Goal: Task Accomplishment & Management: Manage account settings

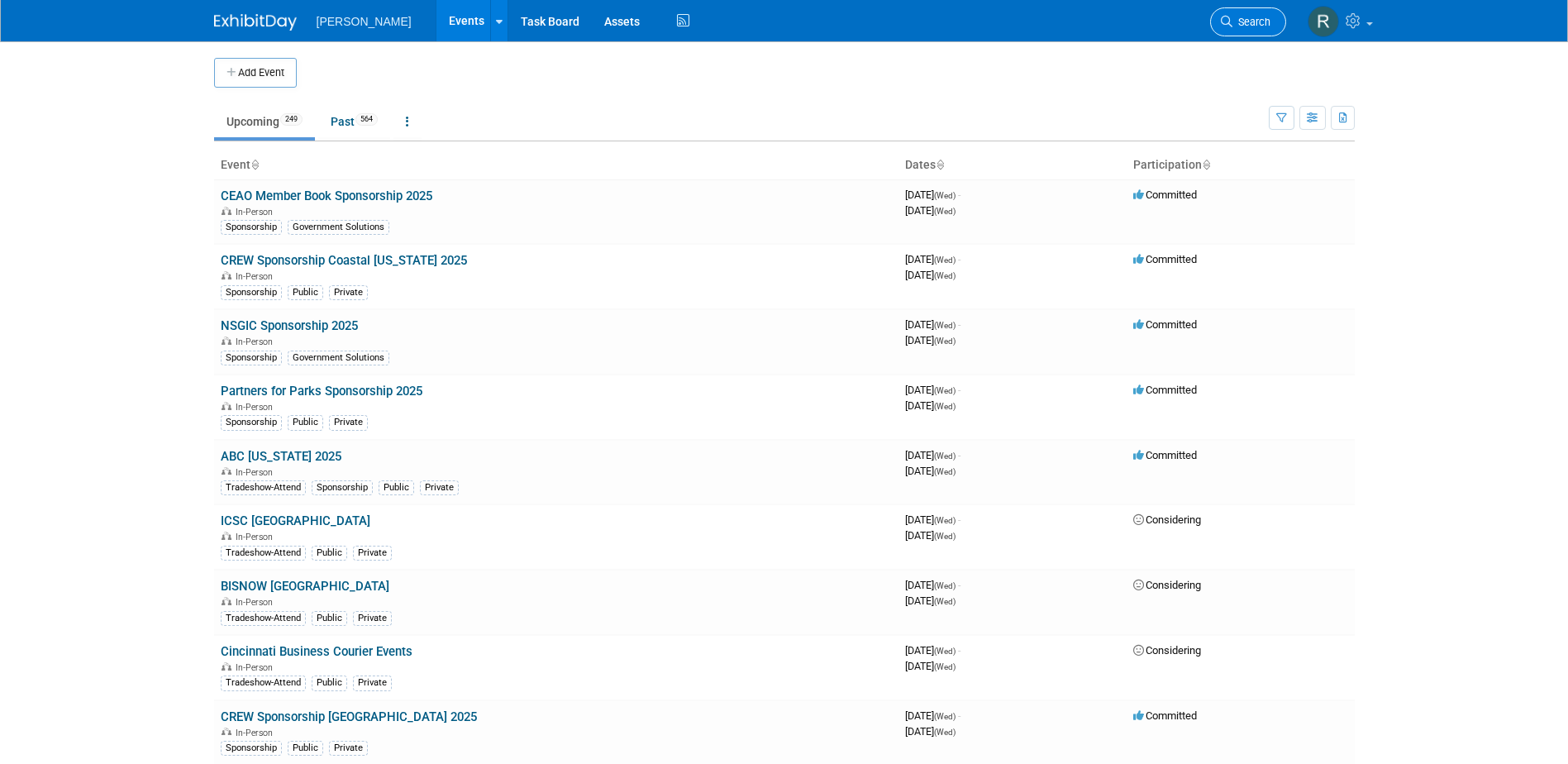
click at [1250, 35] on link "Search" at bounding box center [1248, 21] width 76 height 29
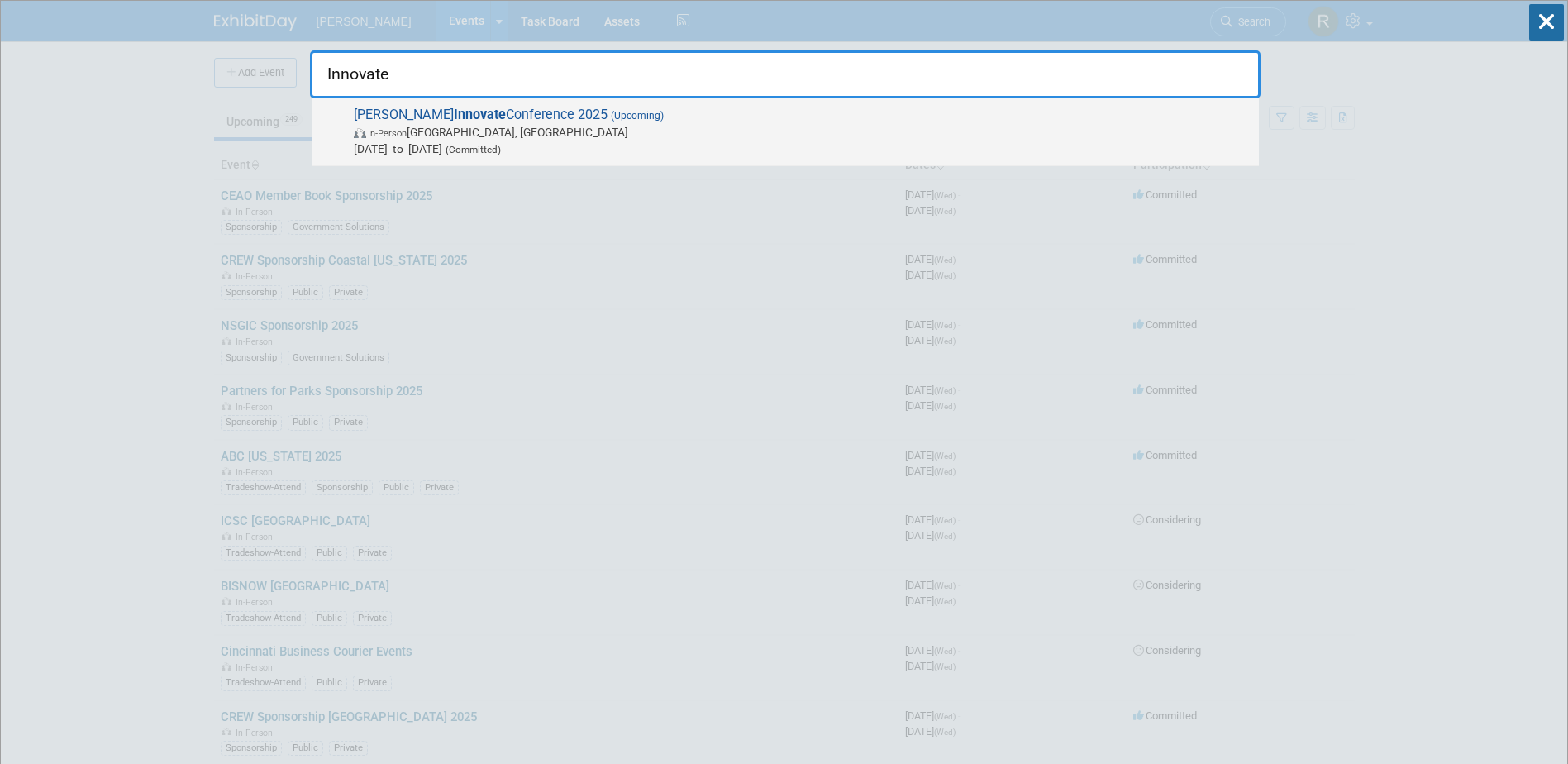
type input "Innovate"
click at [434, 146] on span "[DATE] to [DATE] (Committed)" at bounding box center [802, 149] width 897 height 17
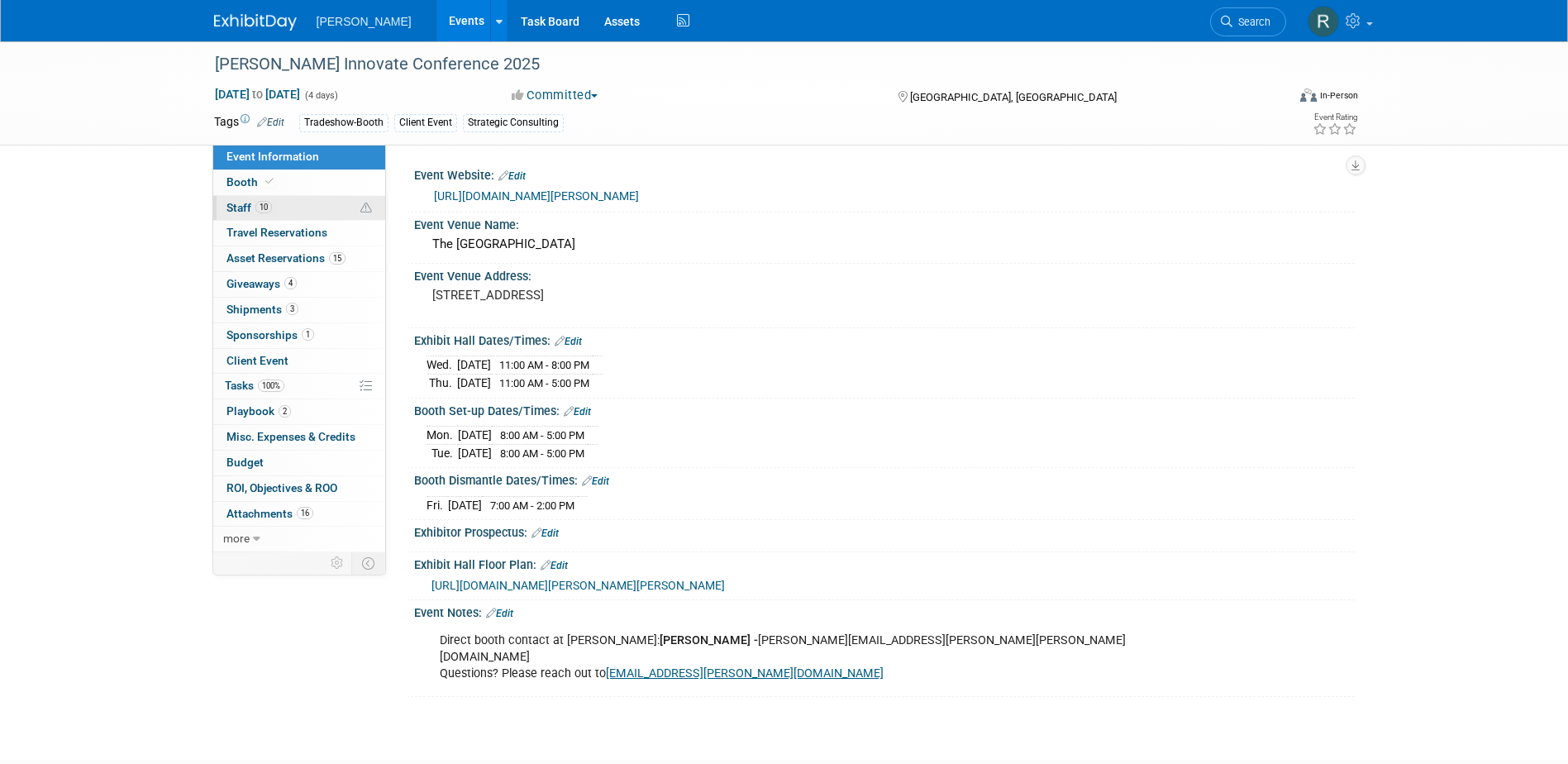
click at [258, 205] on span "10" at bounding box center [263, 207] width 17 height 12
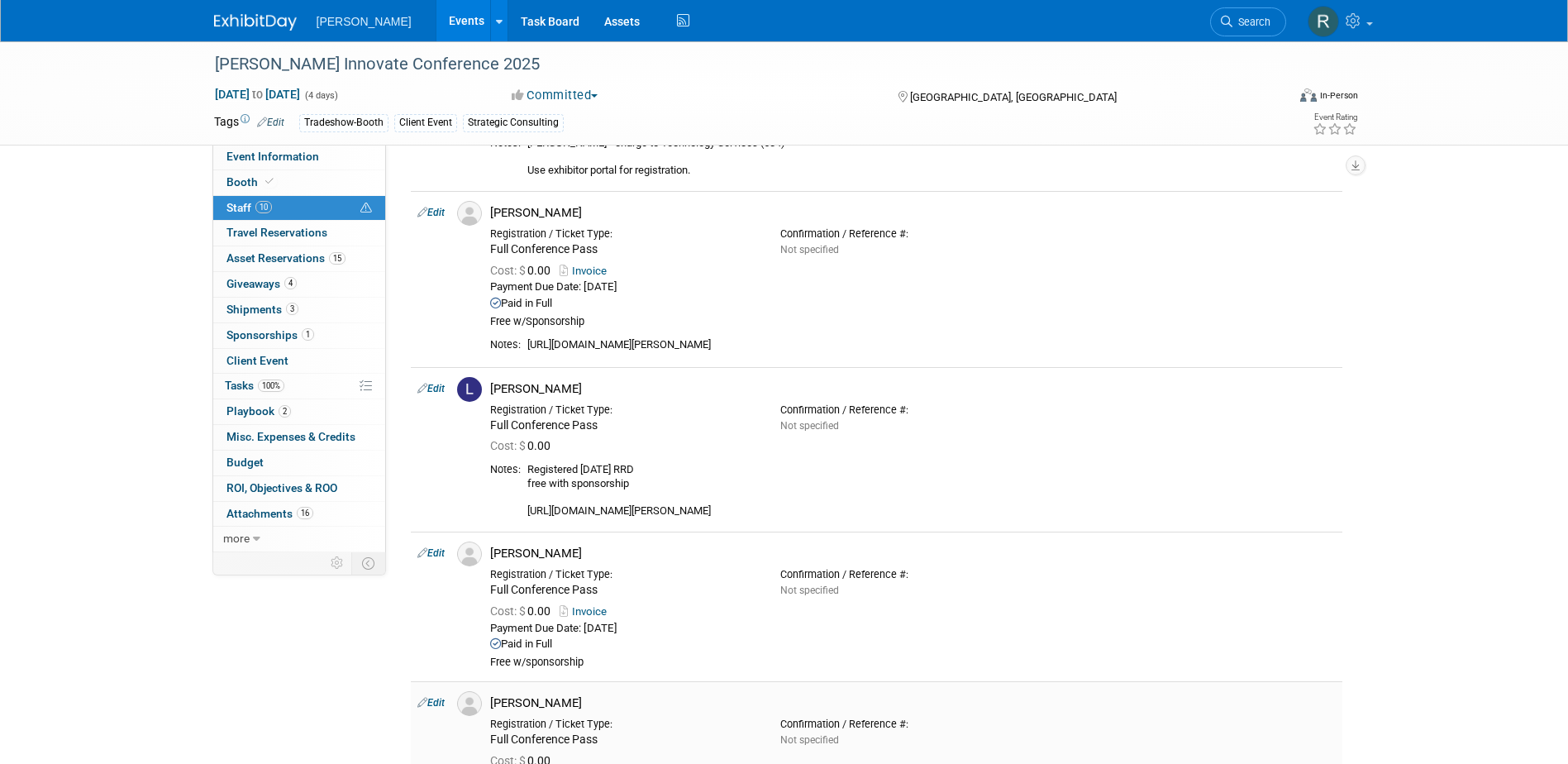
scroll to position [1240, 0]
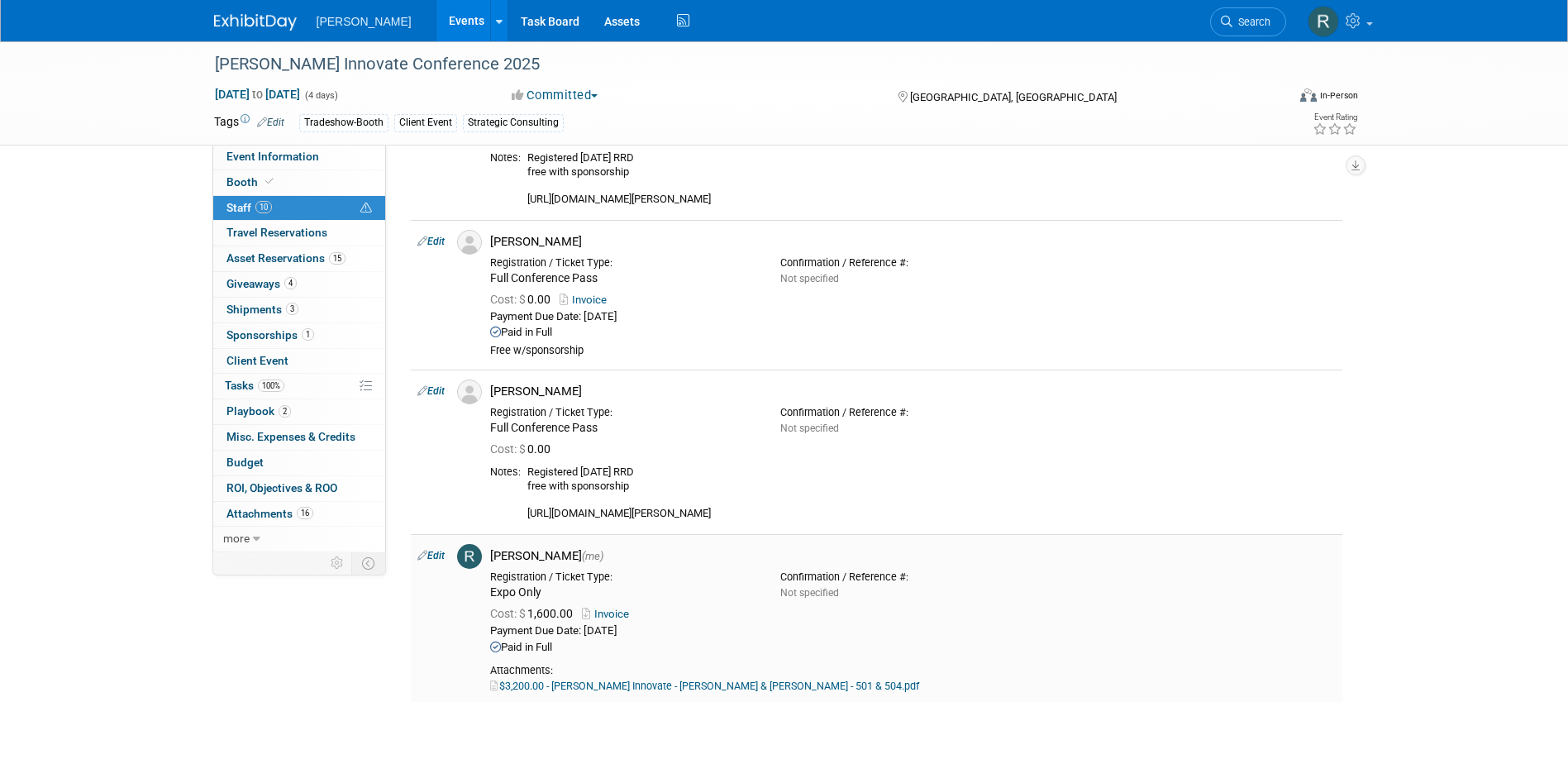
click at [437, 558] on link "Edit" at bounding box center [431, 556] width 27 height 11
select select "844a177d-a181-44ff-a72a-5731d68e4351"
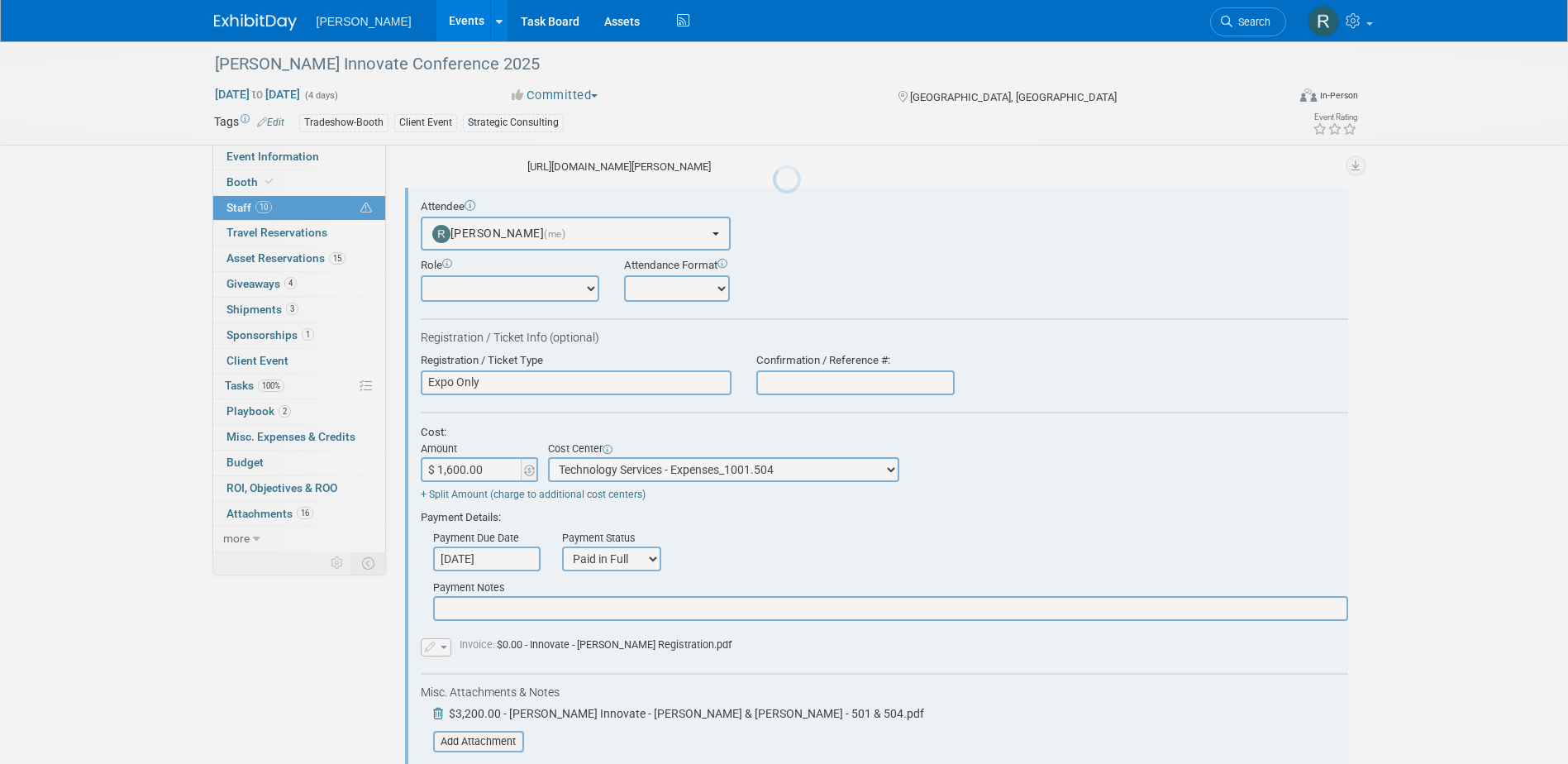
scroll to position [0, 0]
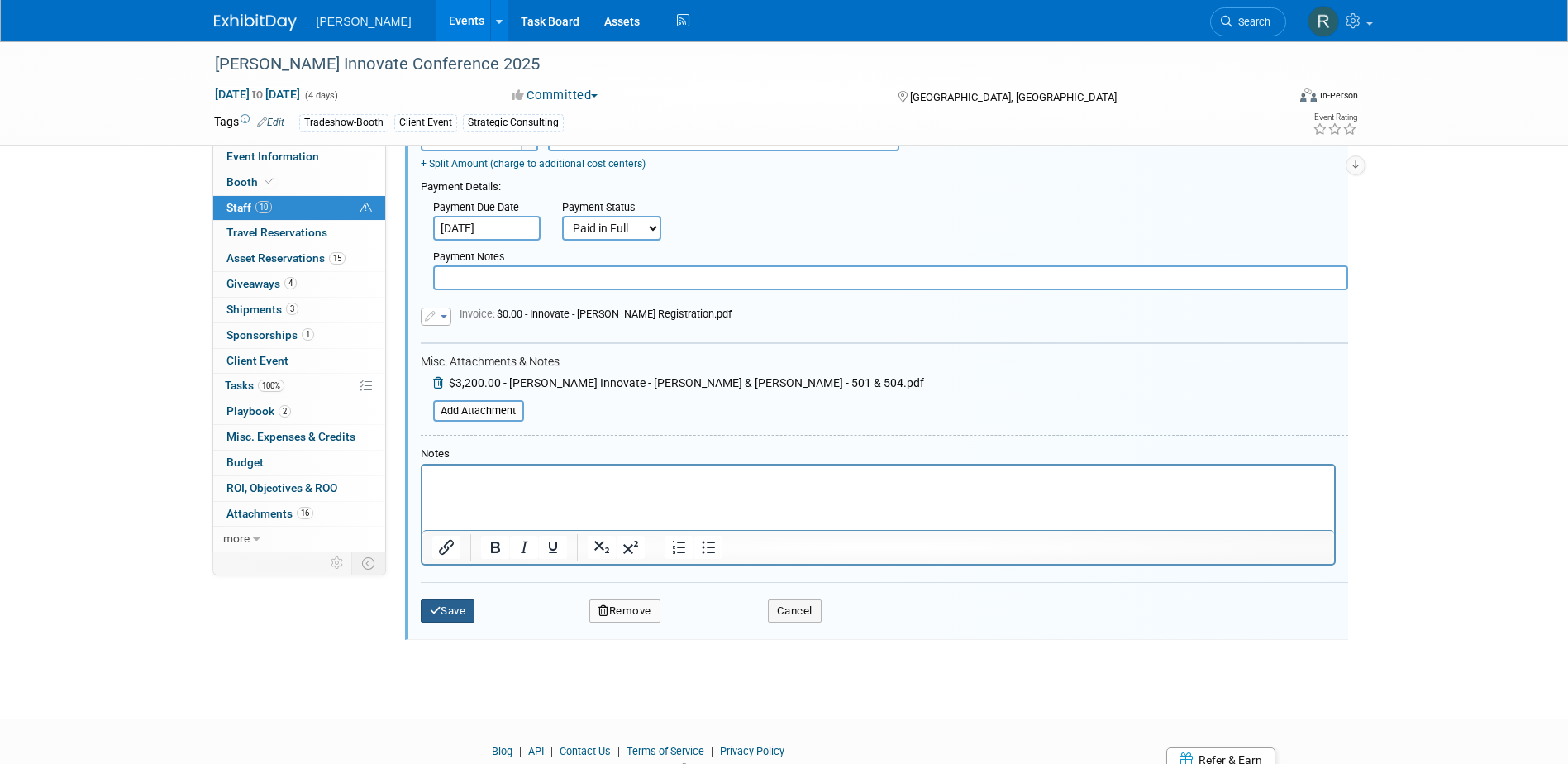
click at [444, 615] on button "Save" at bounding box center [448, 610] width 55 height 23
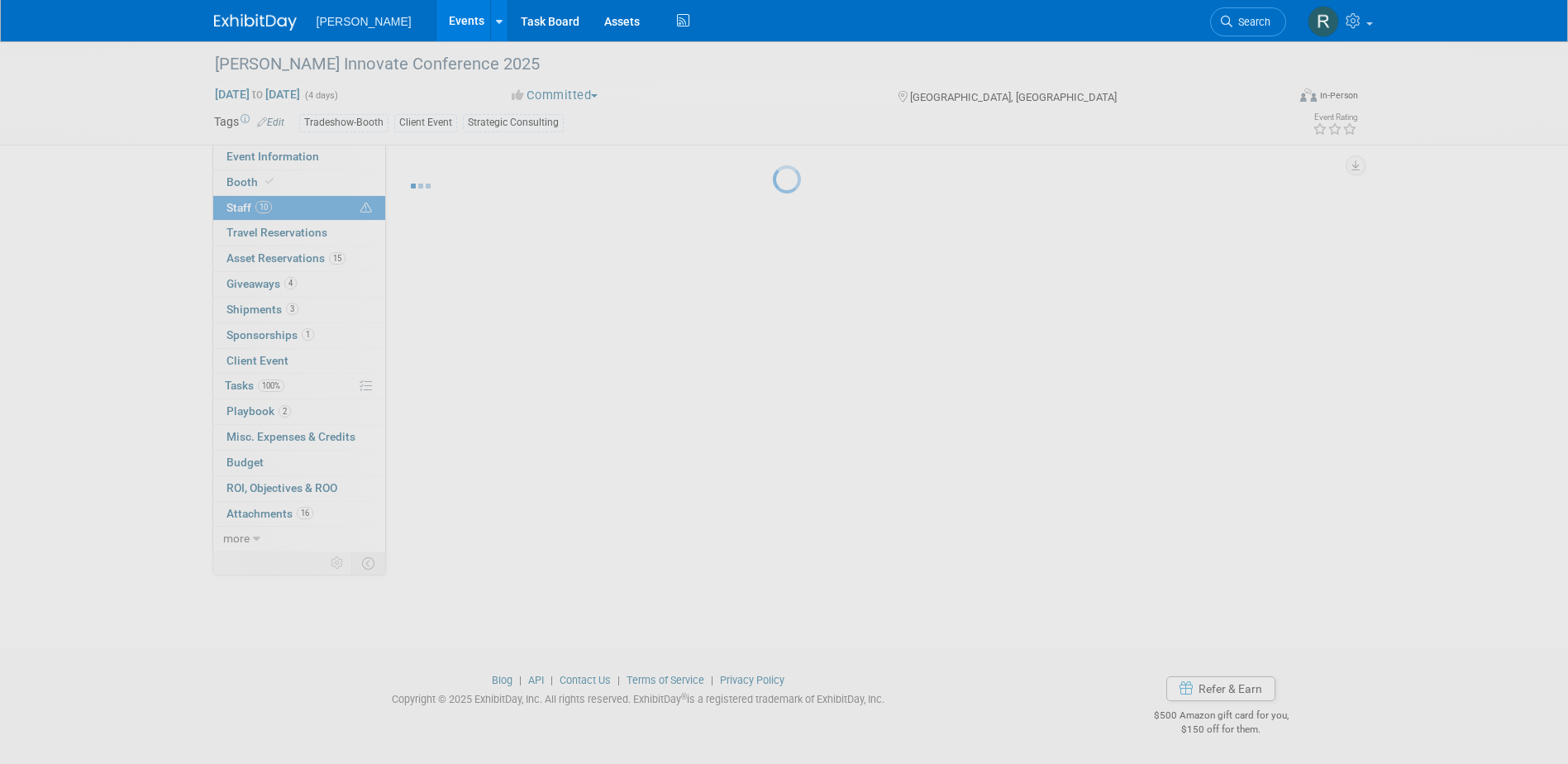
scroll to position [1373, 0]
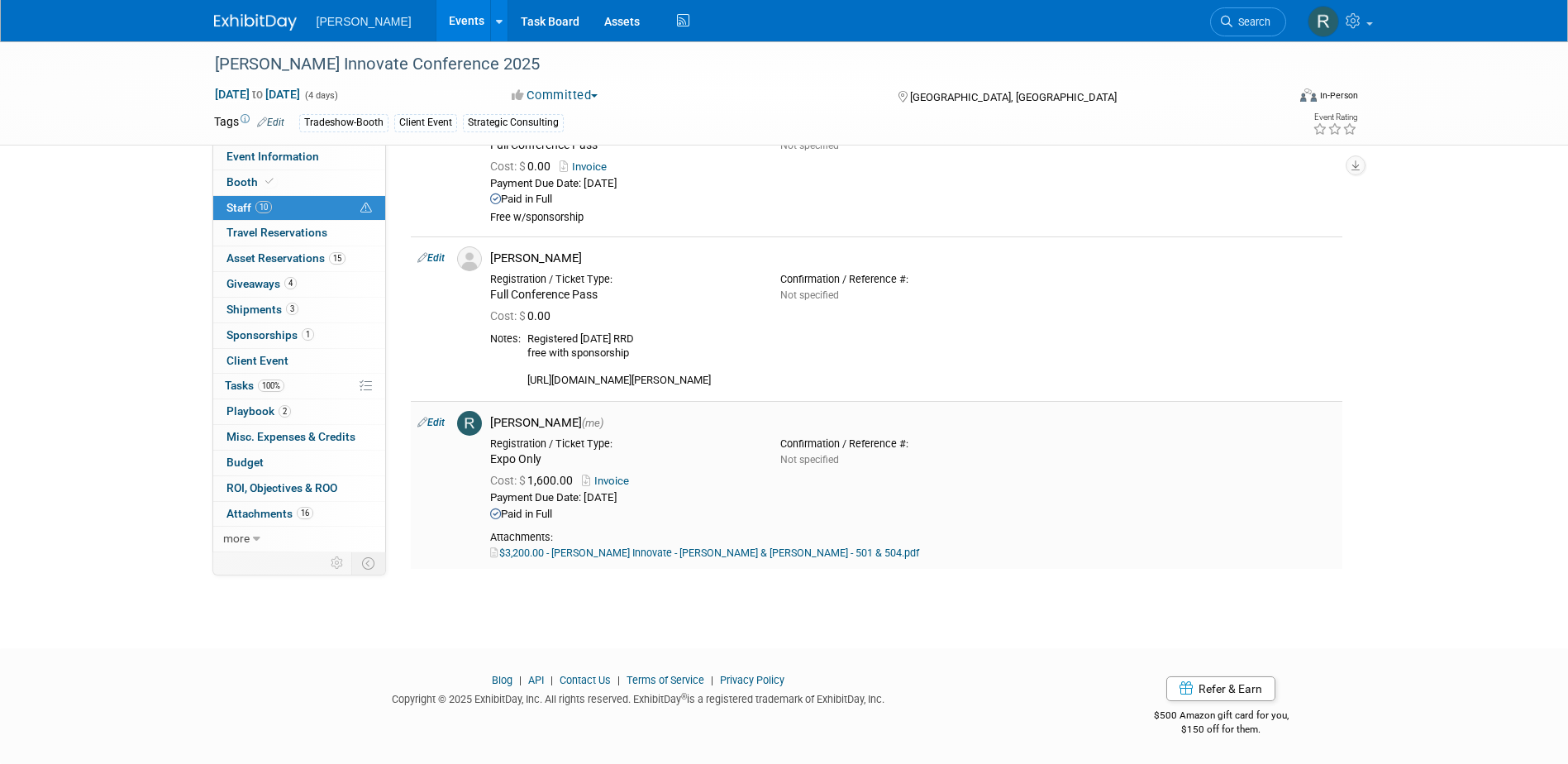
click at [439, 422] on link "Edit" at bounding box center [431, 422] width 27 height 11
select select "844a177d-a181-44ff-a72a-5731d68e4351"
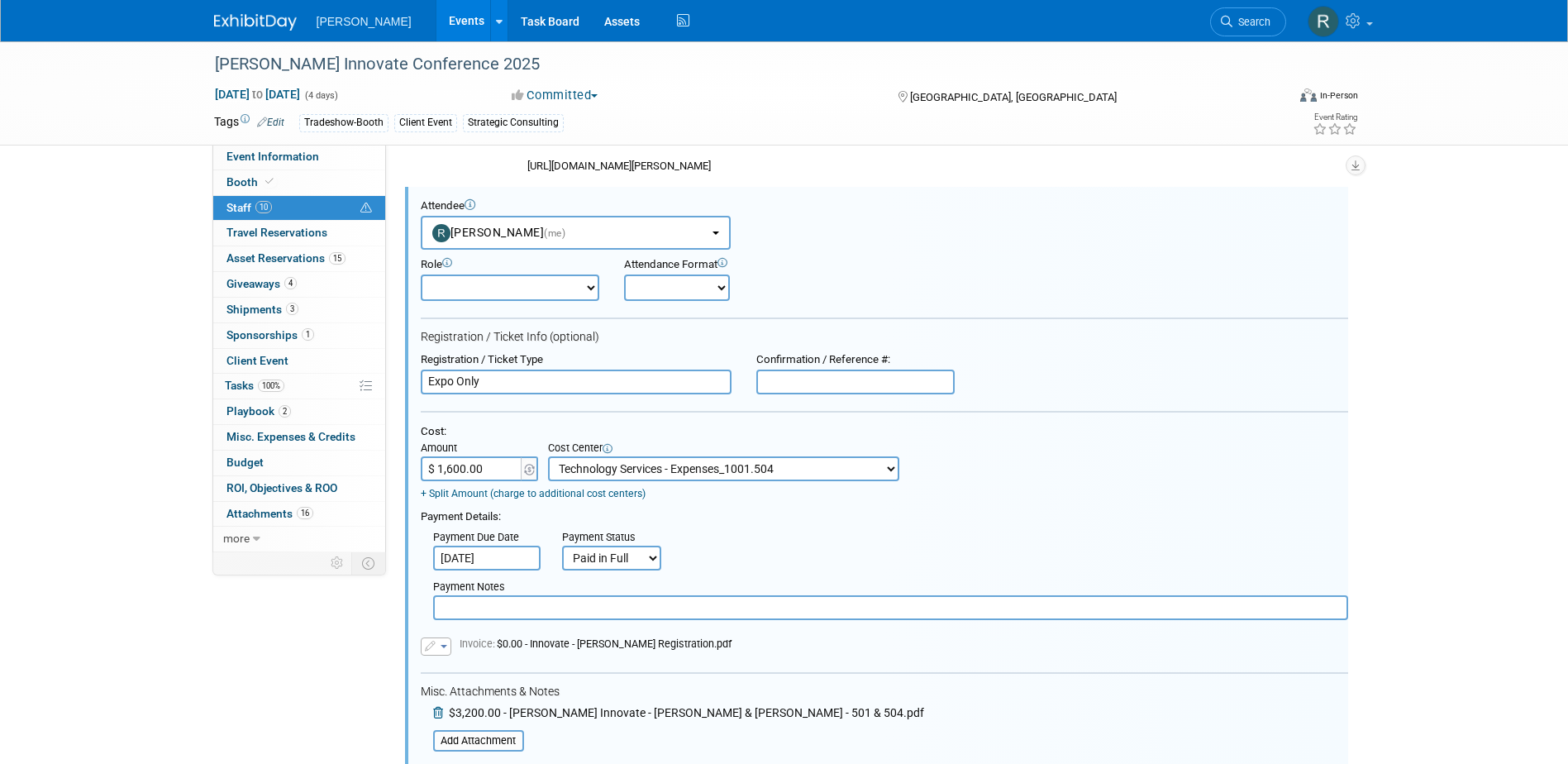
scroll to position [1917, 0]
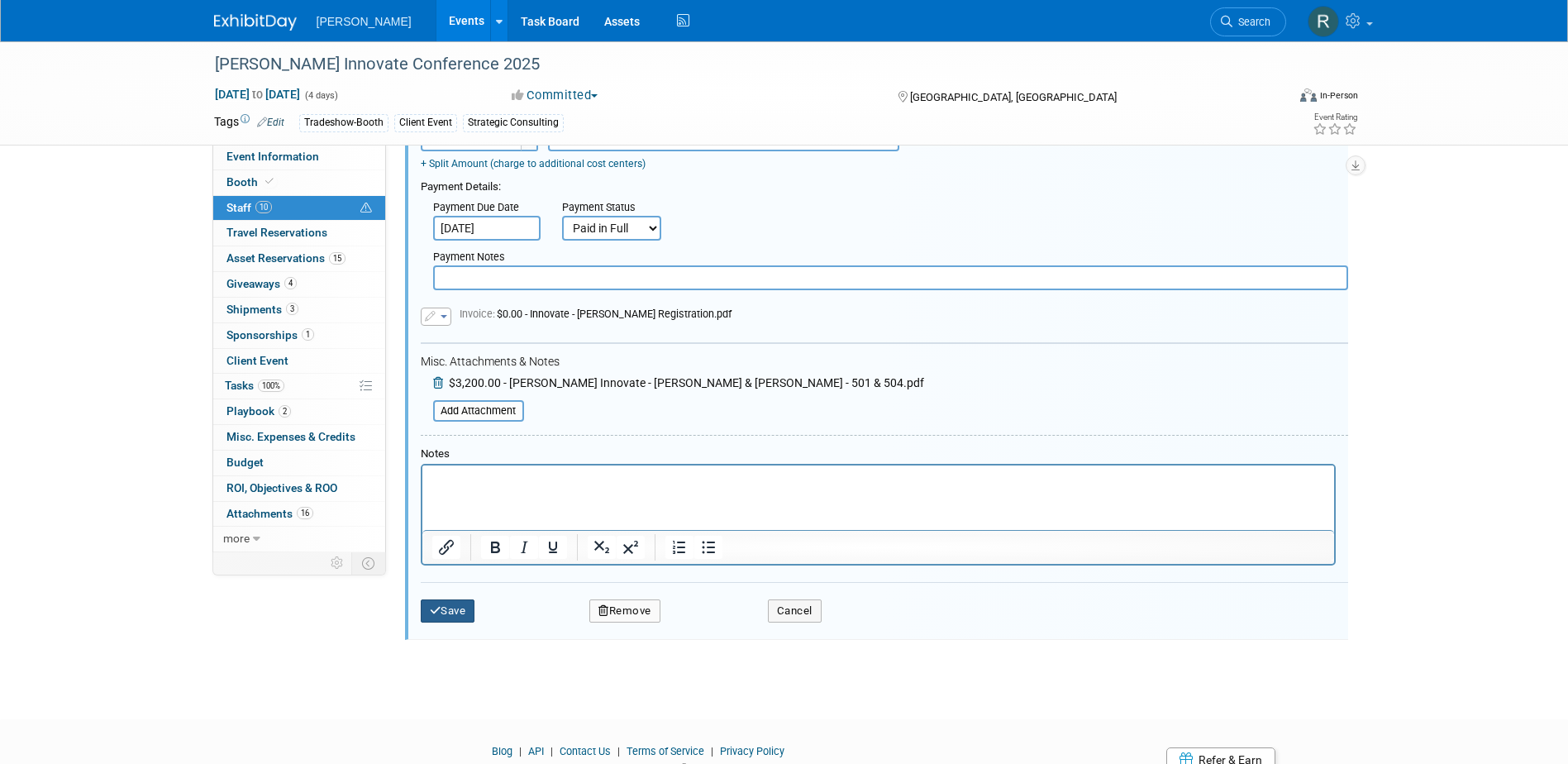
click at [430, 620] on button "Save" at bounding box center [448, 610] width 55 height 23
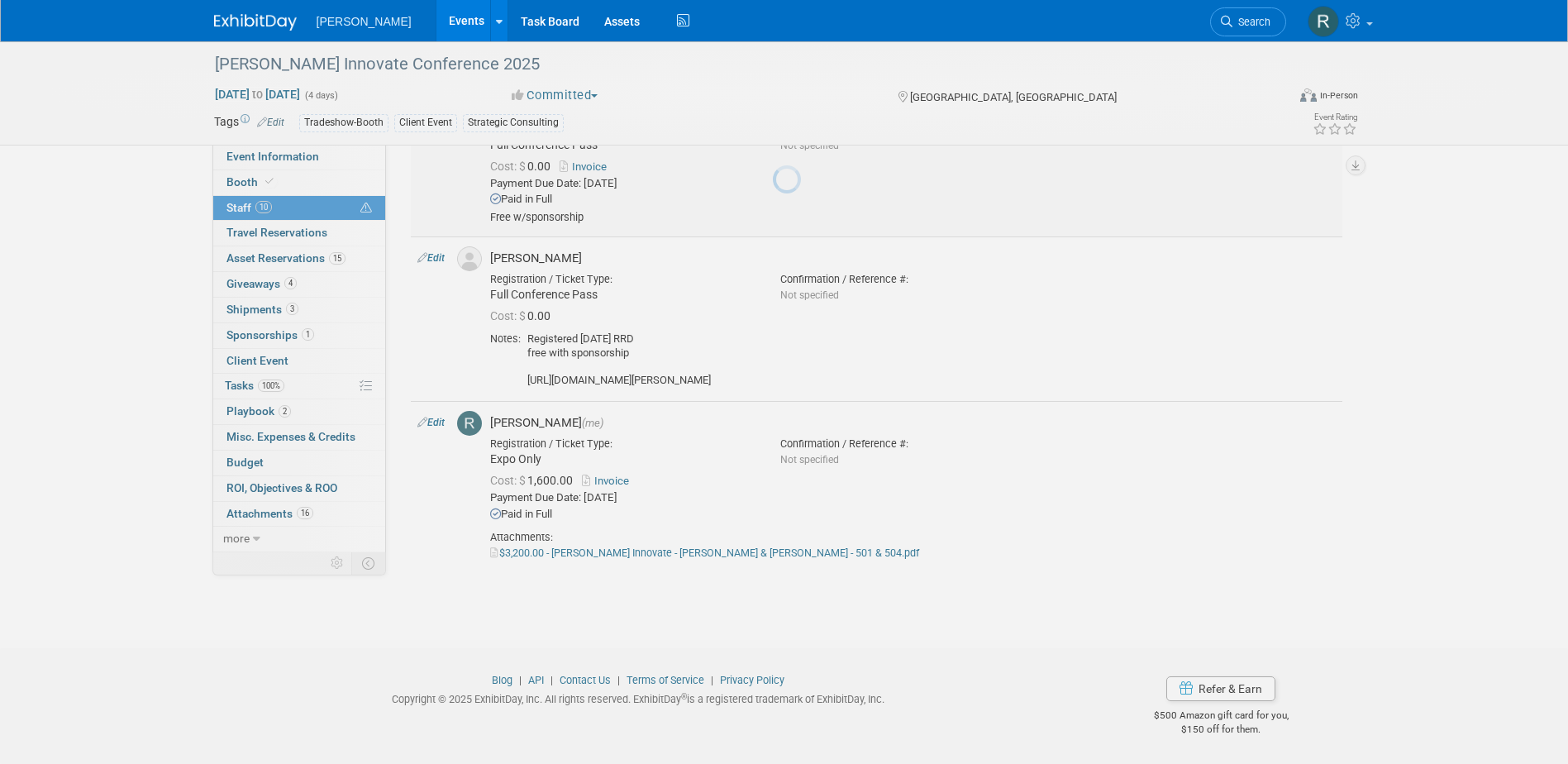
scroll to position [1373, 0]
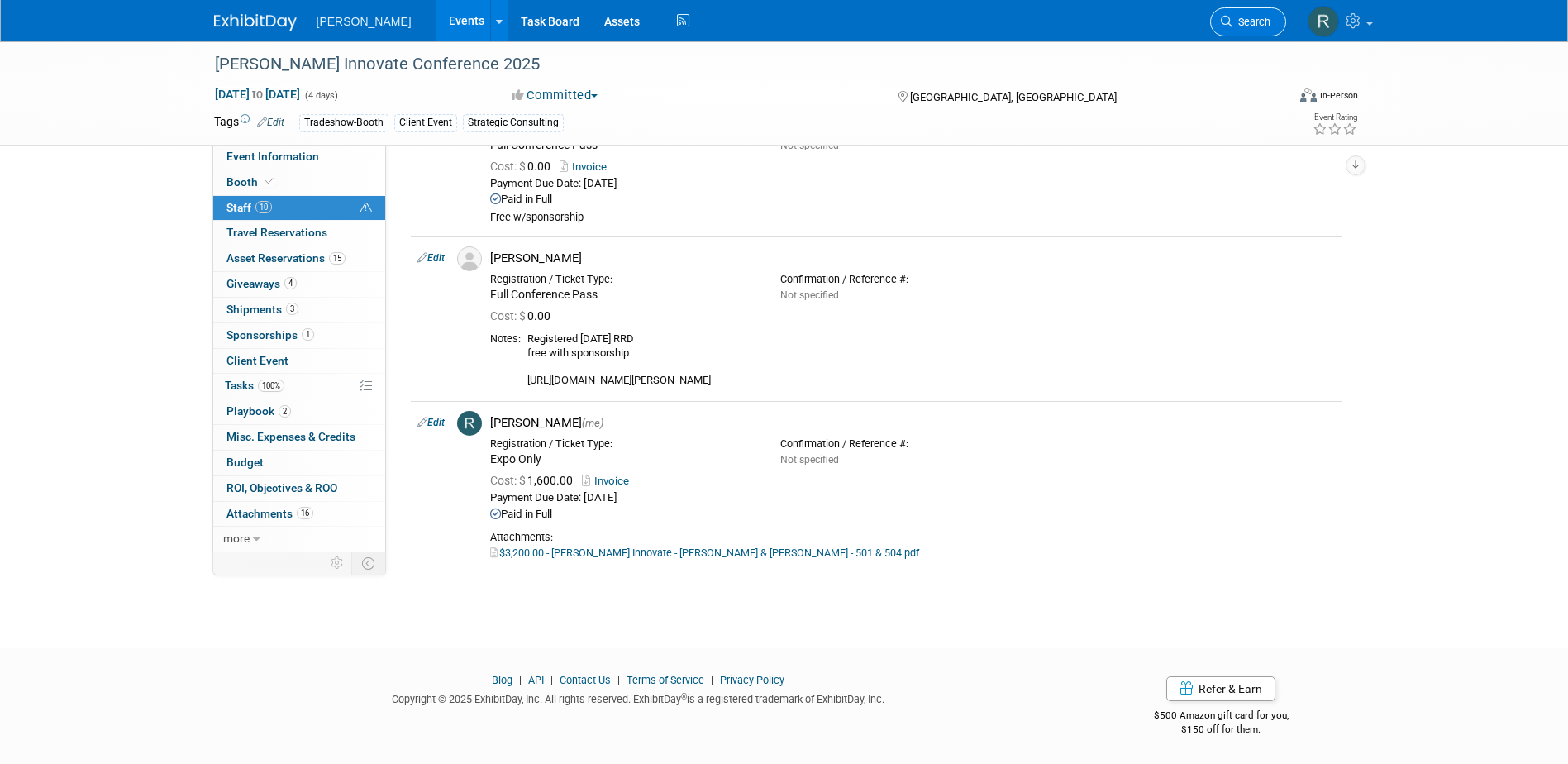
click at [1256, 21] on span "Search" at bounding box center [1251, 21] width 38 height 12
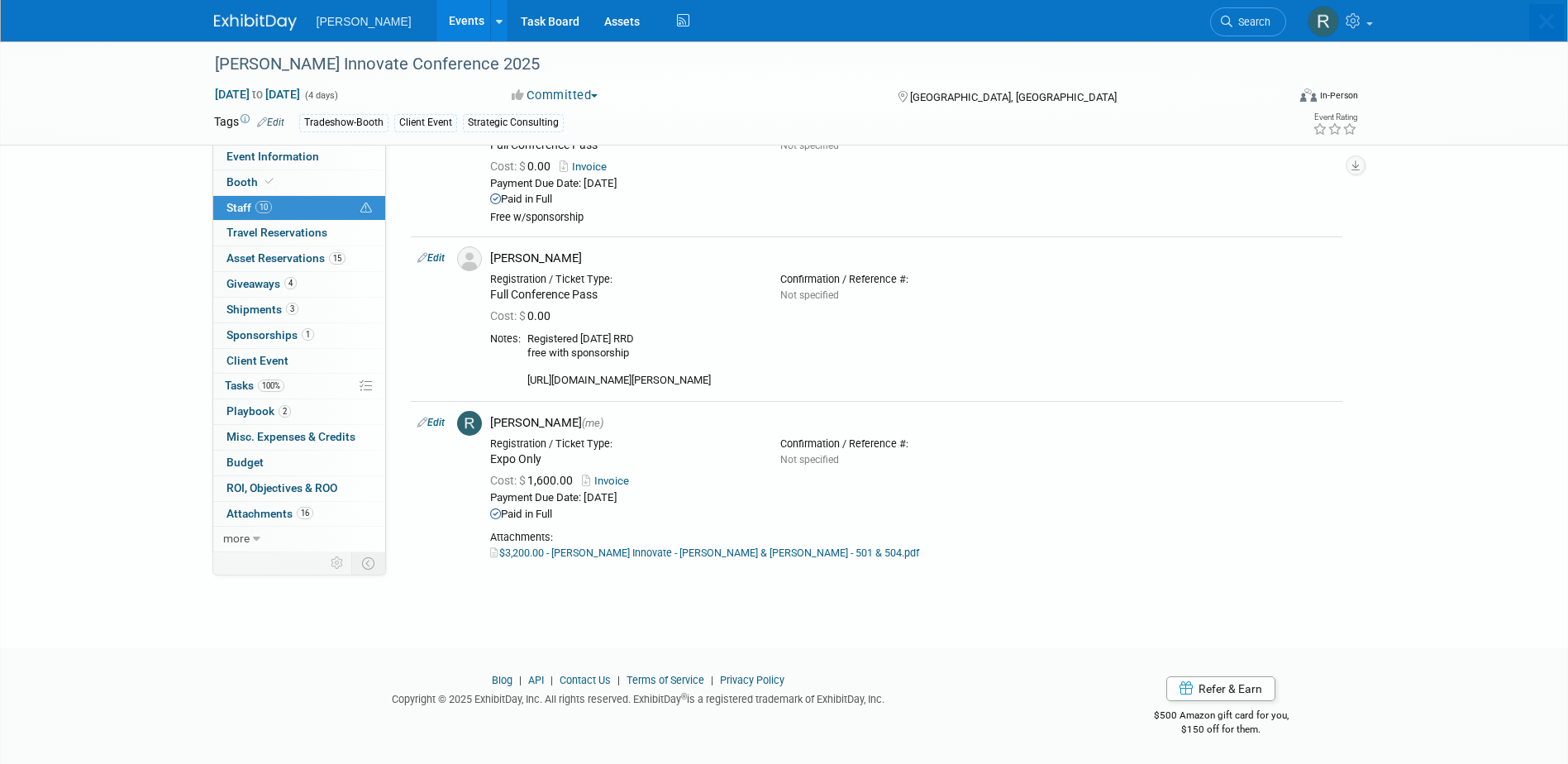
scroll to position [0, 0]
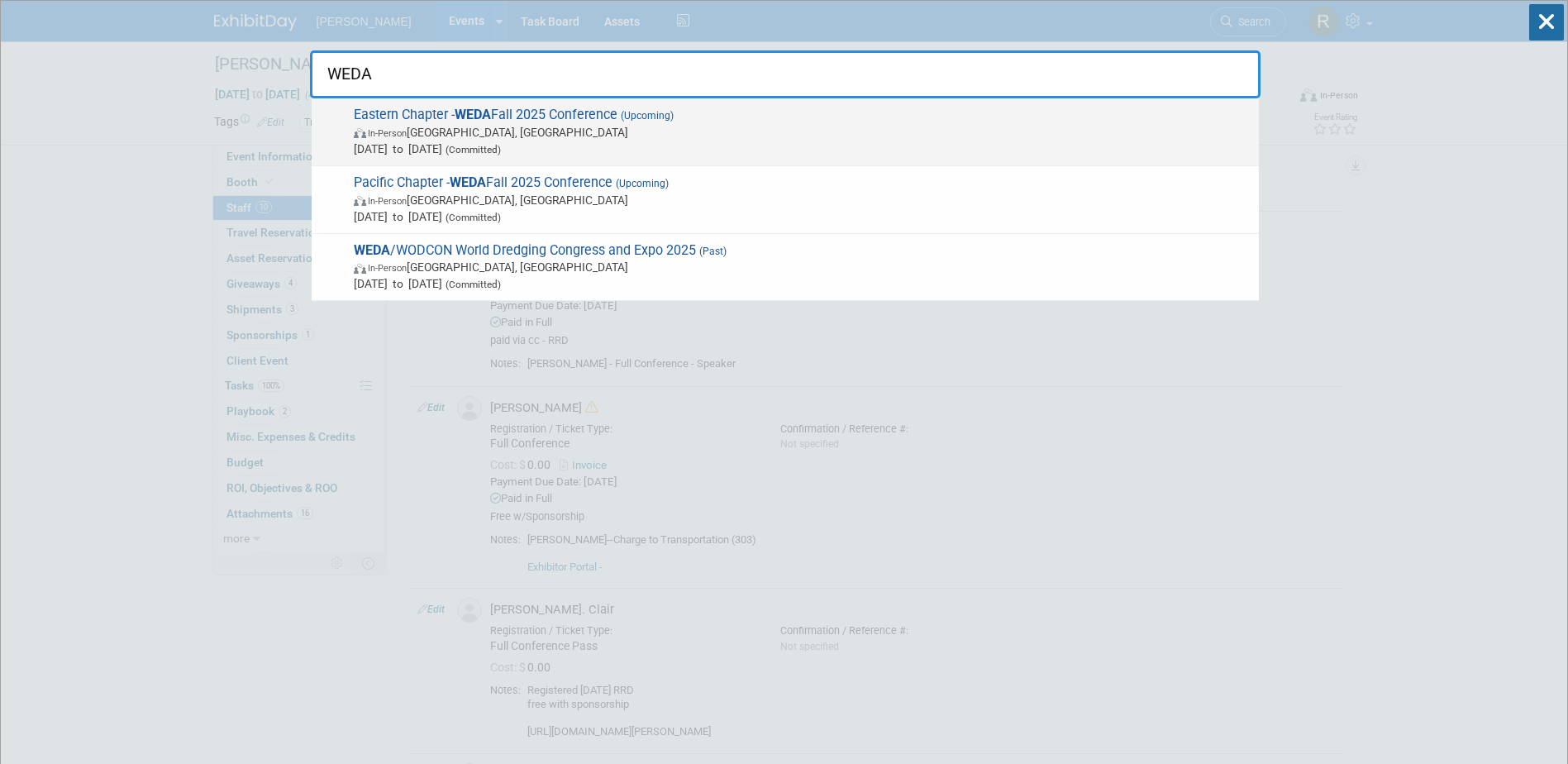
type input "WEDA"
click at [483, 138] on span "In-Person Portland, ME" at bounding box center [802, 132] width 897 height 17
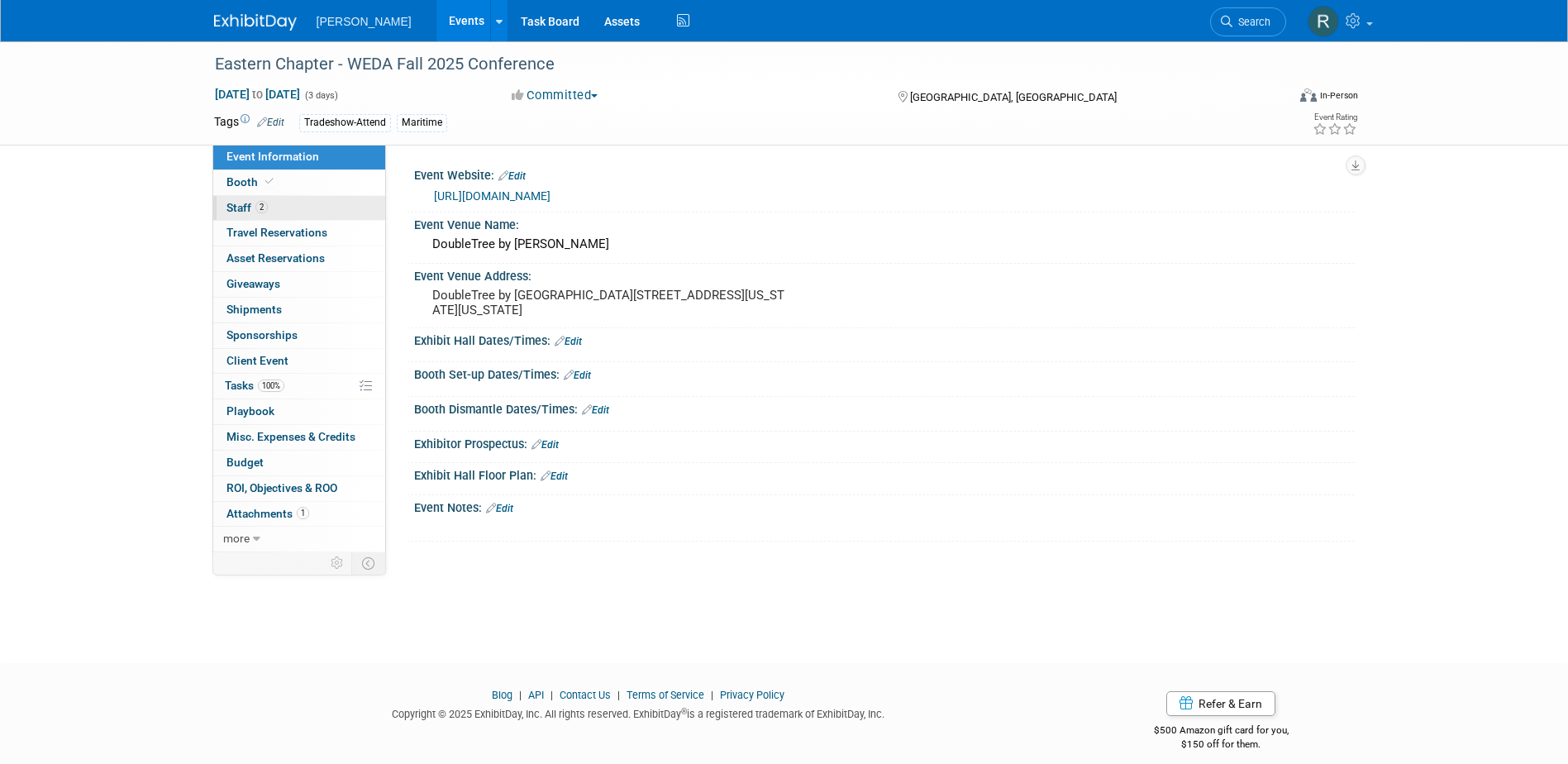
click at [290, 202] on link "2 Staff 2" at bounding box center [299, 208] width 172 height 25
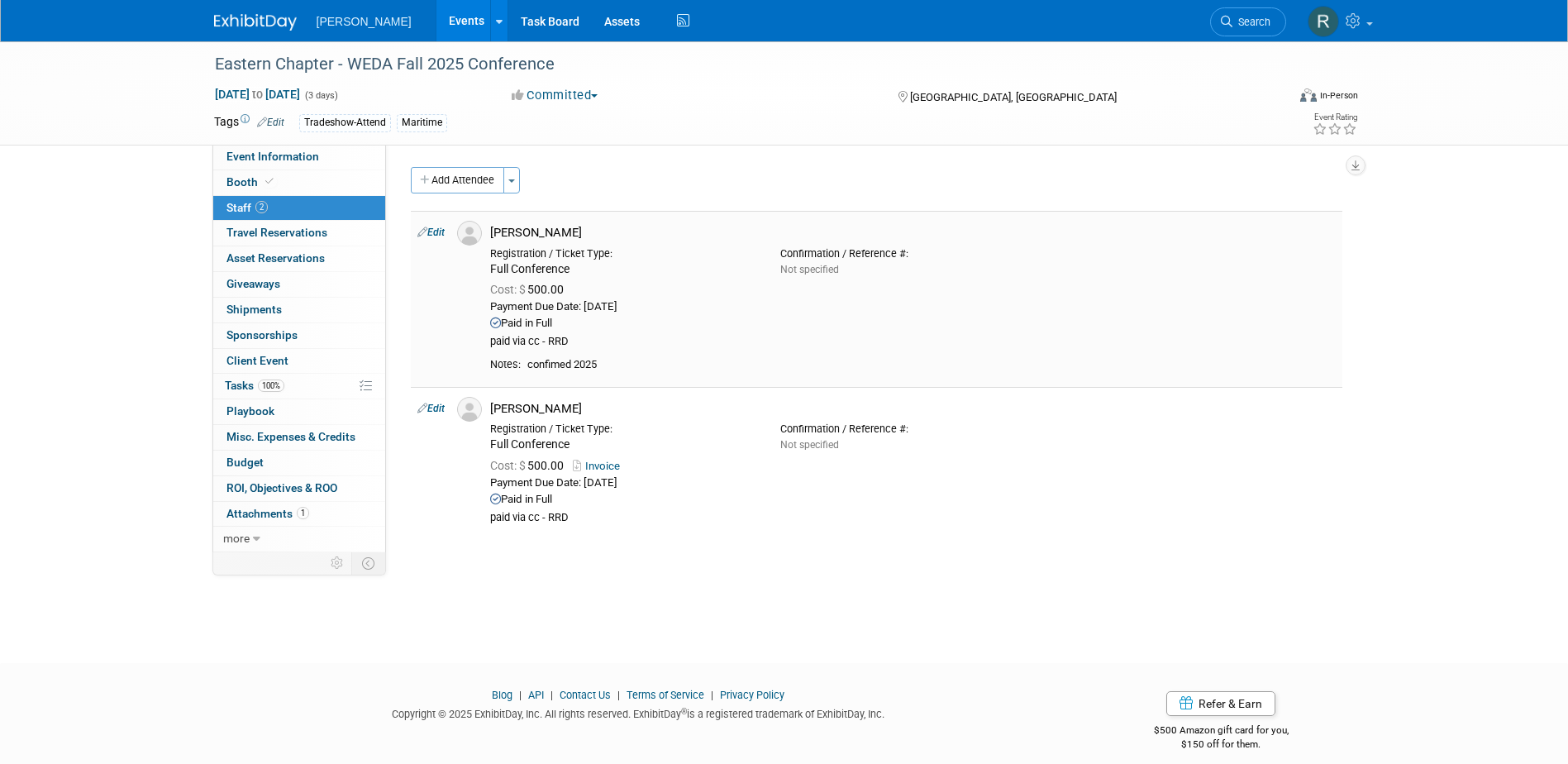
click at [521, 227] on div "RJ Kozich" at bounding box center [913, 233] width 846 height 16
copy div "Kozich"
click at [425, 232] on icon at bounding box center [422, 232] width 10 height 18
select select "6947a0b6-8247-4b2f-a356-c358b2c60b12"
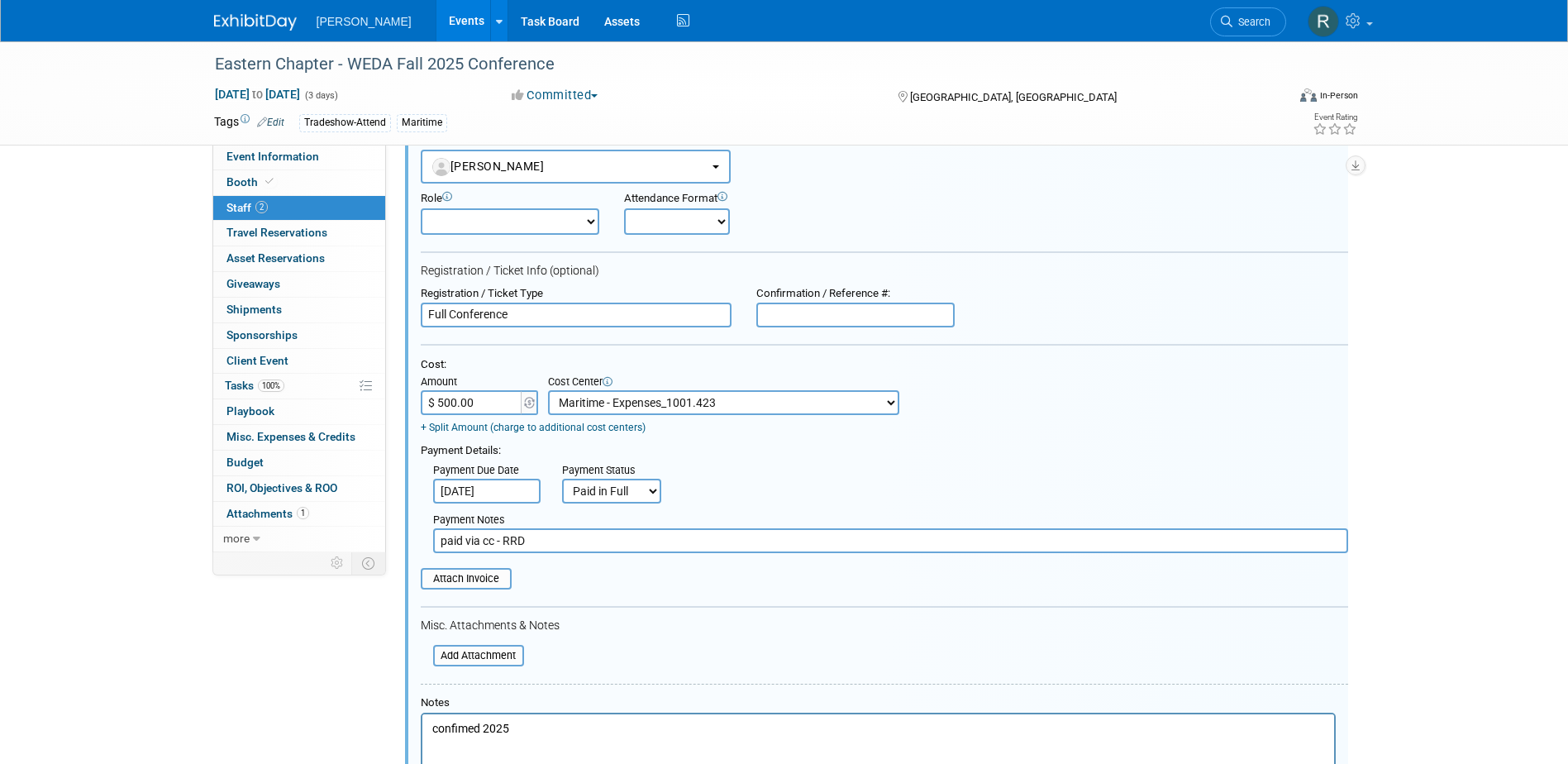
scroll to position [354, 0]
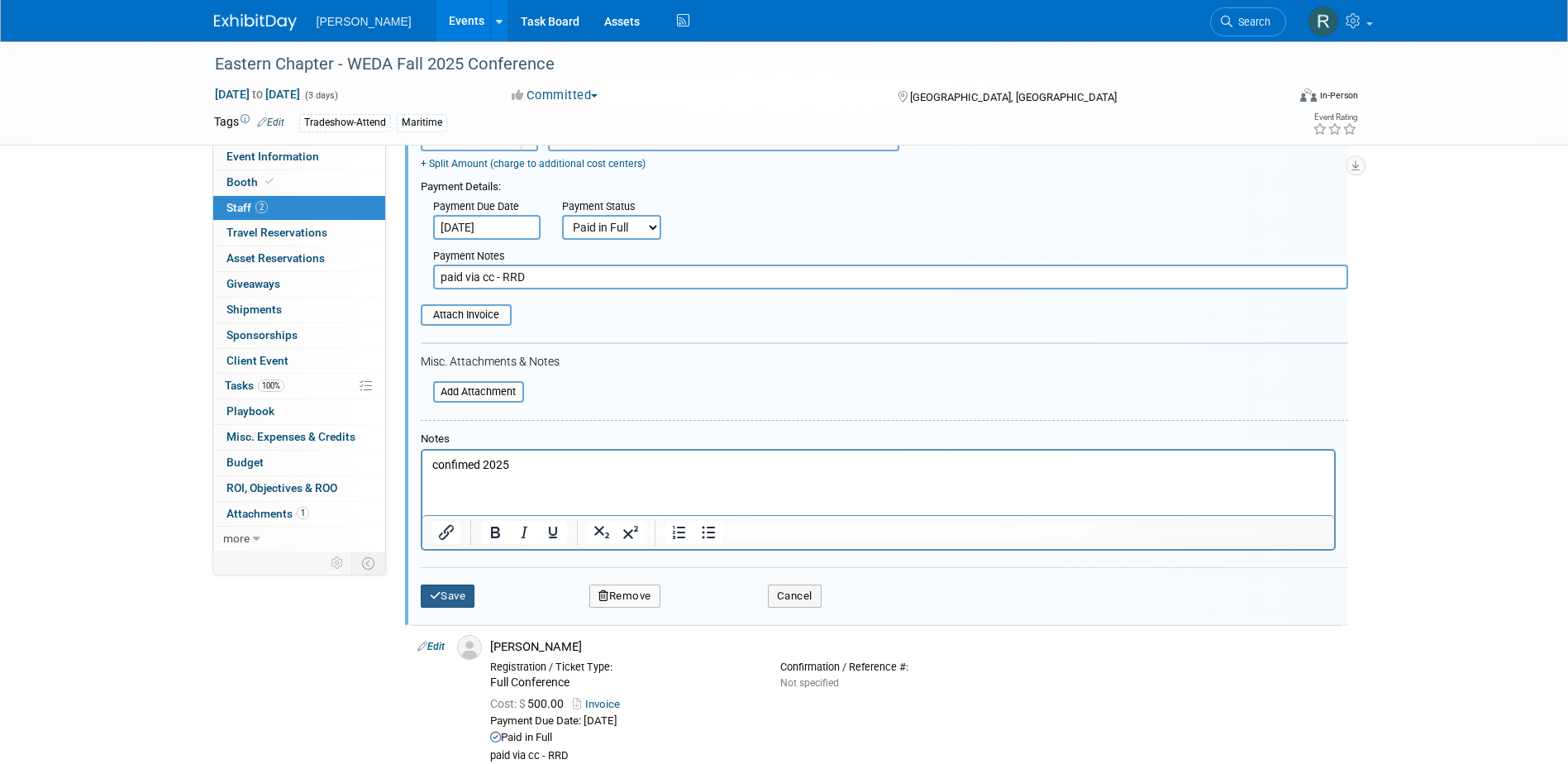
click at [444, 589] on button "Save" at bounding box center [448, 596] width 55 height 23
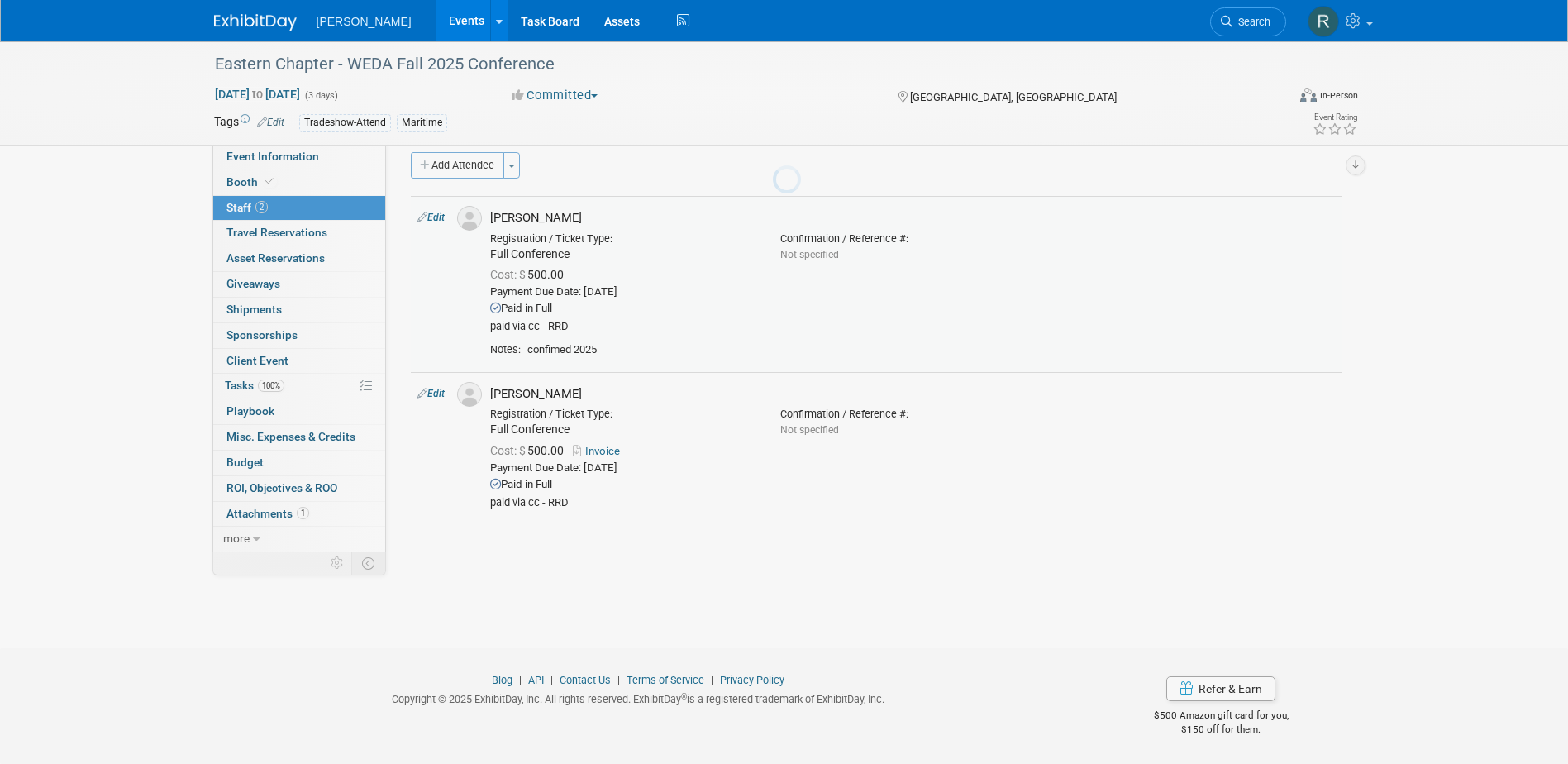
scroll to position [15, 0]
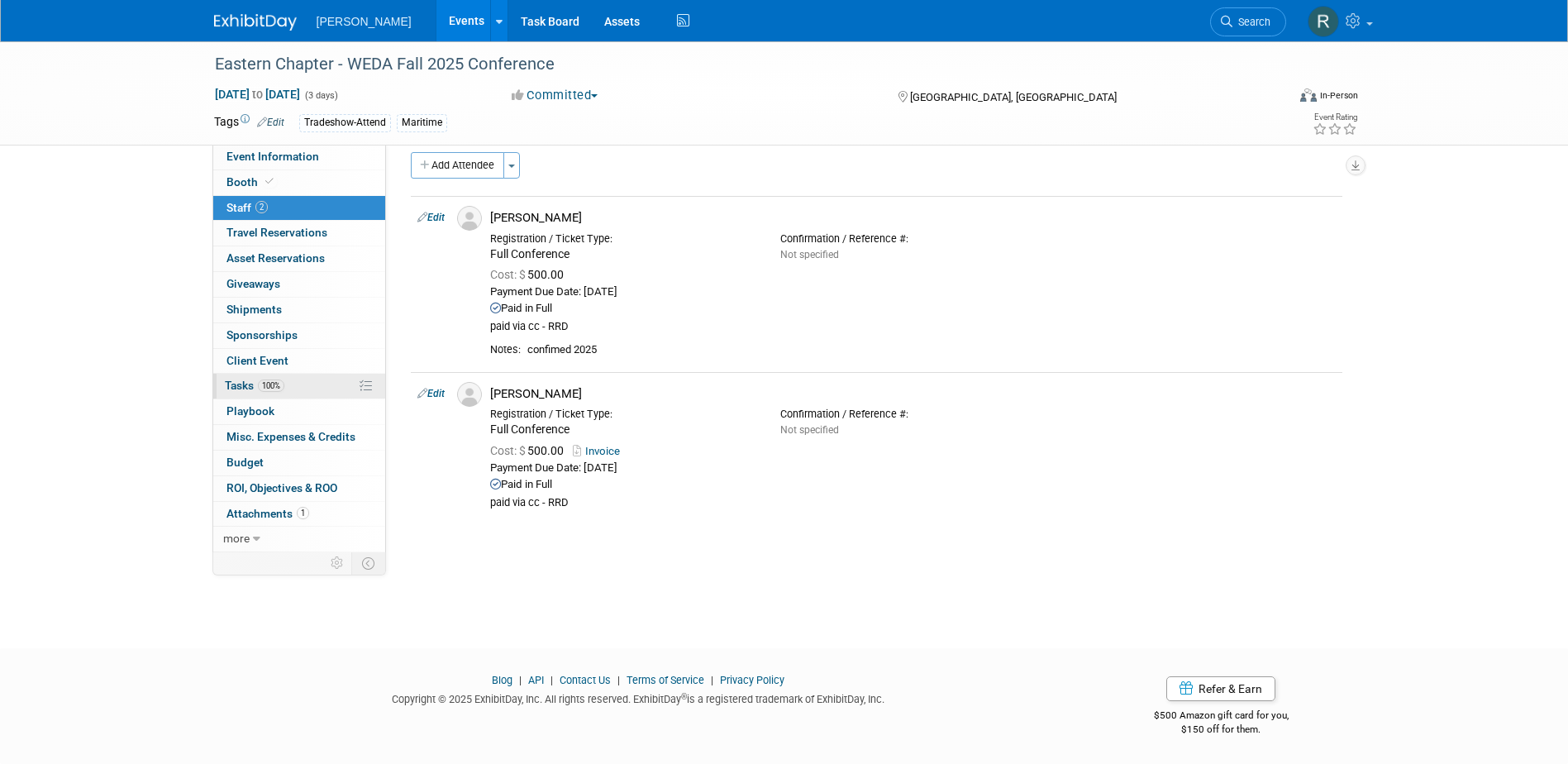
click at [284, 389] on span "100%" at bounding box center [271, 385] width 26 height 12
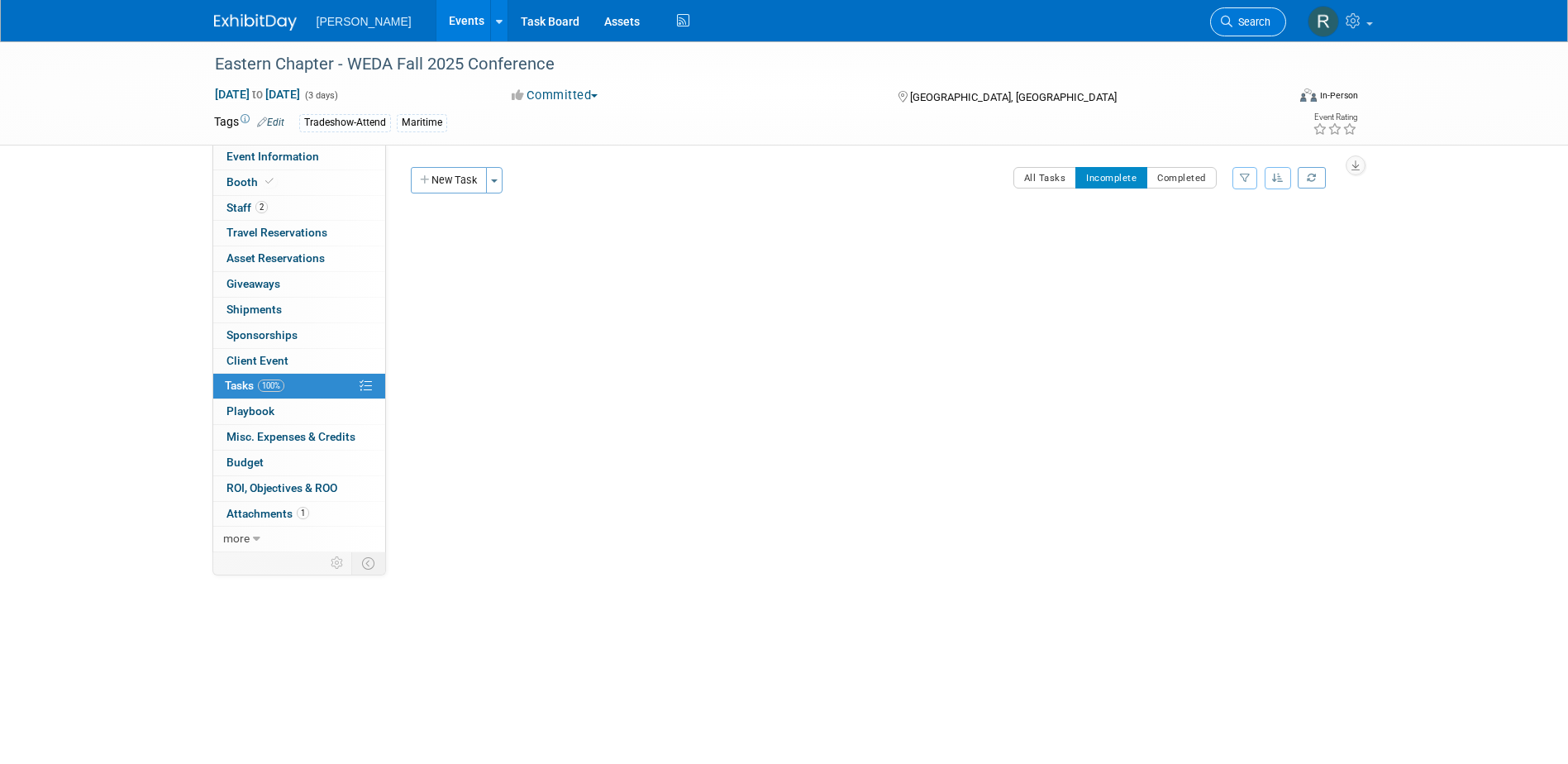
click at [1226, 21] on icon at bounding box center [1226, 21] width 11 height 11
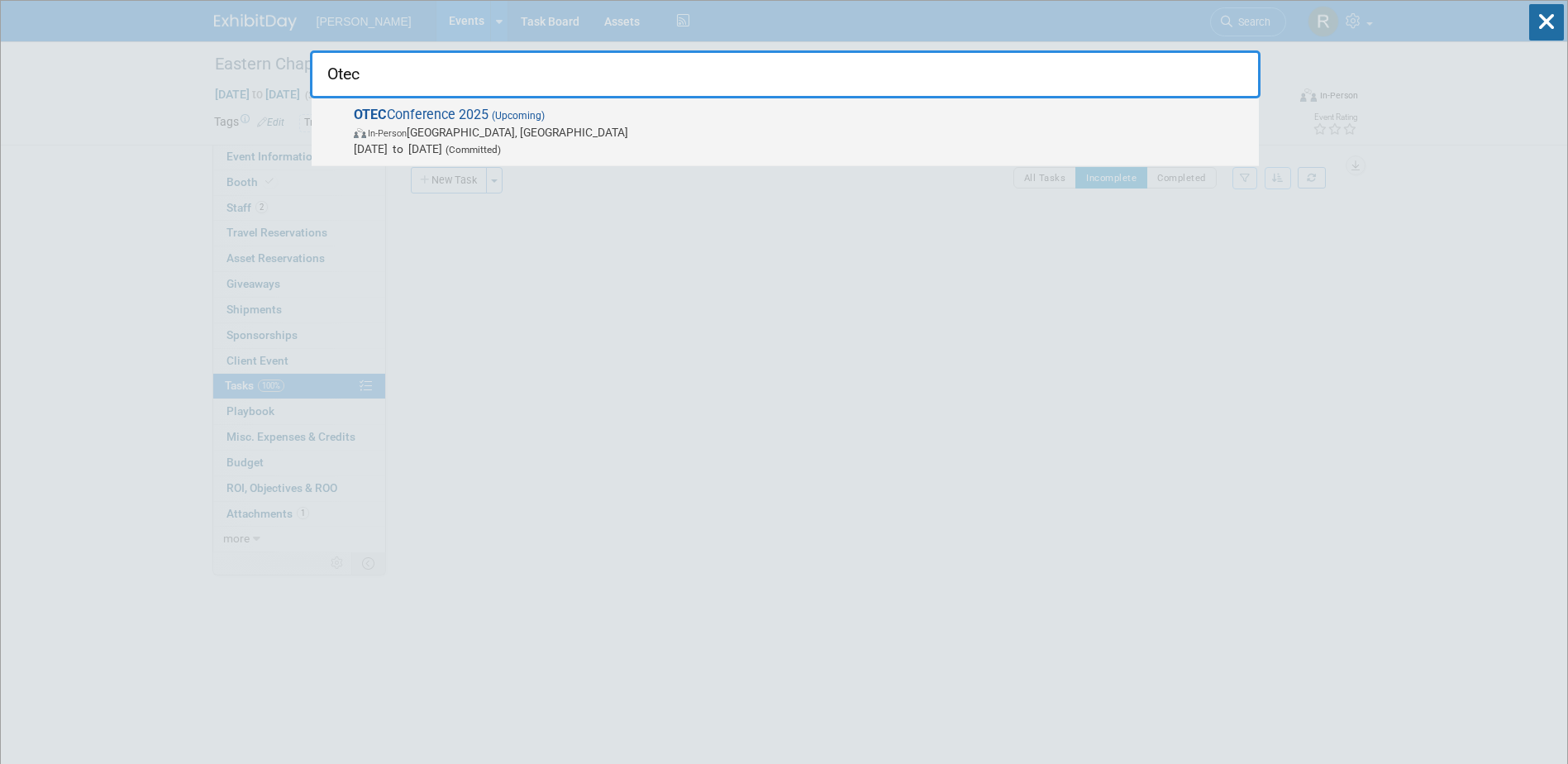
type input "Otec"
click at [677, 133] on span "In-Person Columbus, OH" at bounding box center [802, 132] width 897 height 17
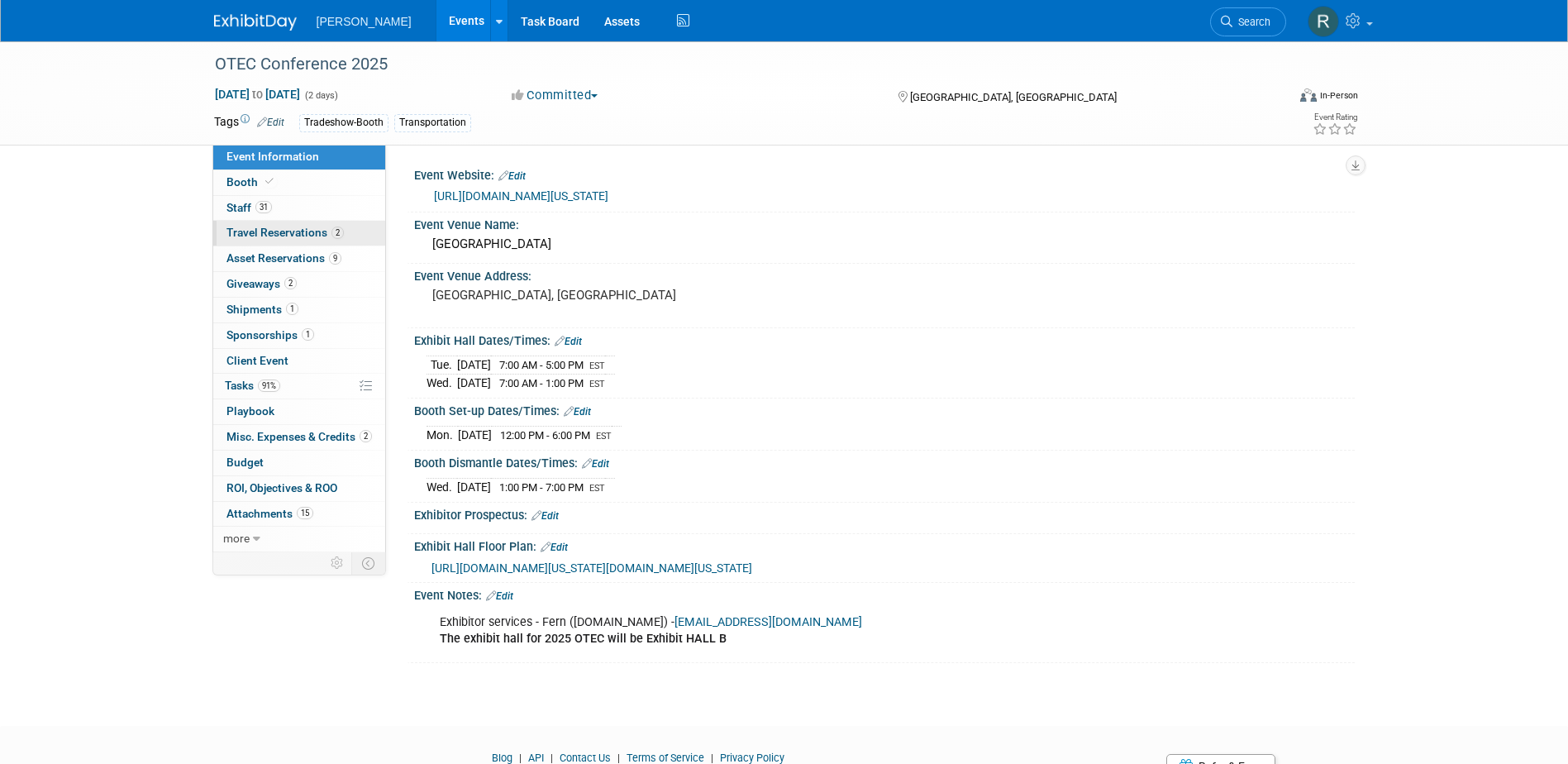
click at [251, 234] on span "Travel Reservations 2" at bounding box center [285, 233] width 117 height 13
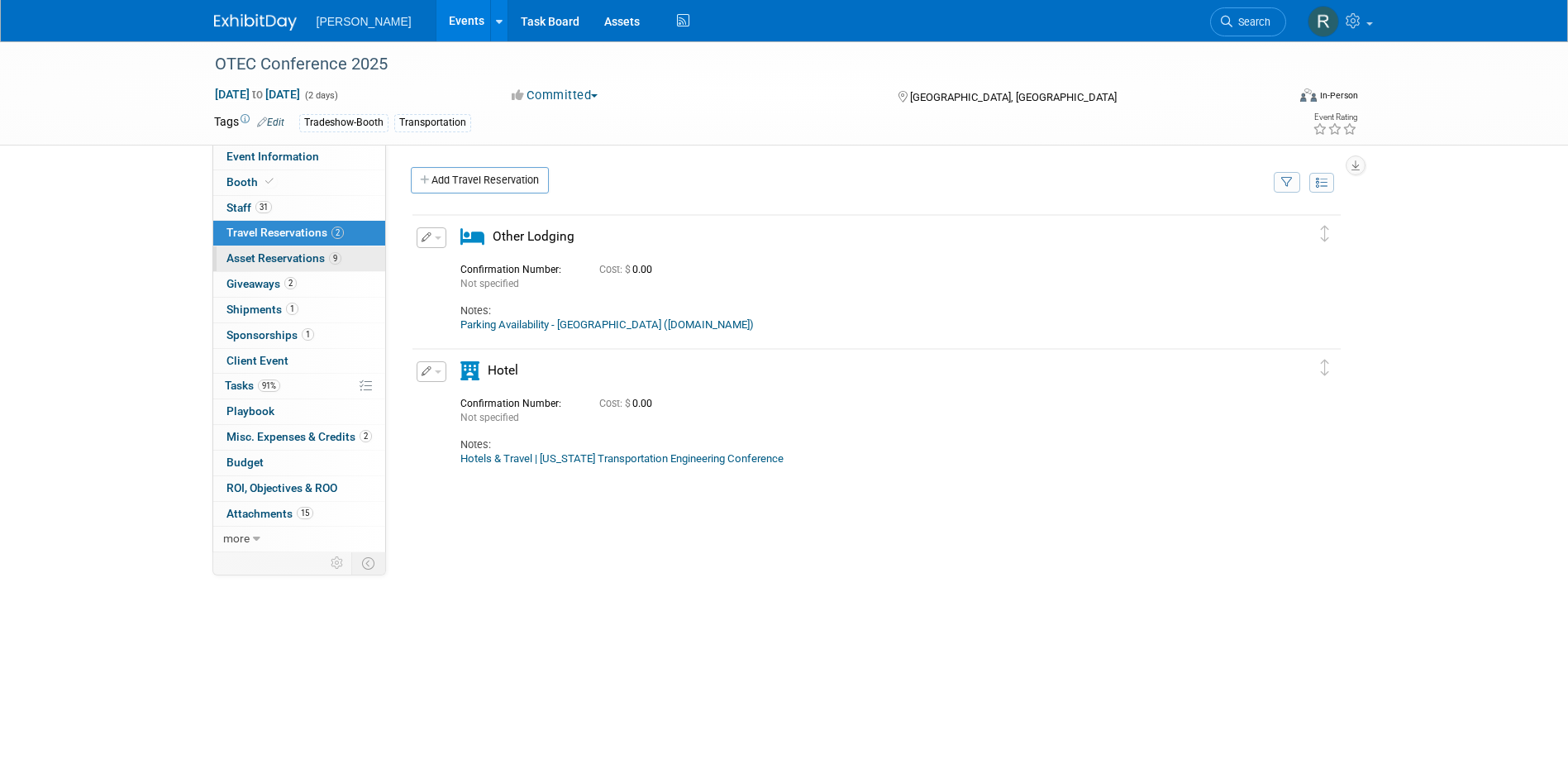
click at [248, 258] on span "Asset Reservations 9" at bounding box center [283, 258] width 114 height 13
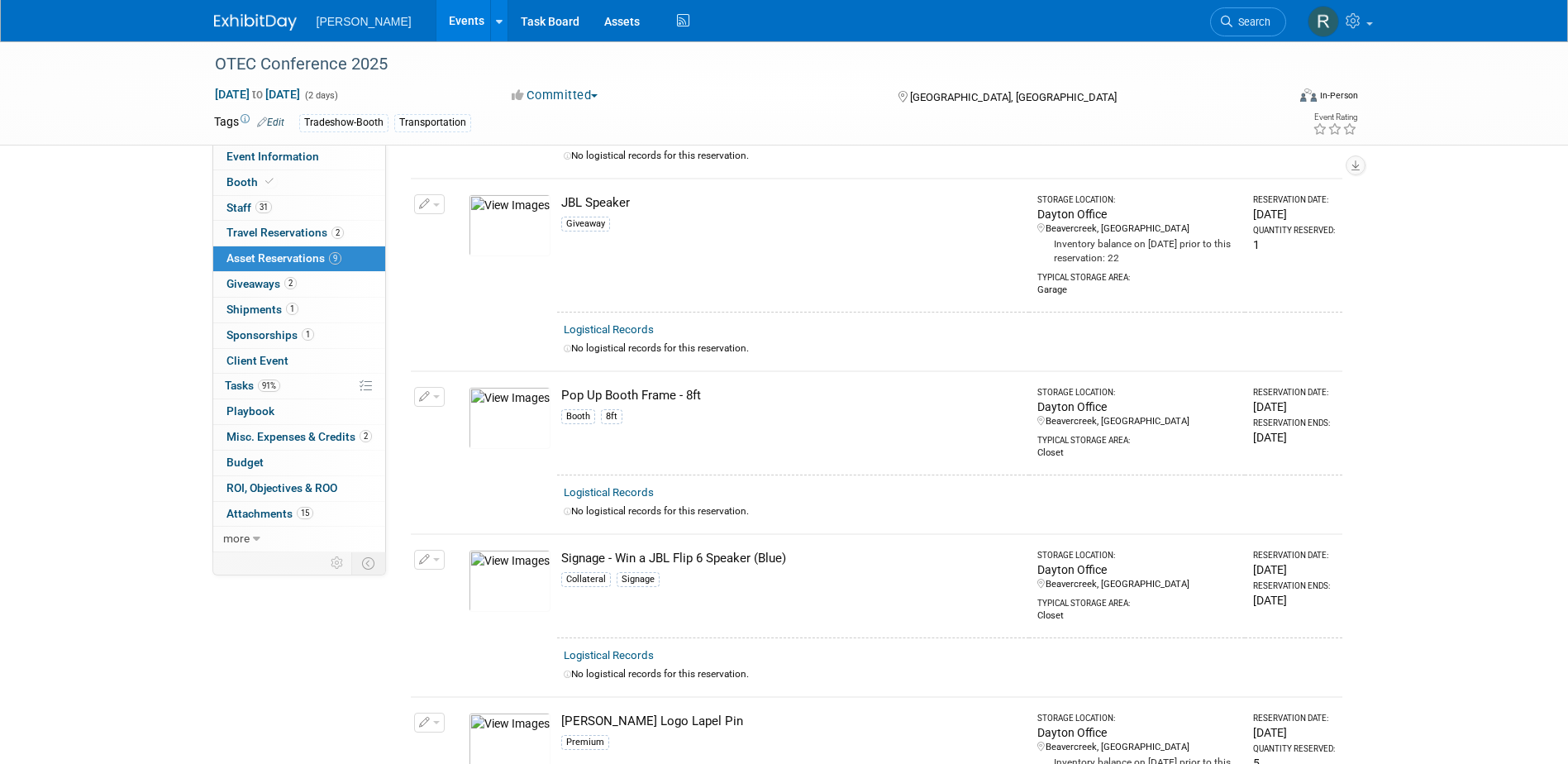
scroll to position [931, 0]
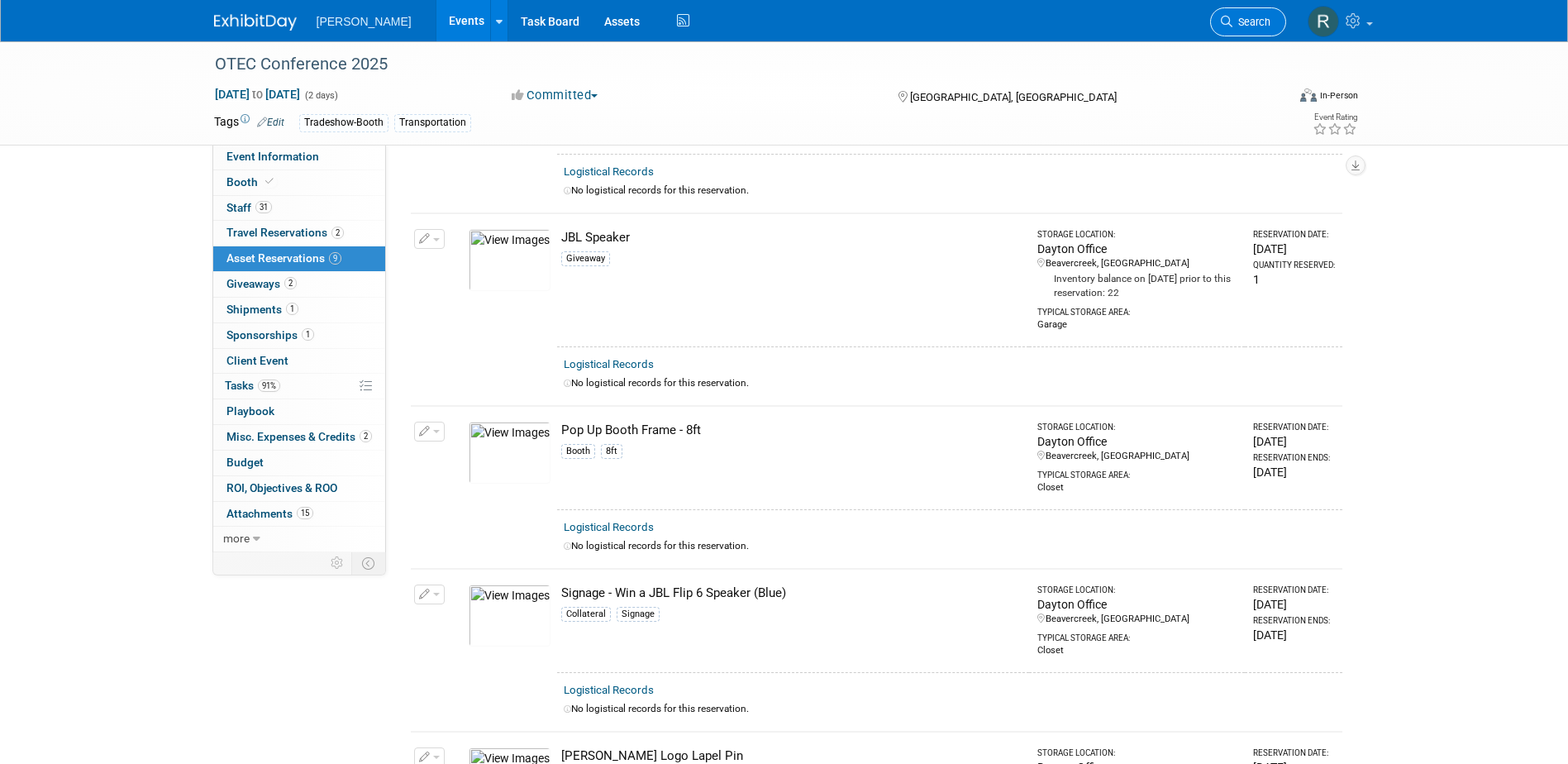
click at [1237, 26] on span "Search" at bounding box center [1251, 21] width 38 height 12
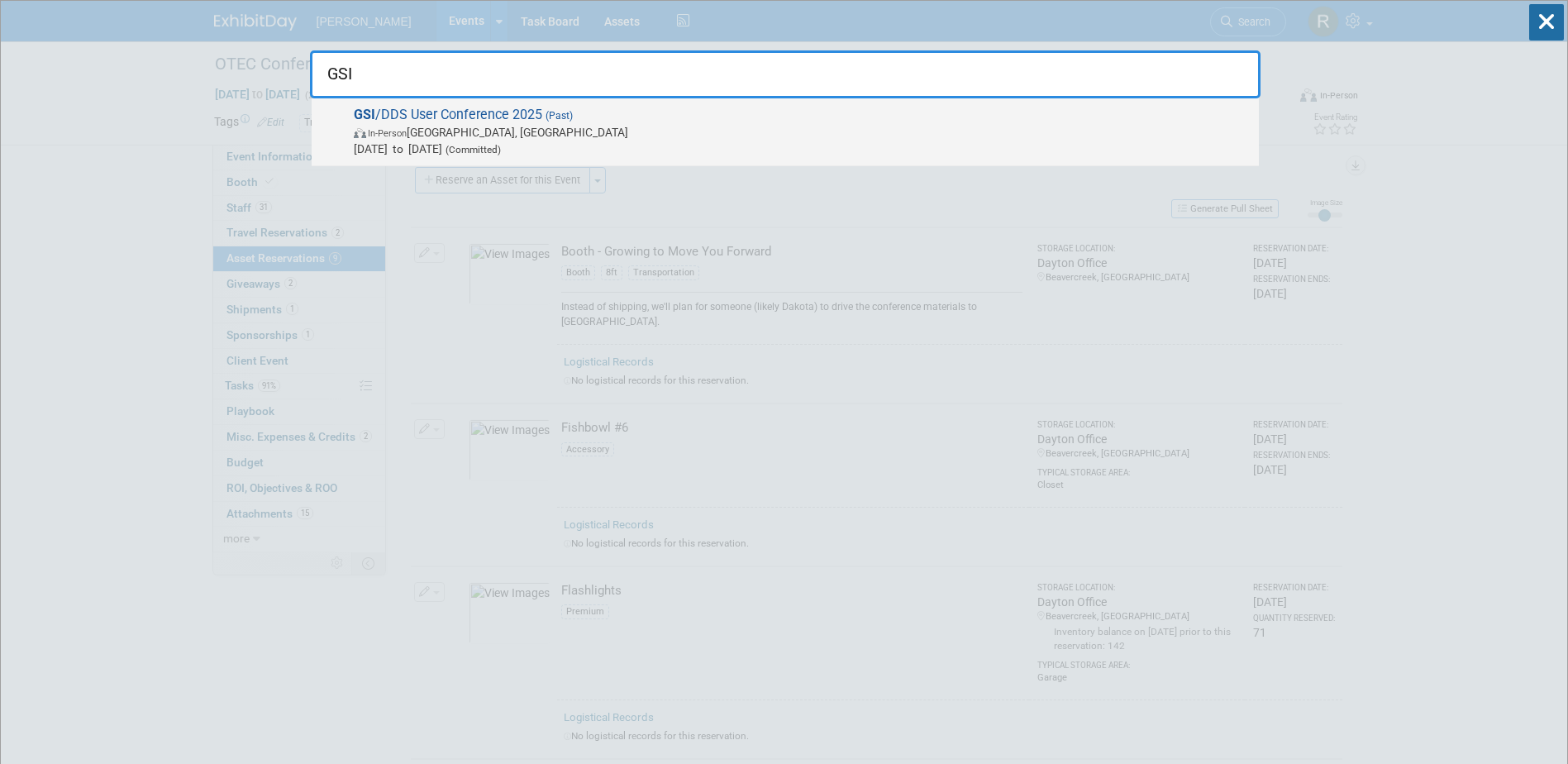
type input "GSI"
click at [531, 120] on span "GSI /DDS User Conference 2025 (Past) In-Person Detroit, MI Sep 30, 2025 to Oct …" at bounding box center [799, 132] width 902 height 50
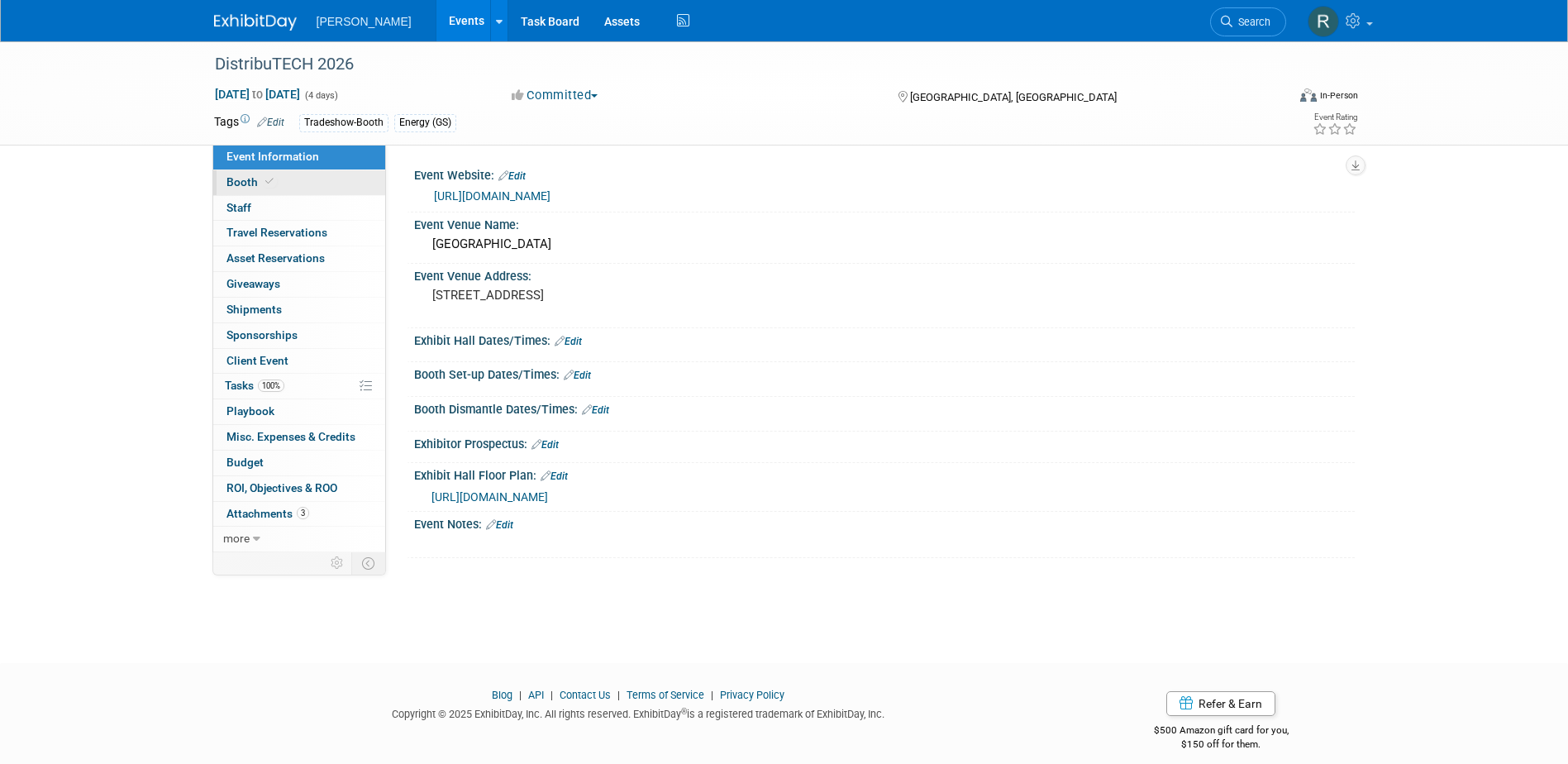
click at [248, 178] on span "Booth" at bounding box center [251, 181] width 50 height 13
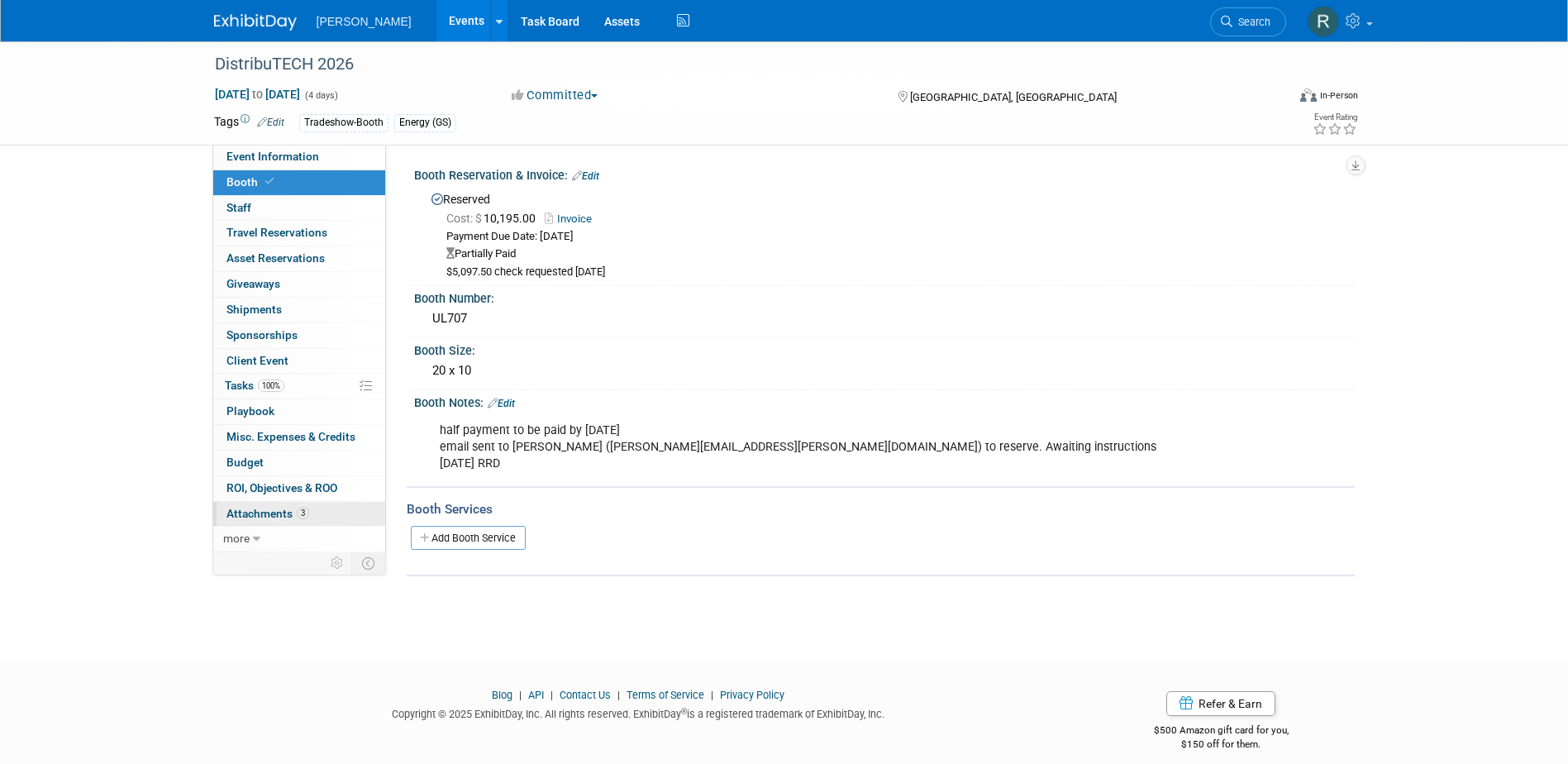
click at [298, 512] on span "3" at bounding box center [302, 513] width 12 height 12
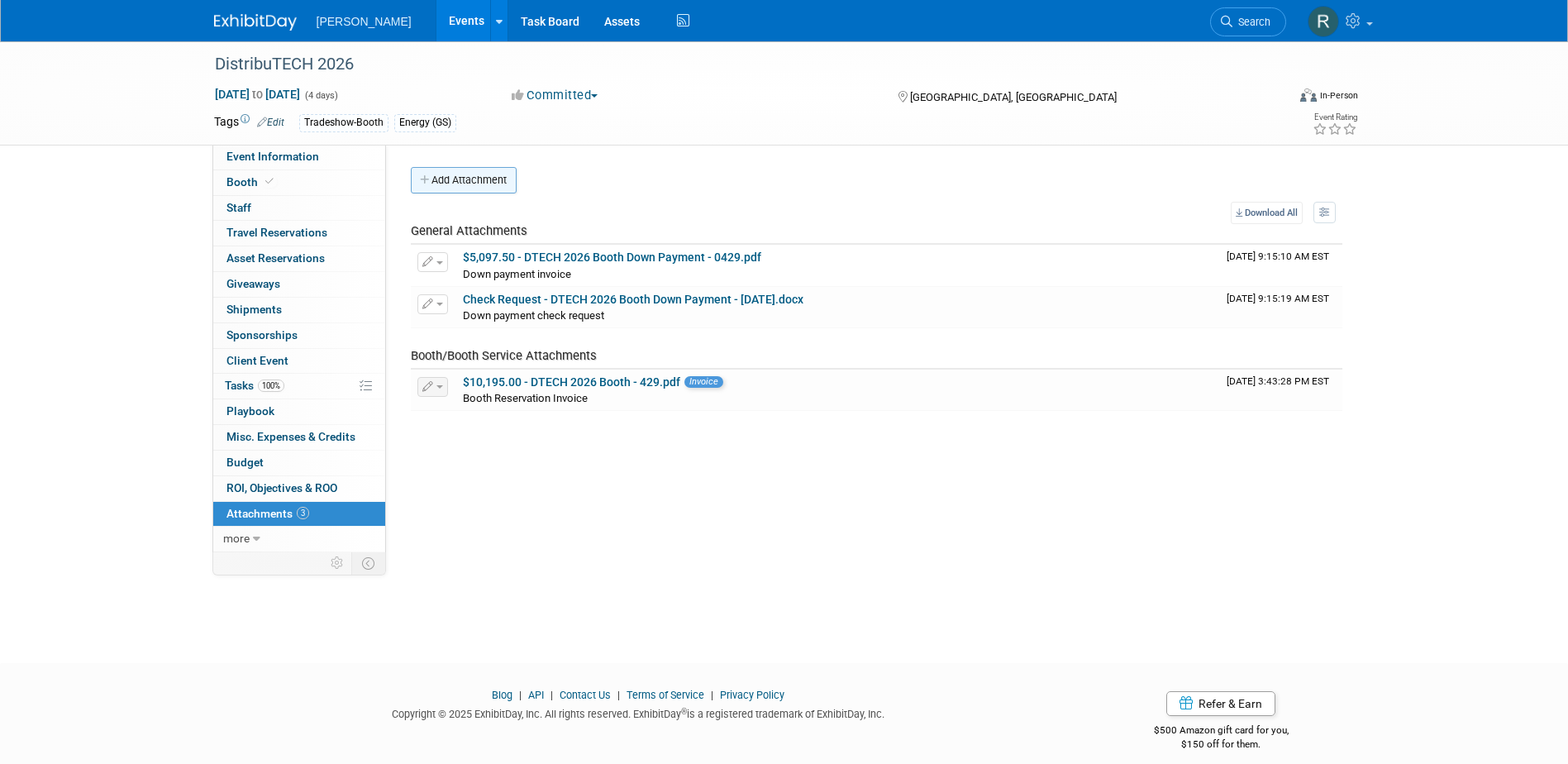
click at [462, 181] on button "Add Attachment" at bounding box center [463, 180] width 106 height 26
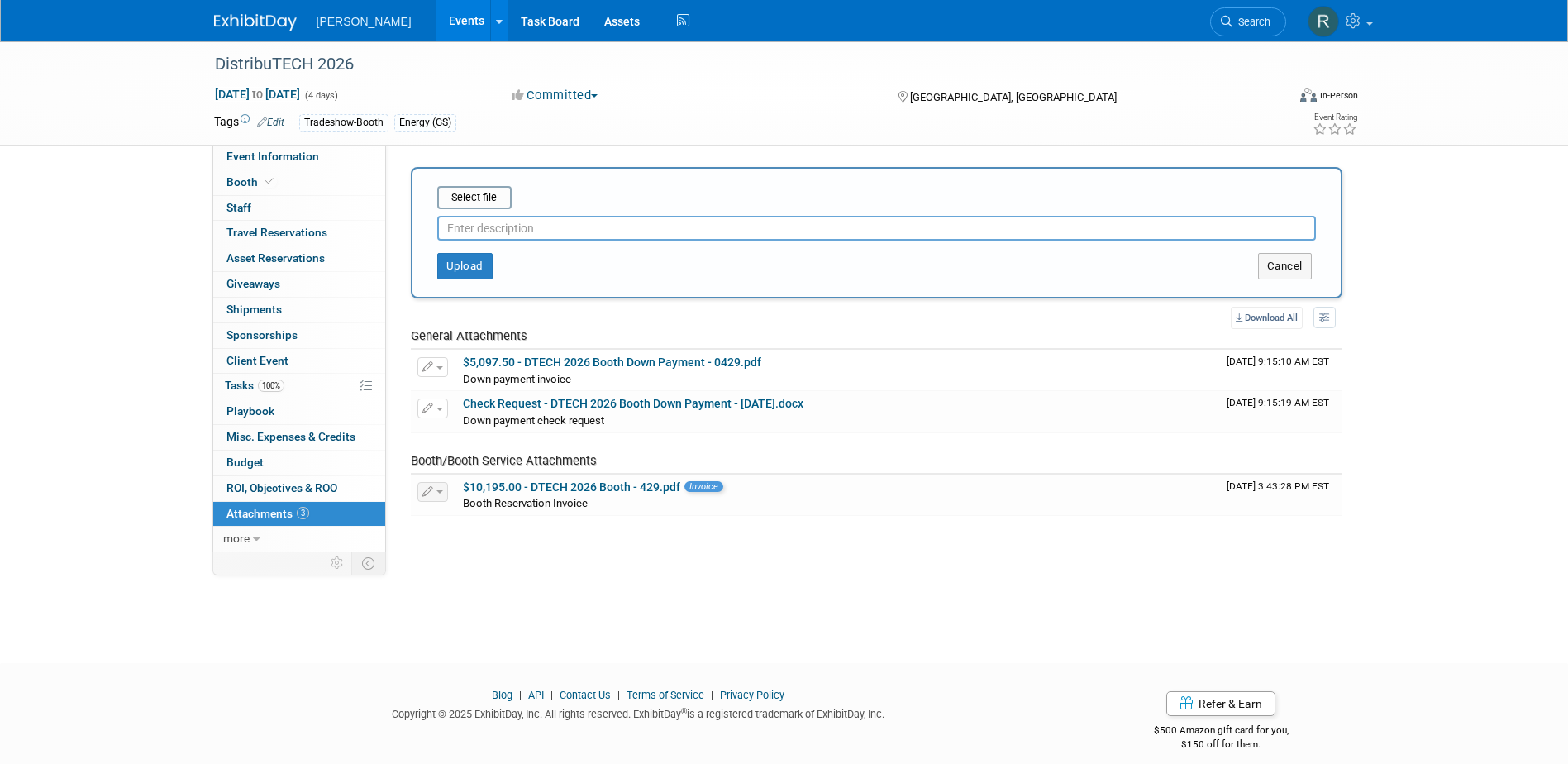
click at [507, 226] on input "text" at bounding box center [877, 228] width 878 height 25
click at [581, 228] on input "Balance Invoice" at bounding box center [877, 228] width 878 height 25
paste input "CIV00407201"
click at [481, 198] on input "file" at bounding box center [411, 197] width 196 height 20
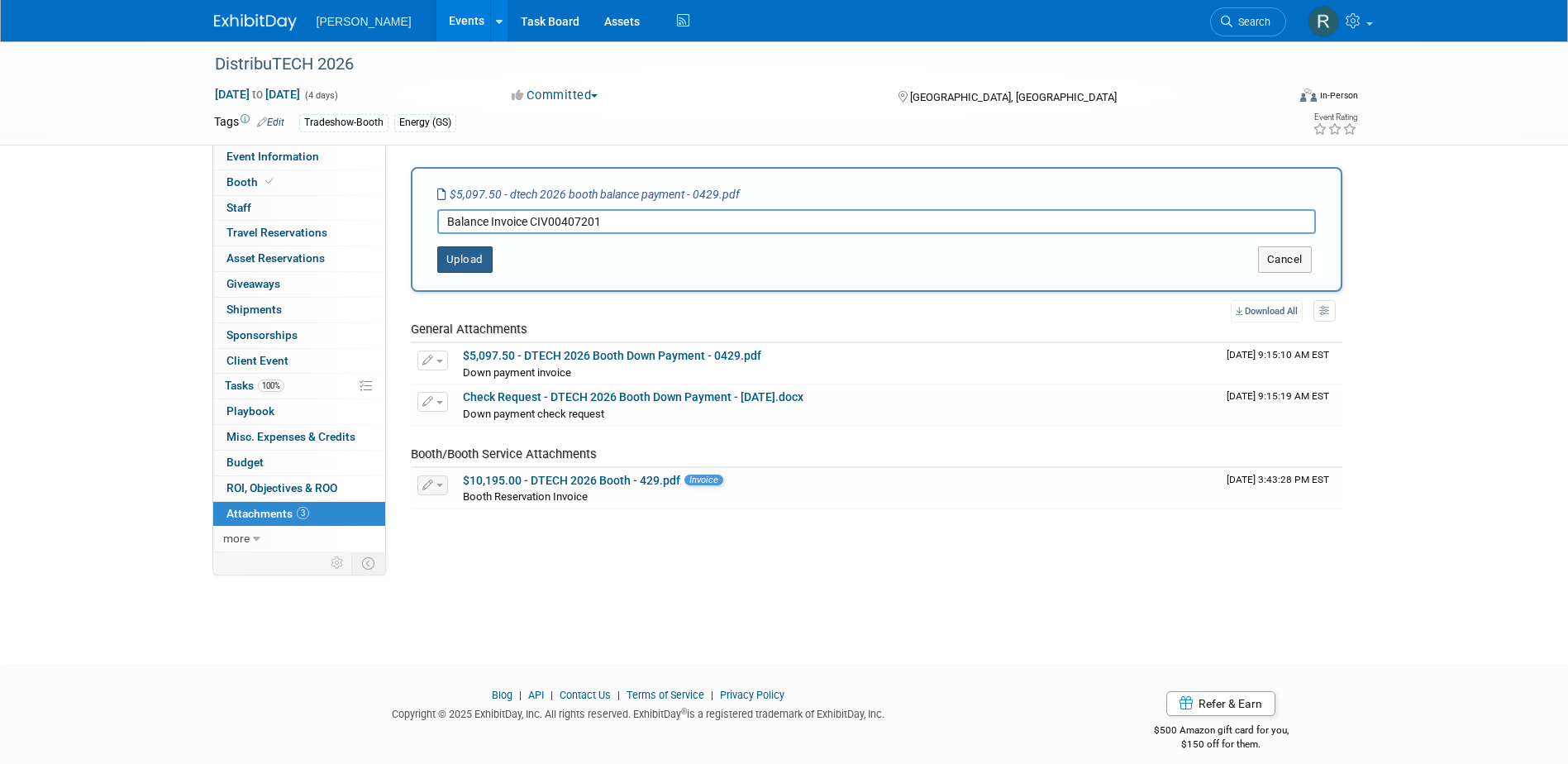
click at [462, 262] on button "Upload" at bounding box center [465, 260] width 56 height 26
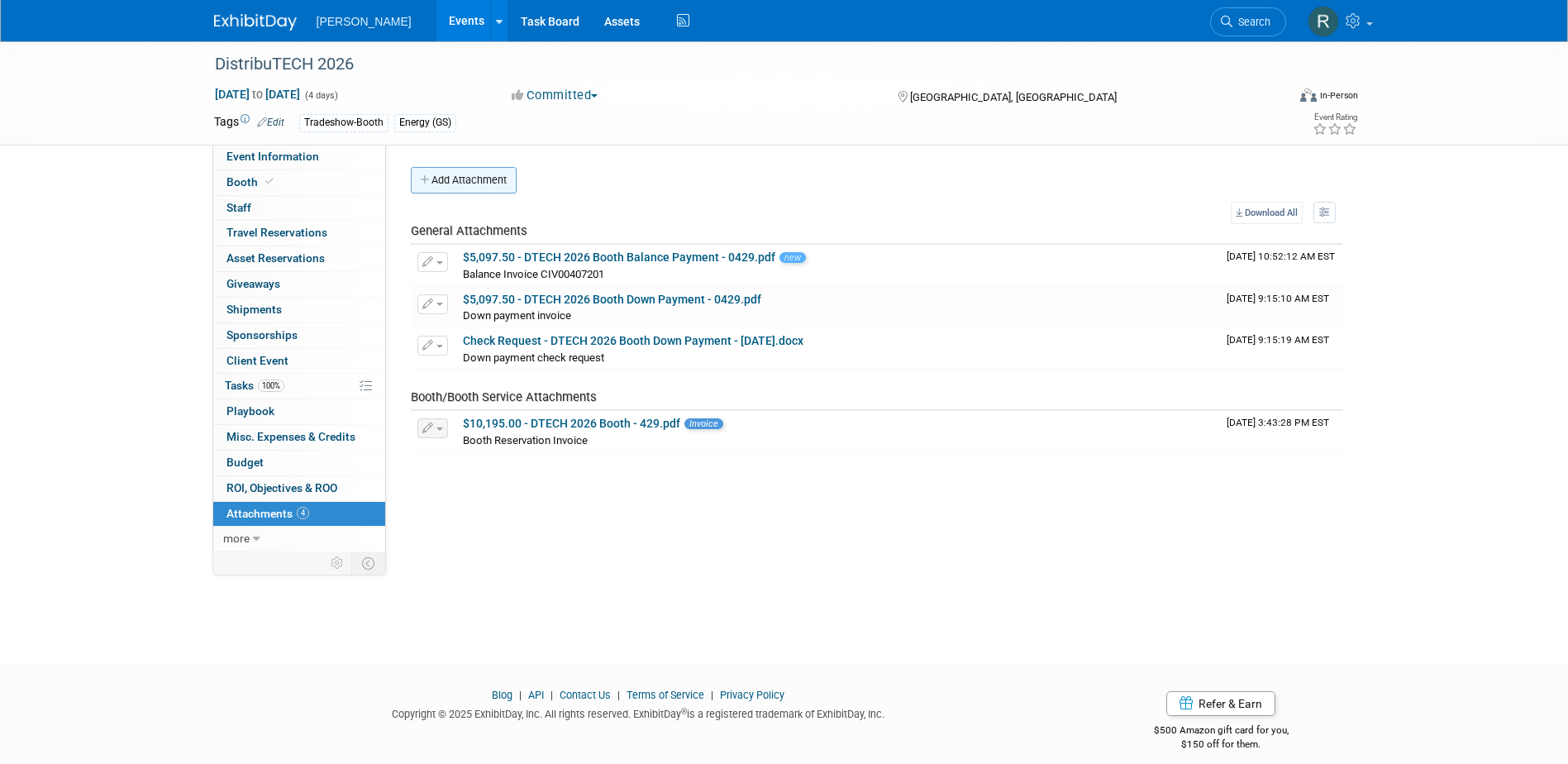
click at [449, 181] on button "Add Attachment" at bounding box center [463, 180] width 106 height 26
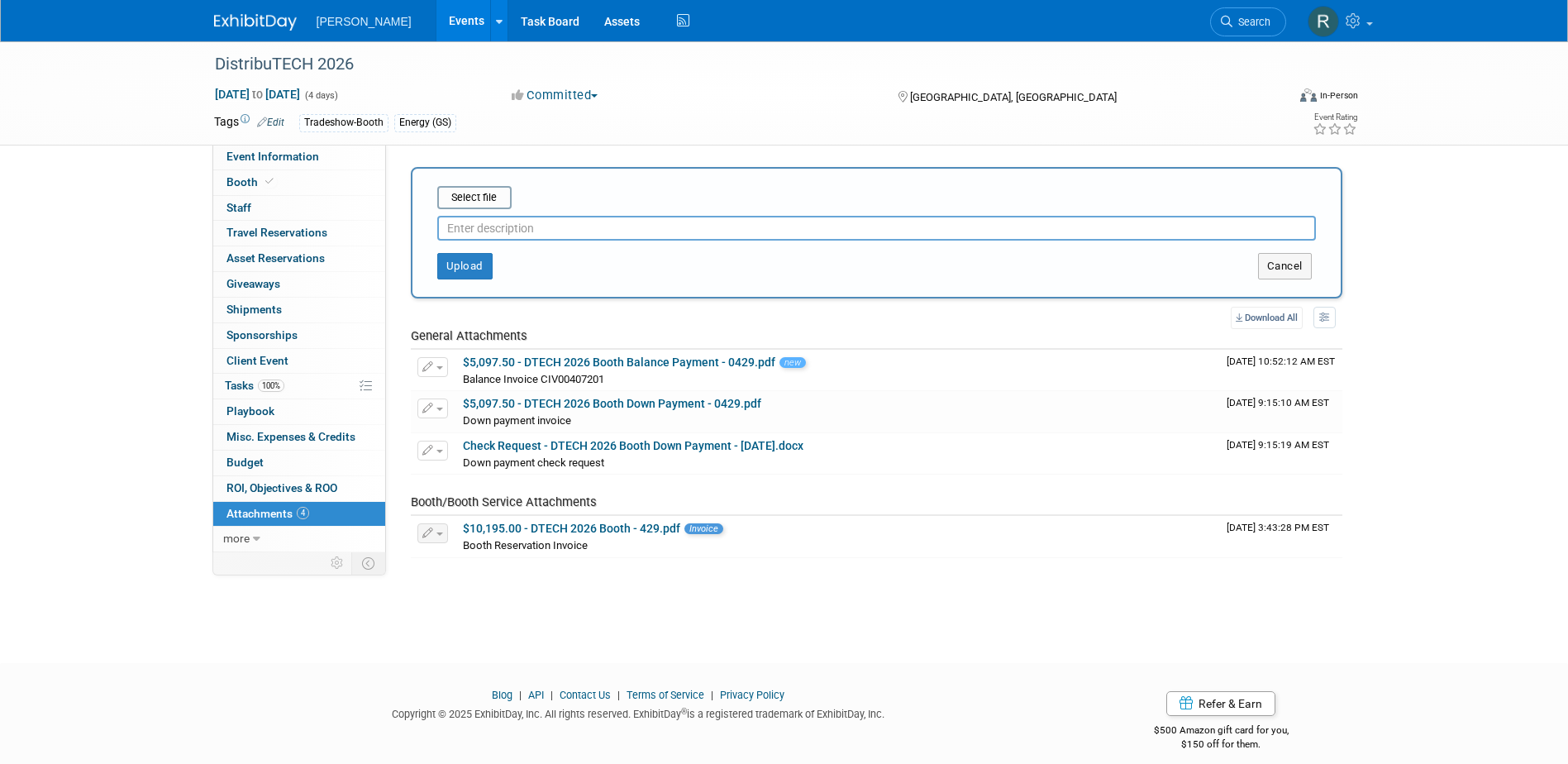
click at [466, 233] on input "text" at bounding box center [877, 228] width 878 height 25
type input "Check request - Booth Balance"
click at [483, 200] on input "file" at bounding box center [411, 197] width 196 height 20
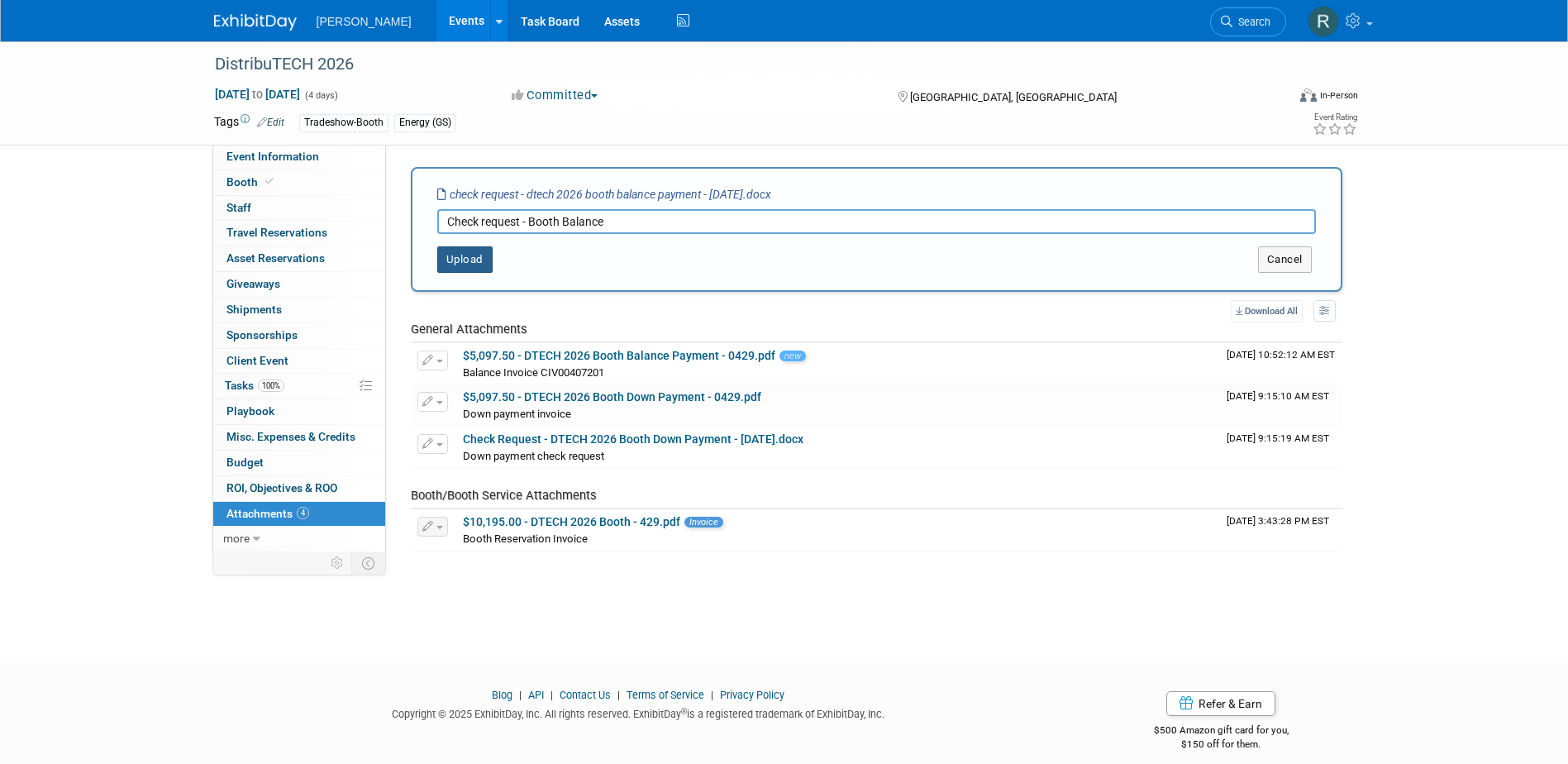
click at [454, 262] on button "Upload" at bounding box center [465, 260] width 56 height 26
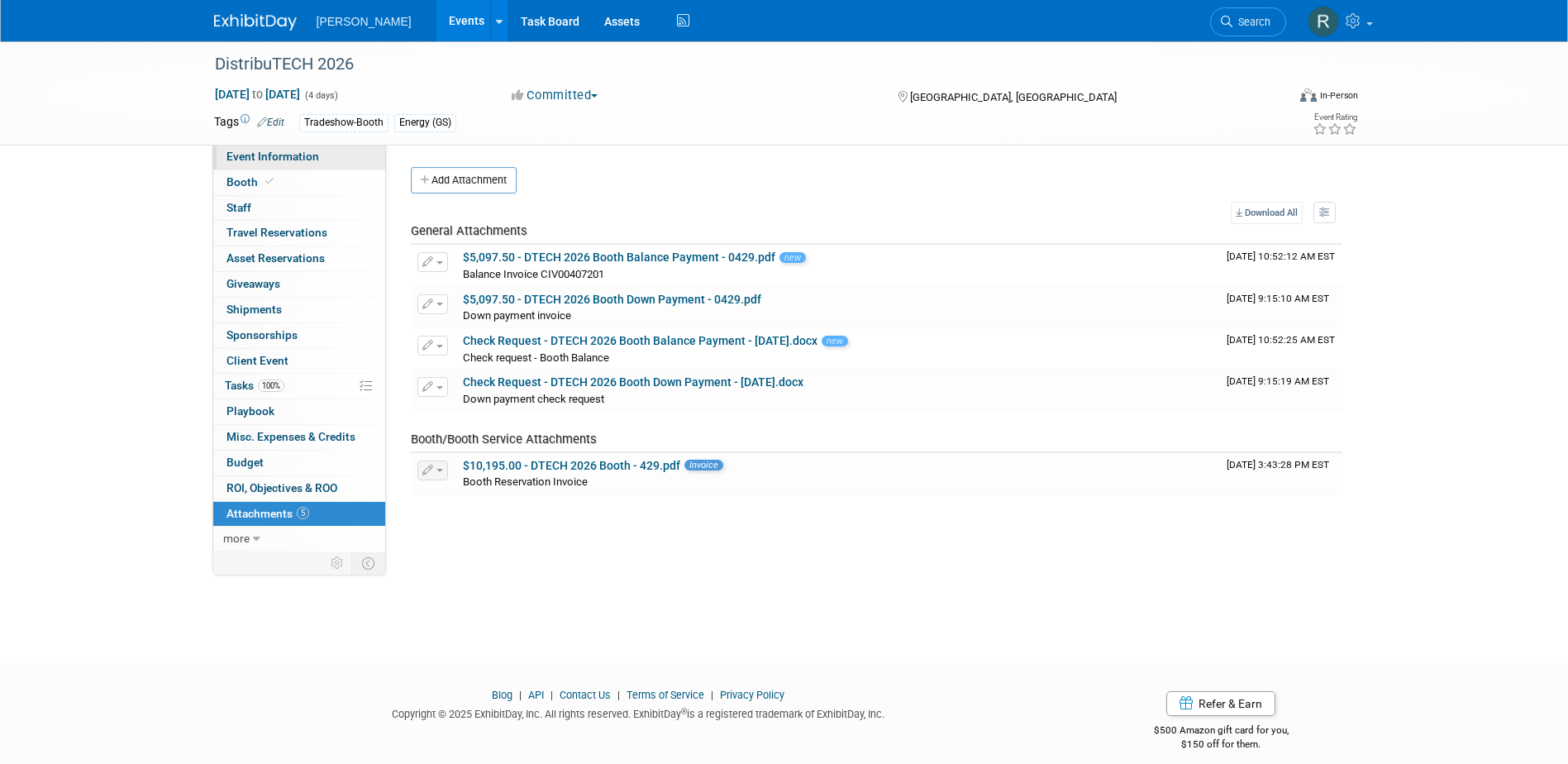
click at [274, 161] on span "Event Information" at bounding box center [272, 156] width 92 height 13
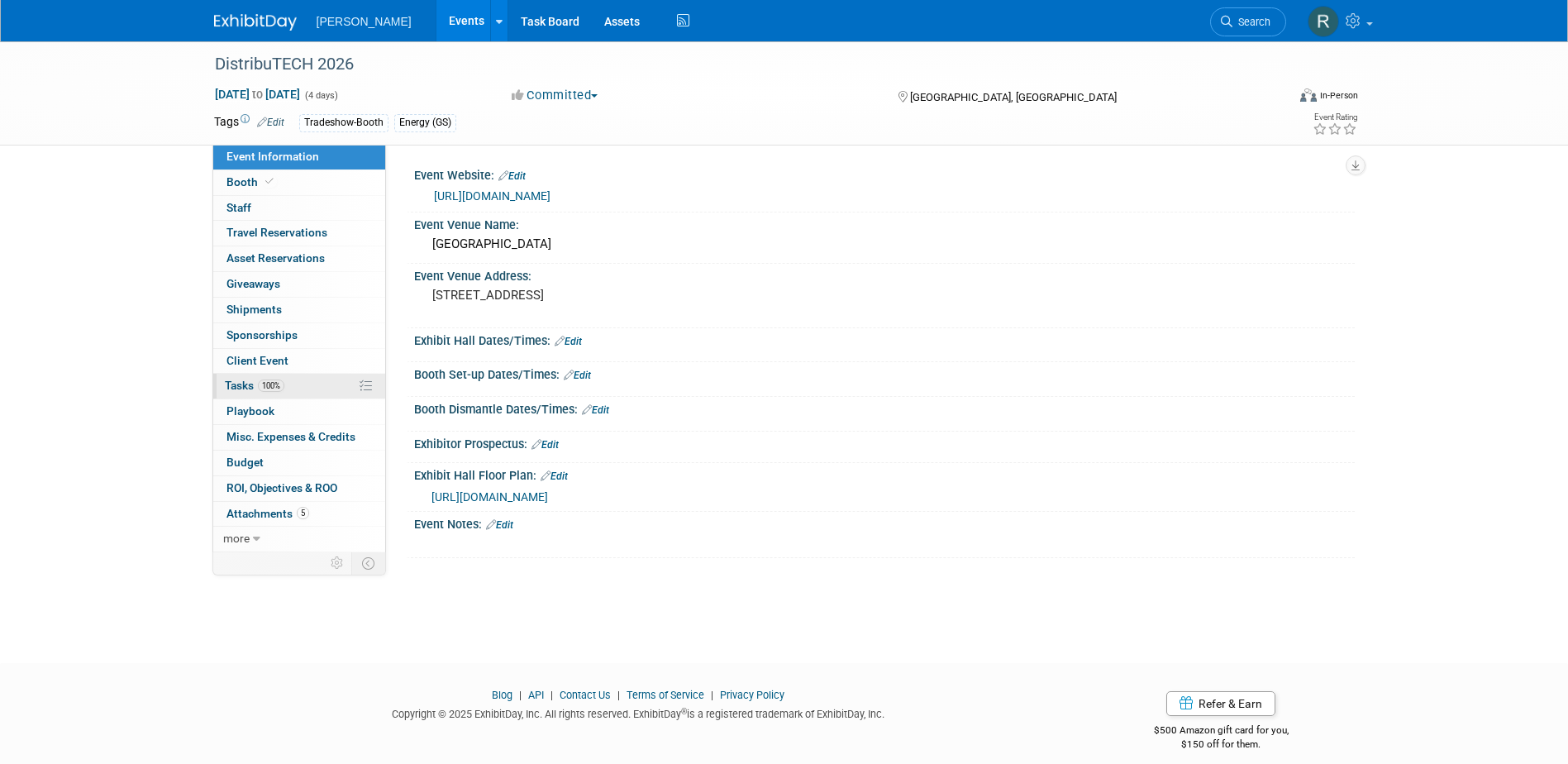
click at [258, 390] on span "Tasks 100%" at bounding box center [255, 385] width 60 height 13
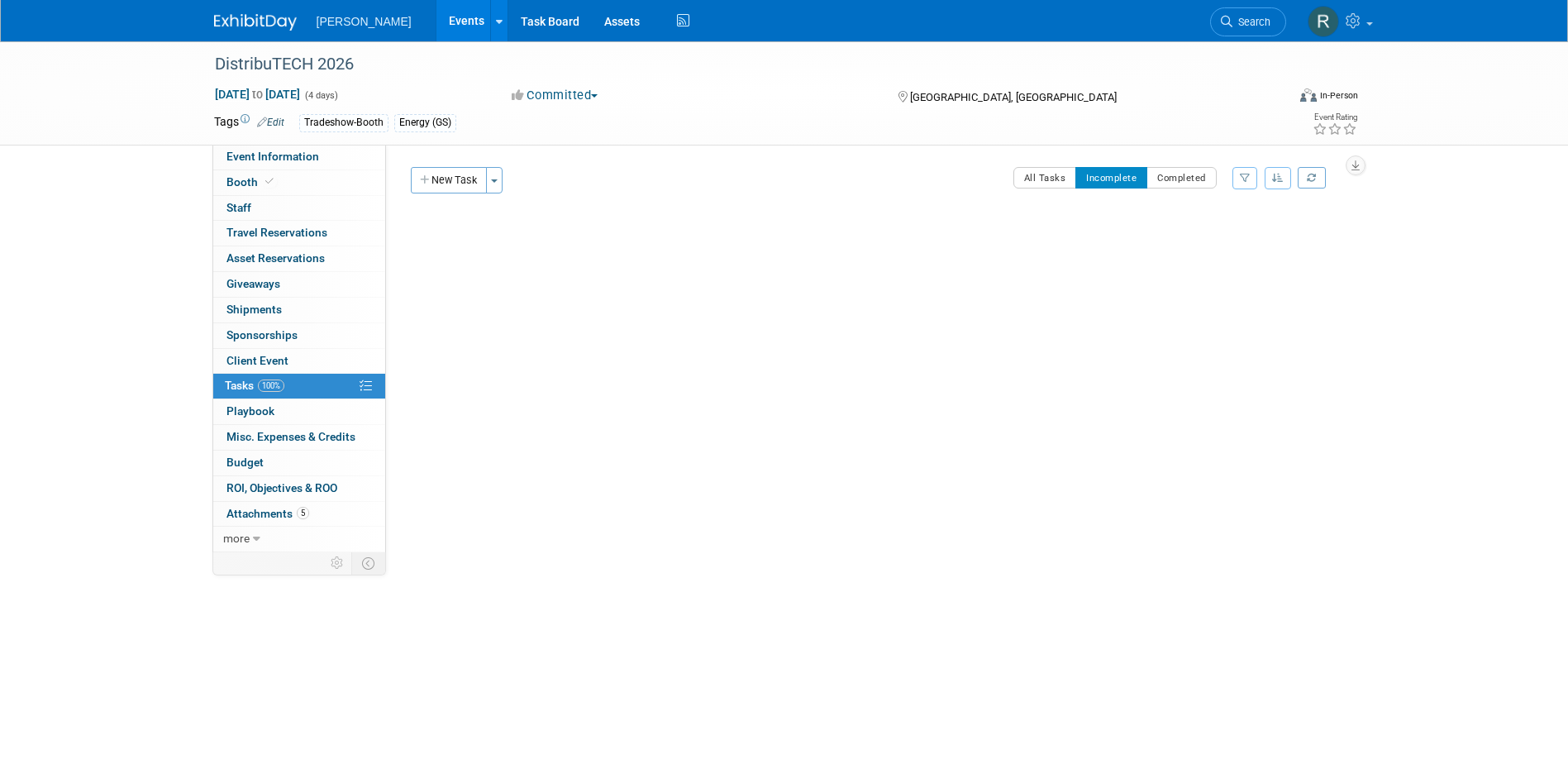
click at [436, 20] on link "Events" at bounding box center [466, 20] width 60 height 41
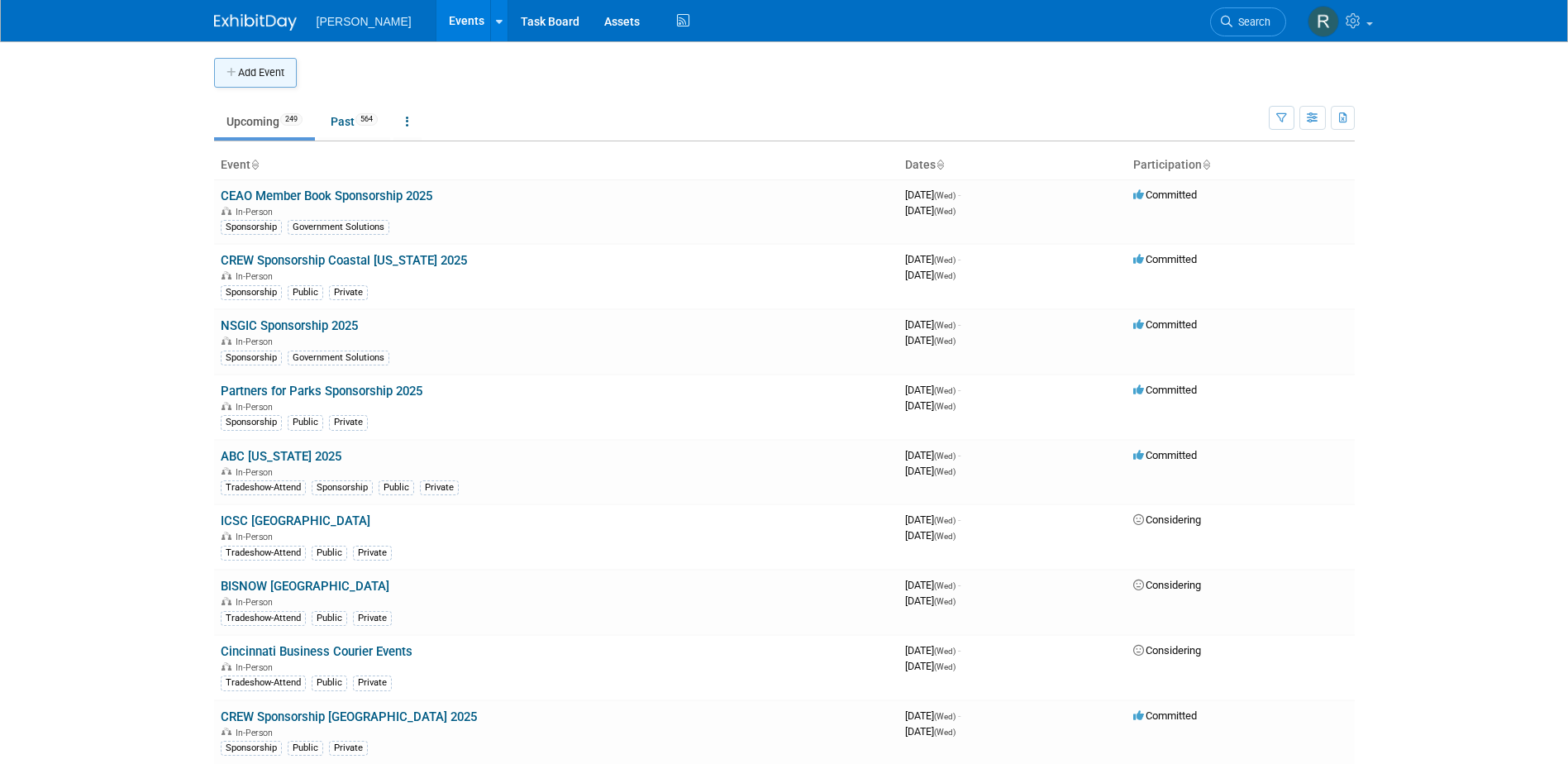
click at [261, 78] on button "Add Event" at bounding box center [255, 73] width 83 height 30
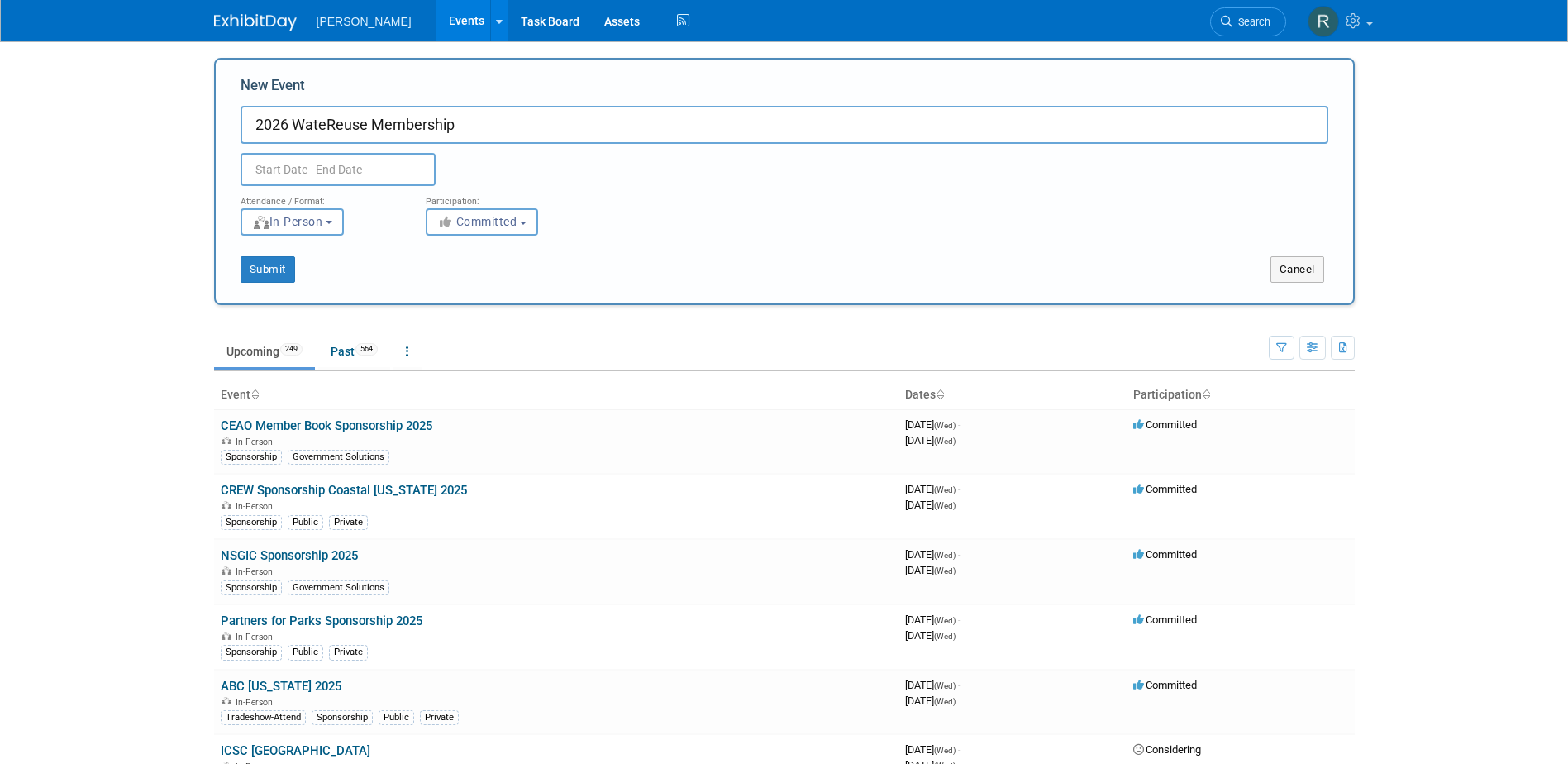
type input "2026 WateReuse Membership"
click at [351, 167] on input "text" at bounding box center [338, 169] width 195 height 34
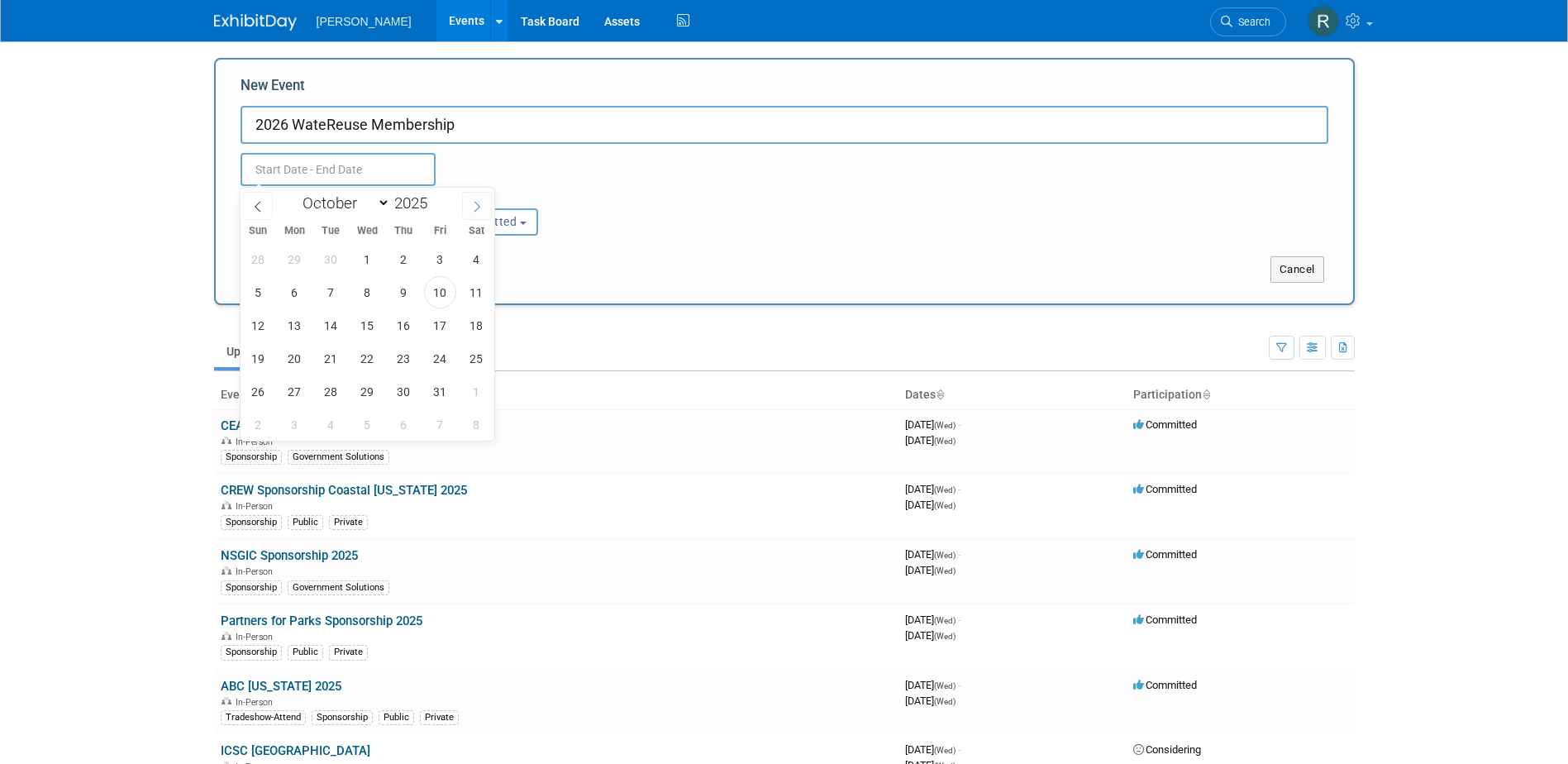
click at [473, 207] on icon at bounding box center [476, 207] width 11 height 11
select select "11"
click at [473, 207] on icon at bounding box center [476, 207] width 11 height 11
type input "2026"
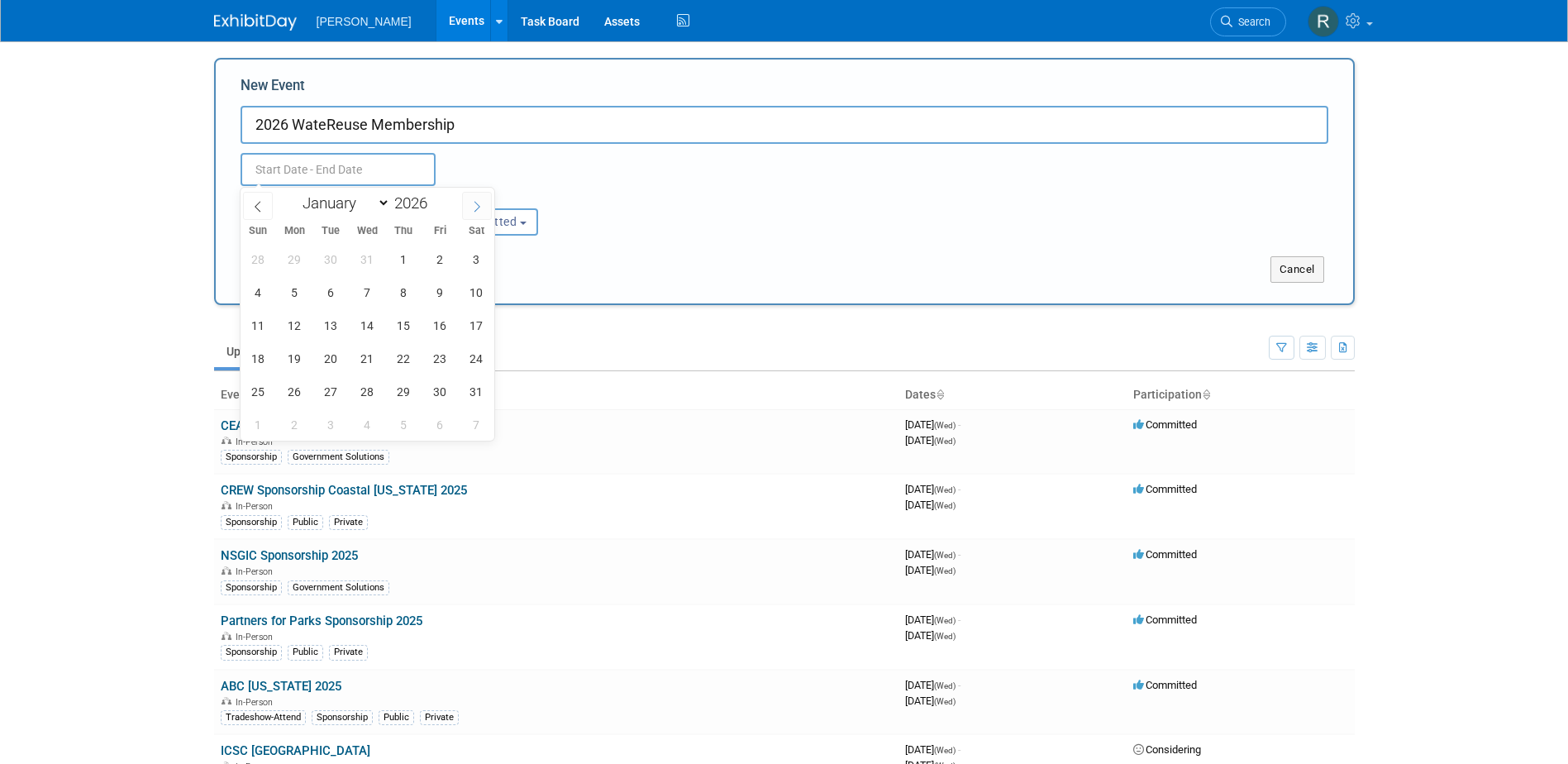
click at [473, 207] on icon at bounding box center [476, 207] width 11 height 11
click at [259, 212] on span at bounding box center [258, 206] width 30 height 28
select select "0"
click at [406, 255] on span "1" at bounding box center [404, 259] width 33 height 33
type input "Jan 1, 2026 to Jan 1, 2026"
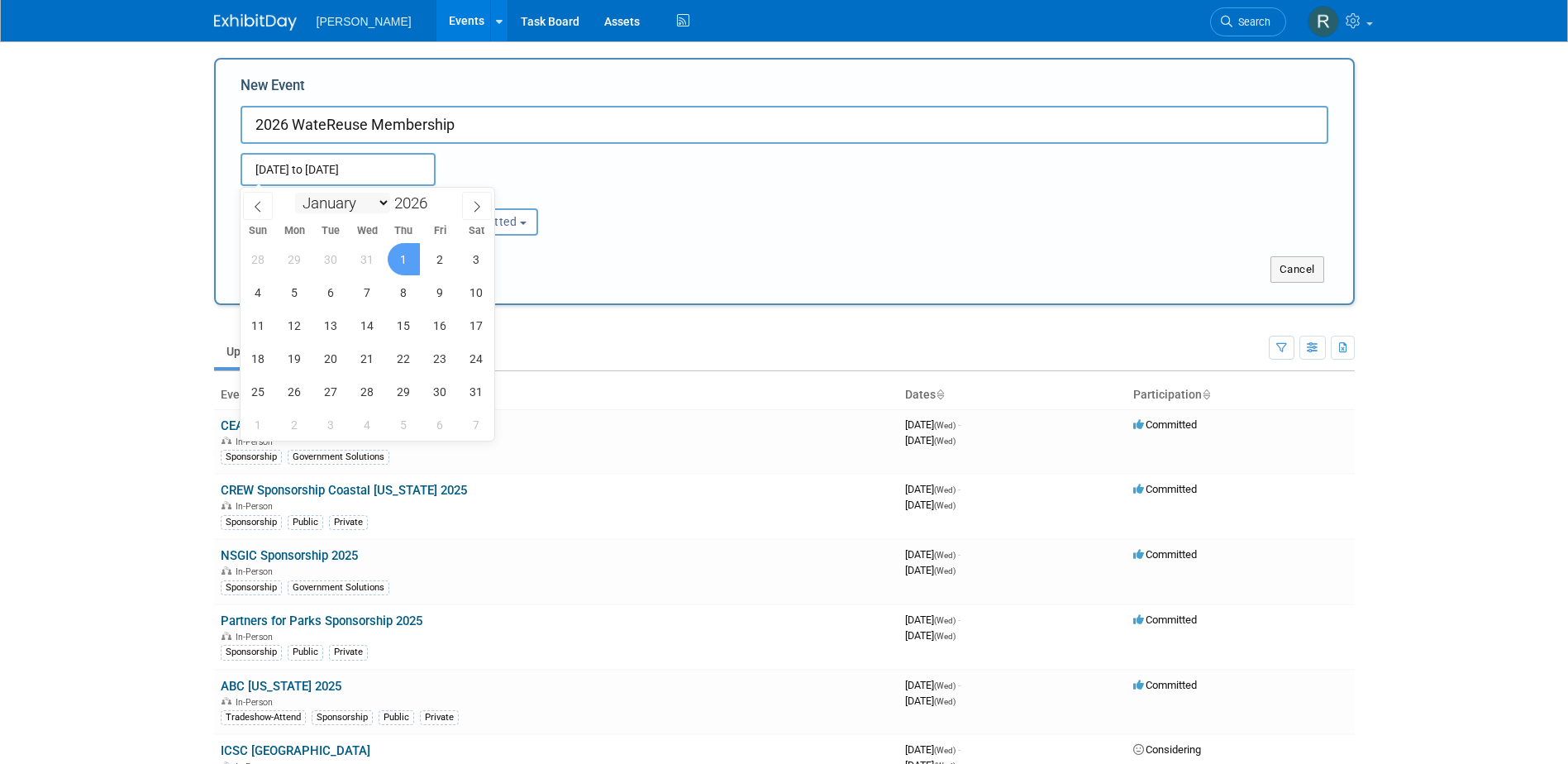
click at [364, 206] on select "January February March April May June July August September October November De…" at bounding box center [342, 203] width 95 height 20
select select "11"
click at [295, 193] on select "January February March April May June July August September October November De…" at bounding box center [342, 203] width 95 height 20
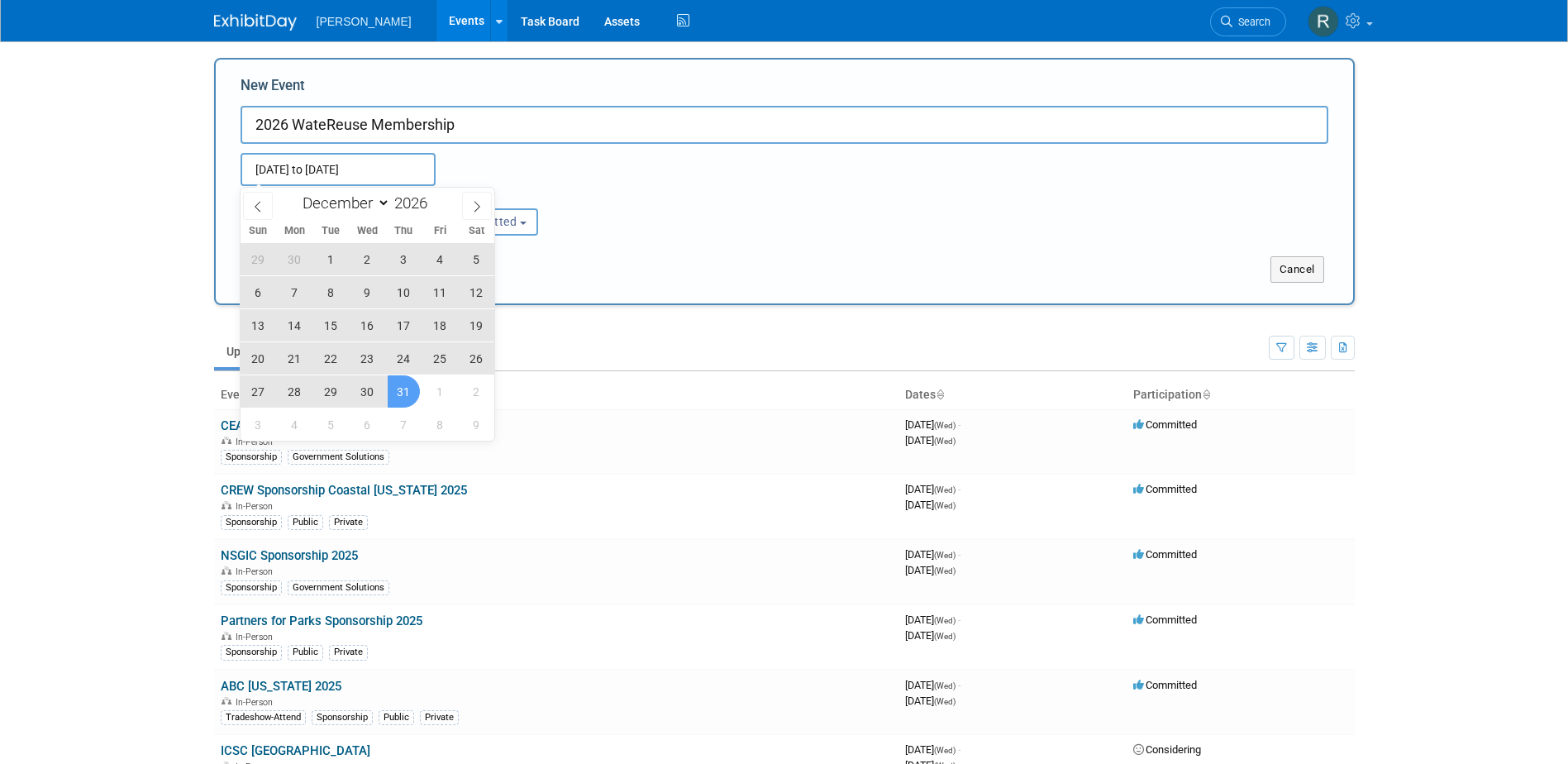
click at [408, 393] on span "31" at bounding box center [404, 391] width 33 height 33
type input "Jan 1, 2026 to Dec 31, 2026"
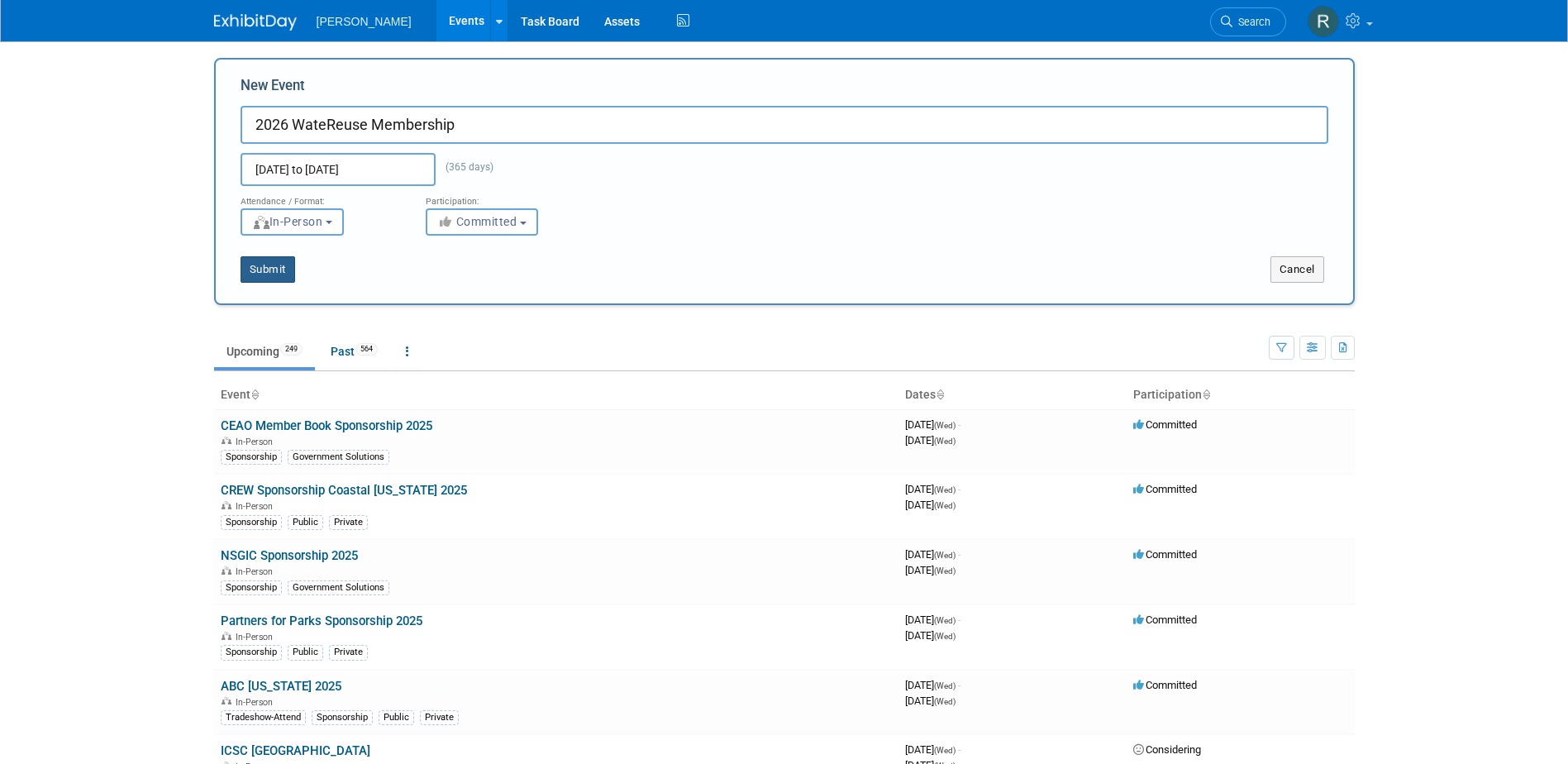
click at [266, 270] on button "Submit" at bounding box center [267, 269] width 55 height 26
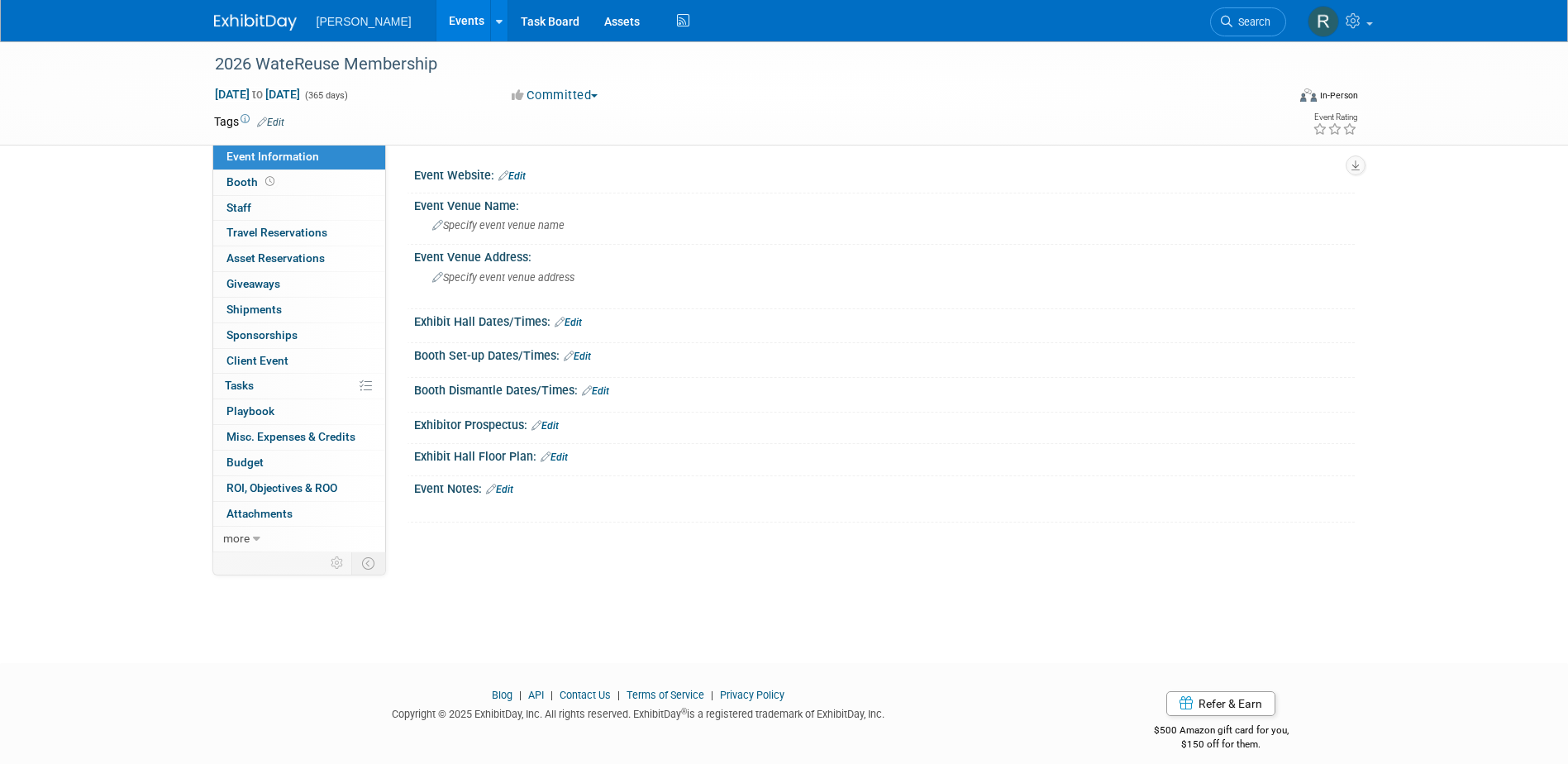
click at [276, 117] on link "Edit" at bounding box center [270, 122] width 27 height 11
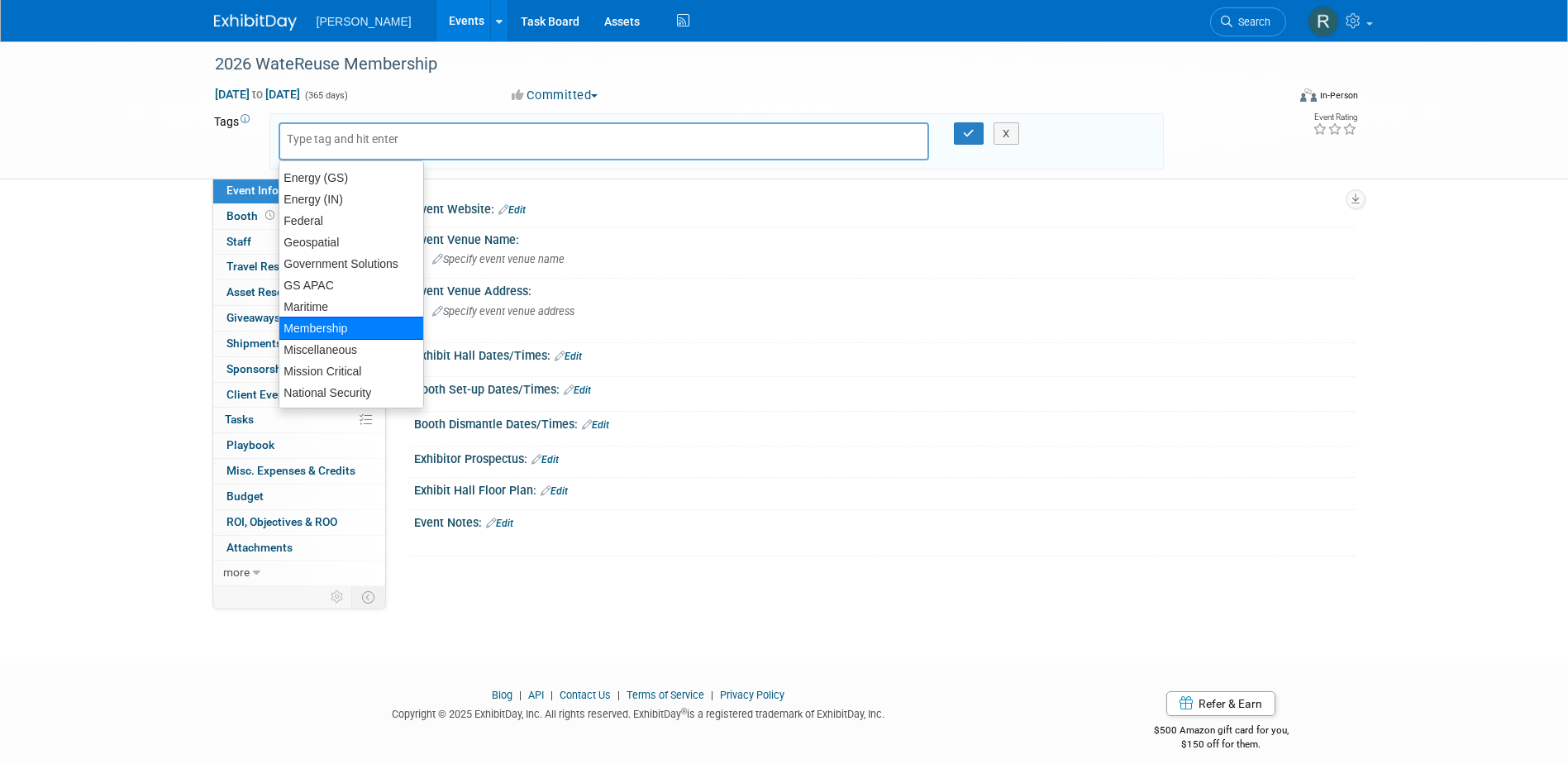
scroll to position [166, 0]
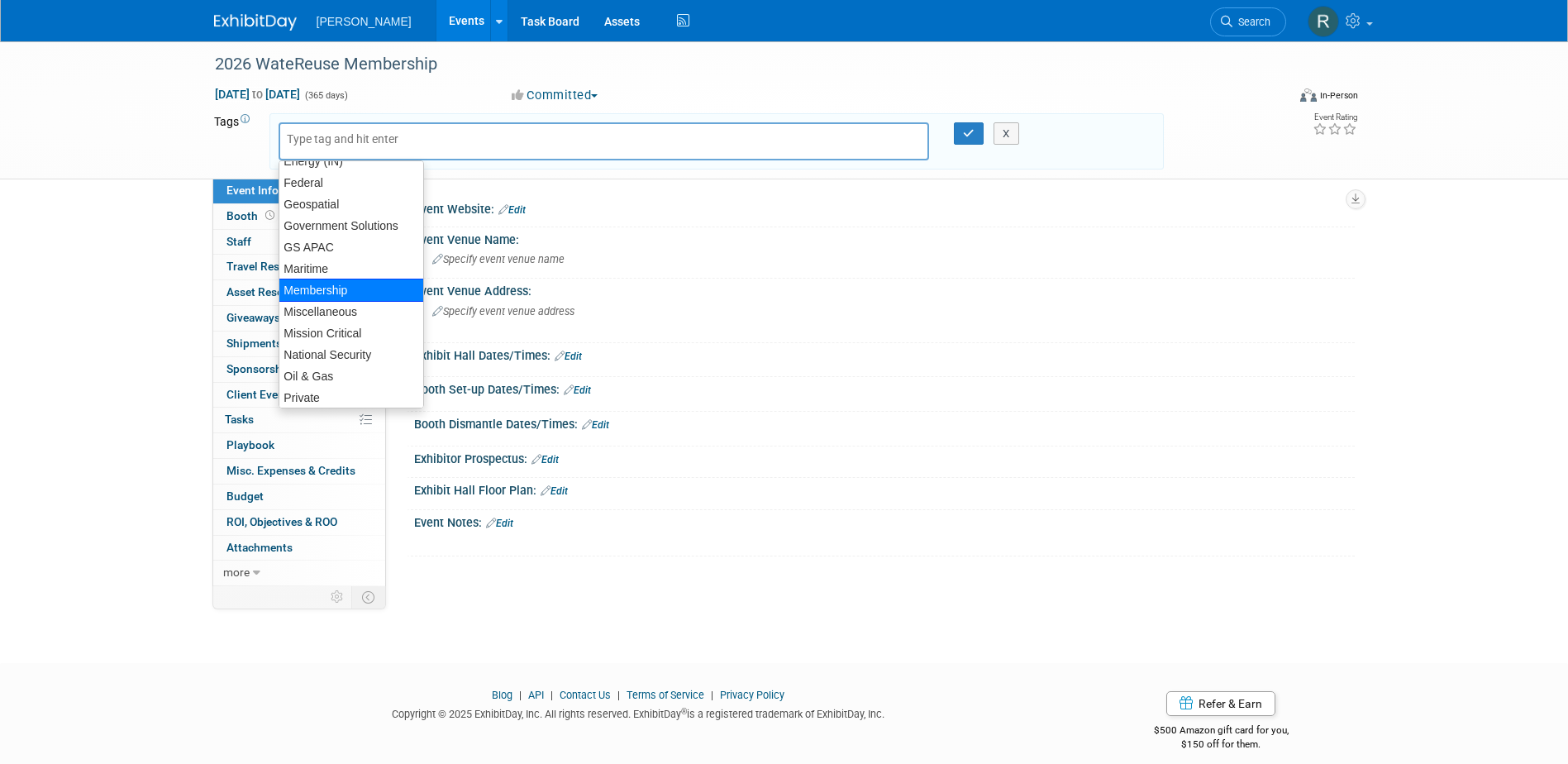
click at [320, 292] on div "Membership" at bounding box center [351, 289] width 145 height 23
type input "Membership"
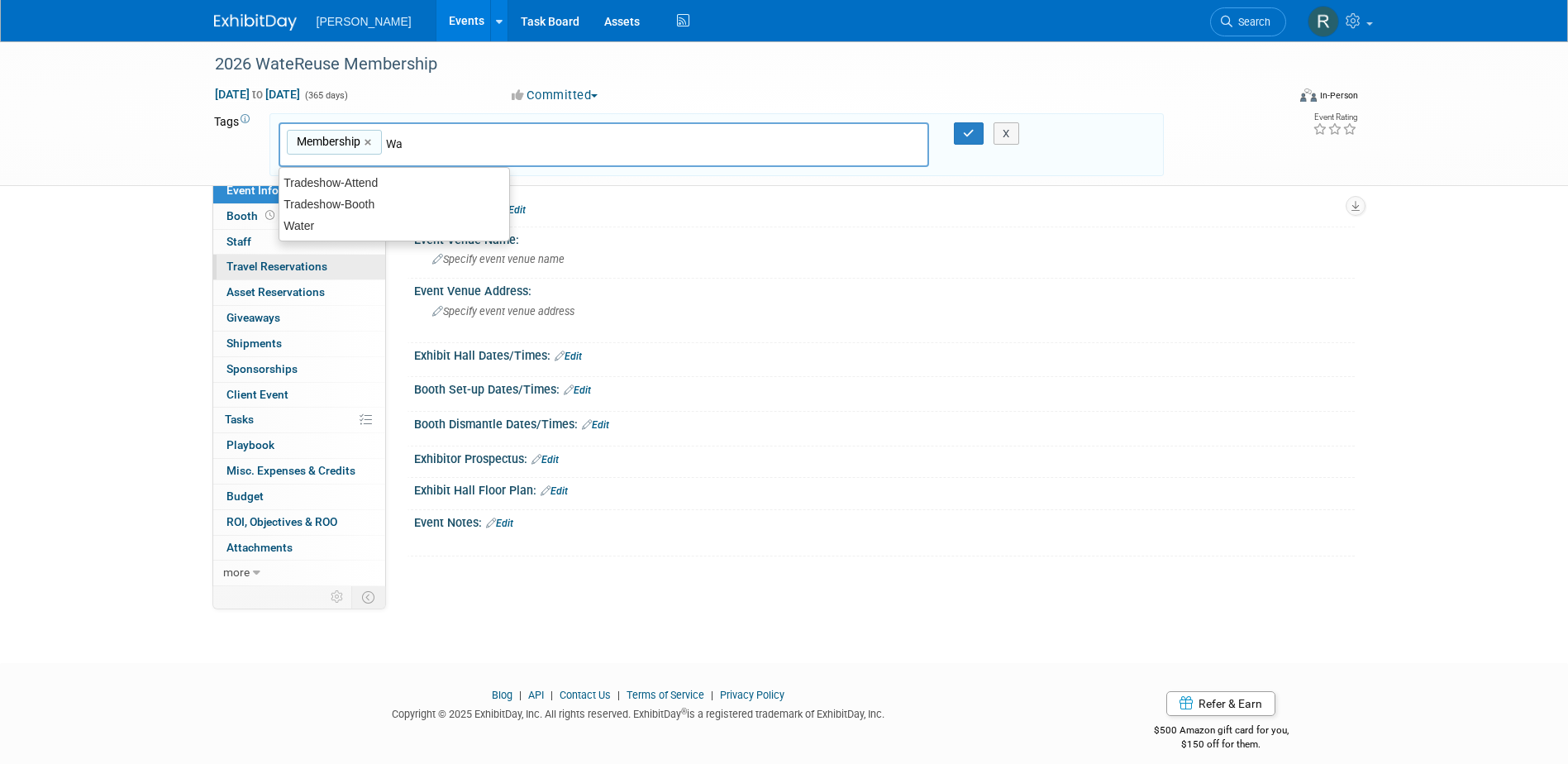
scroll to position [0, 0]
type input "Water"
click at [329, 185] on div "Water" at bounding box center [394, 183] width 230 height 21
type input "Membership, Water"
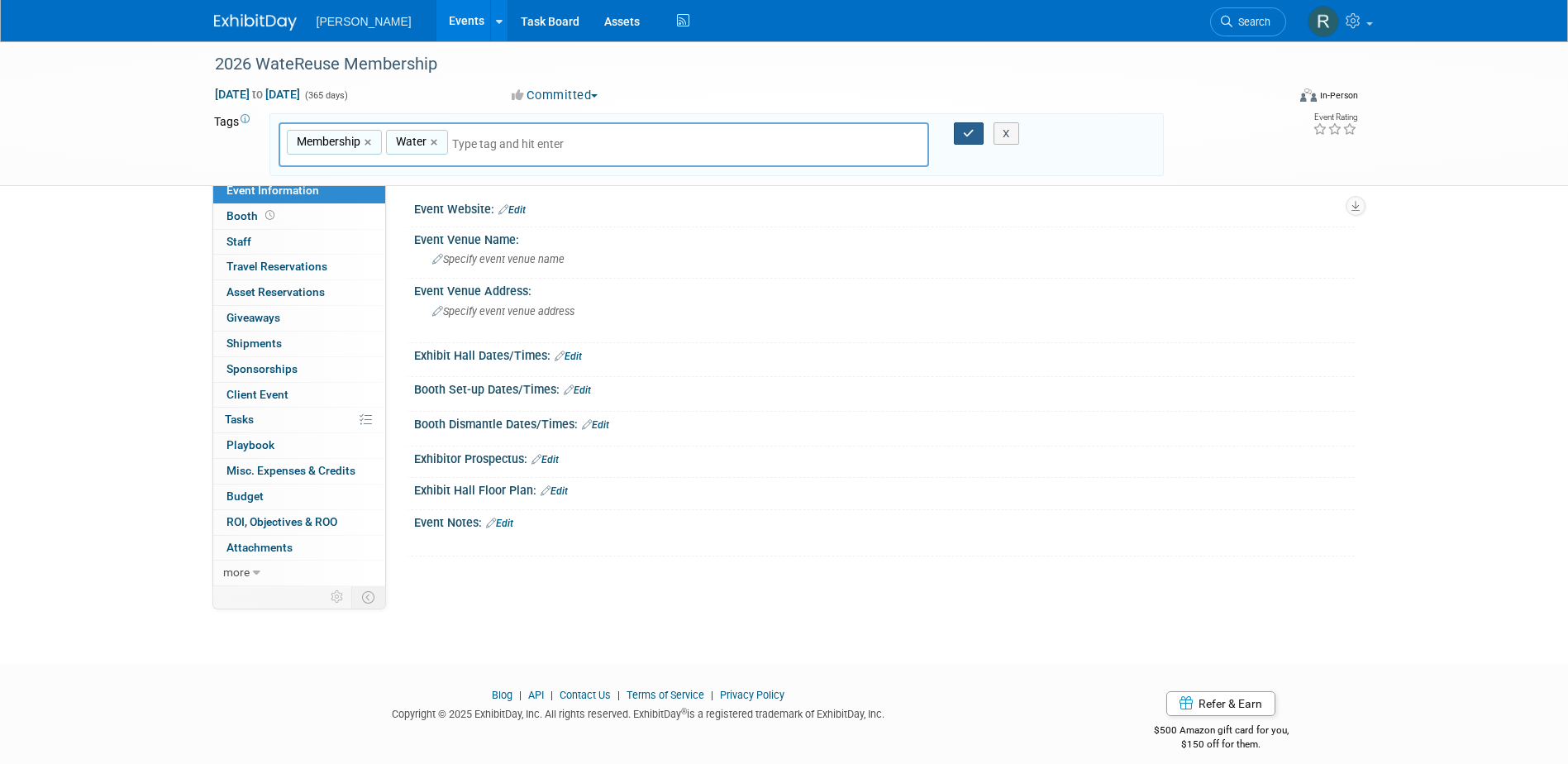
click at [966, 129] on icon "button" at bounding box center [969, 134] width 11 height 11
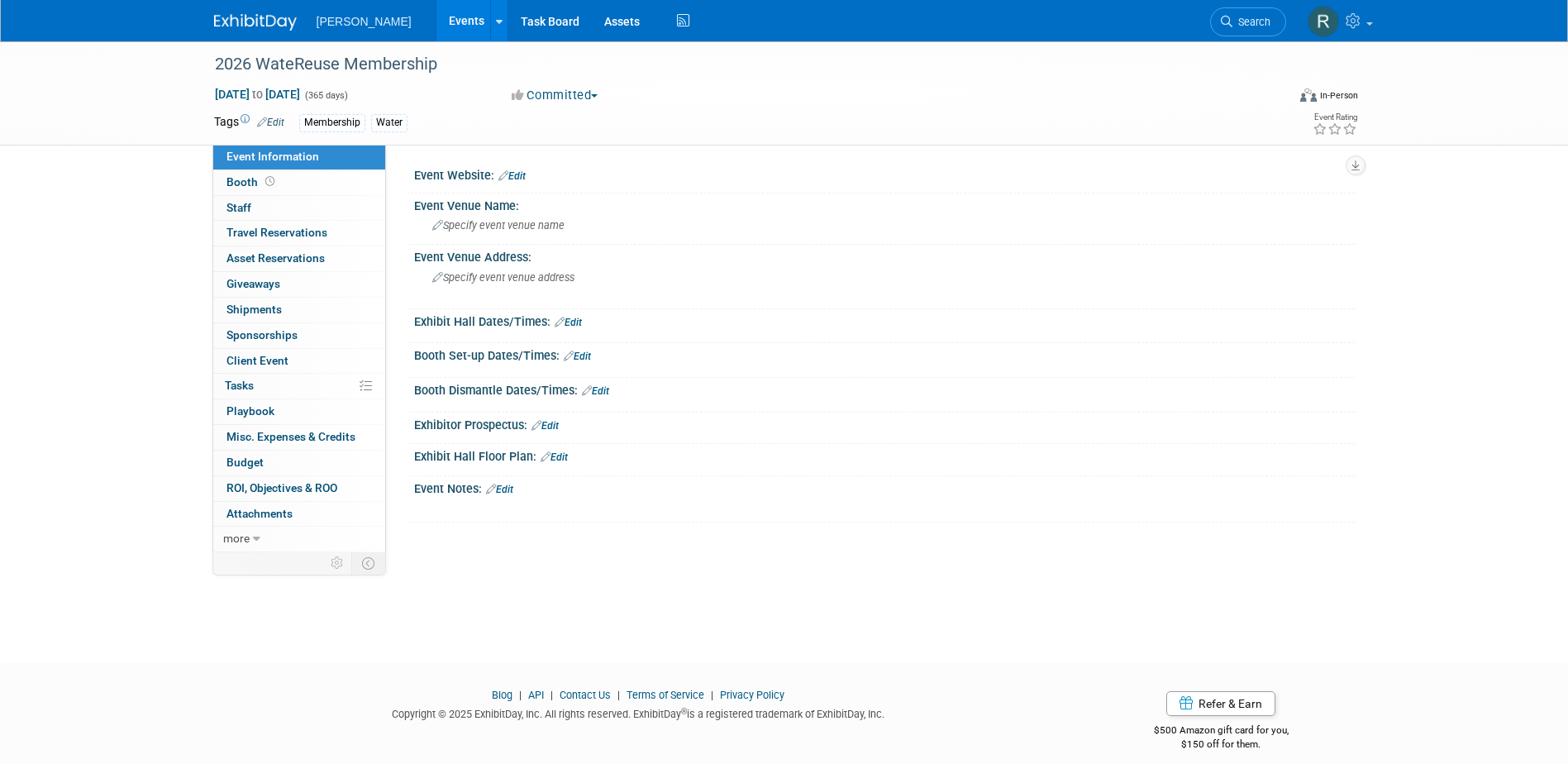
drag, startPoint x: 277, startPoint y: 436, endPoint x: 288, endPoint y: 425, distance: 15.6
click at [277, 436] on span "Misc. Expenses & Credits 0" at bounding box center [290, 436] width 129 height 13
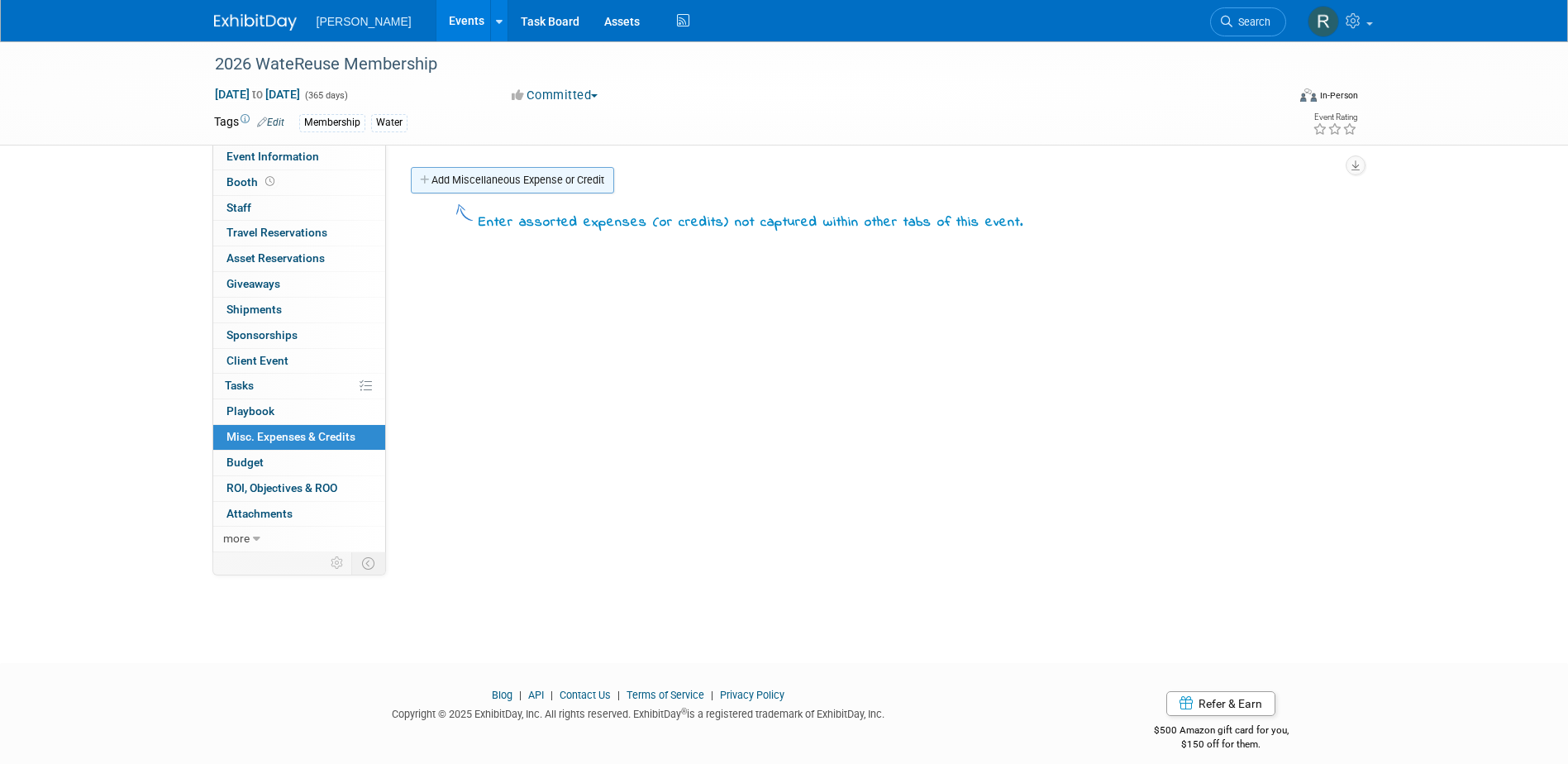
click at [504, 177] on link "Add Miscellaneous Expense or Credit" at bounding box center [512, 180] width 204 height 26
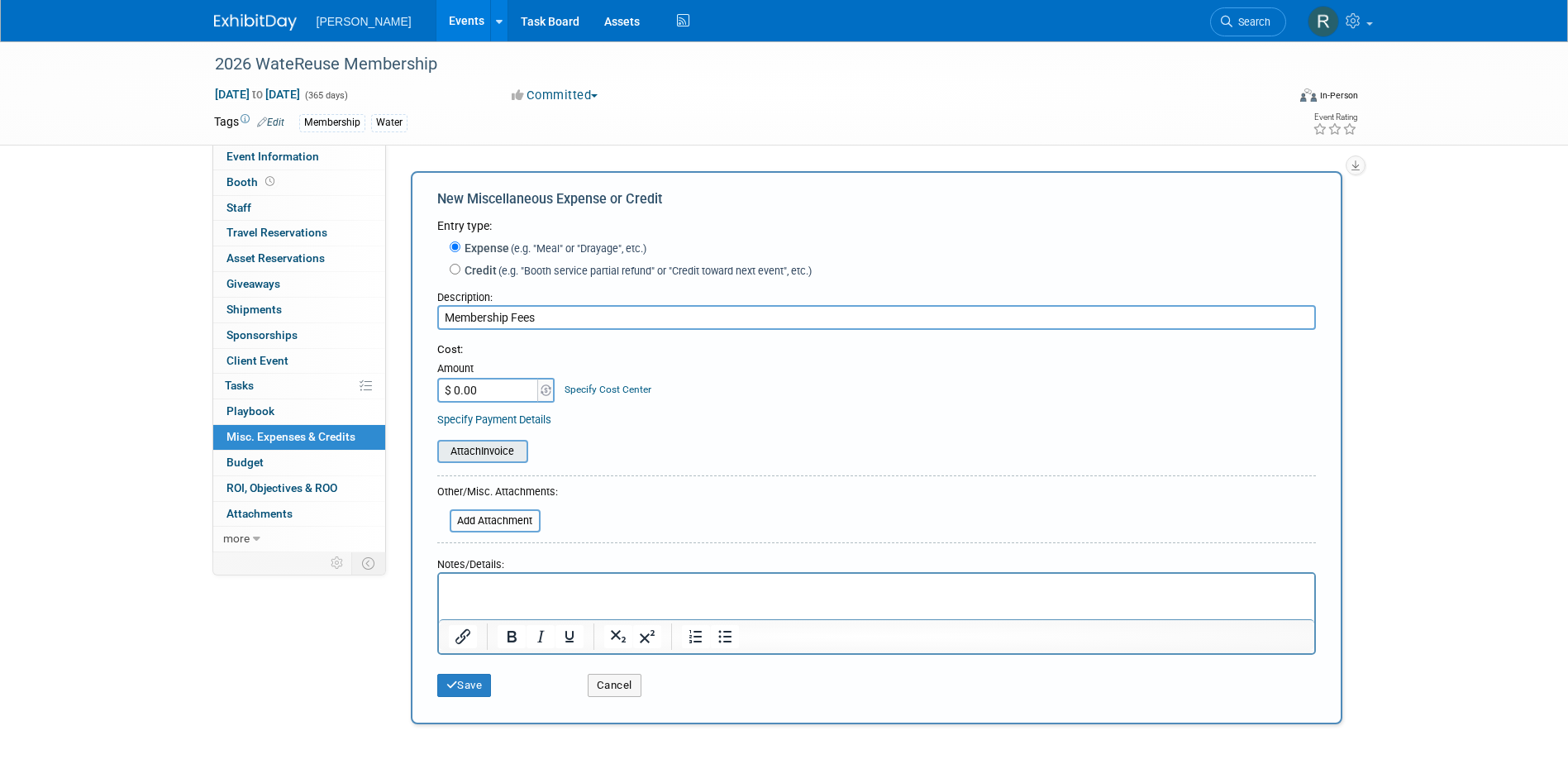
type input "Membership Fees"
click at [476, 449] on input "file" at bounding box center [427, 450] width 196 height 20
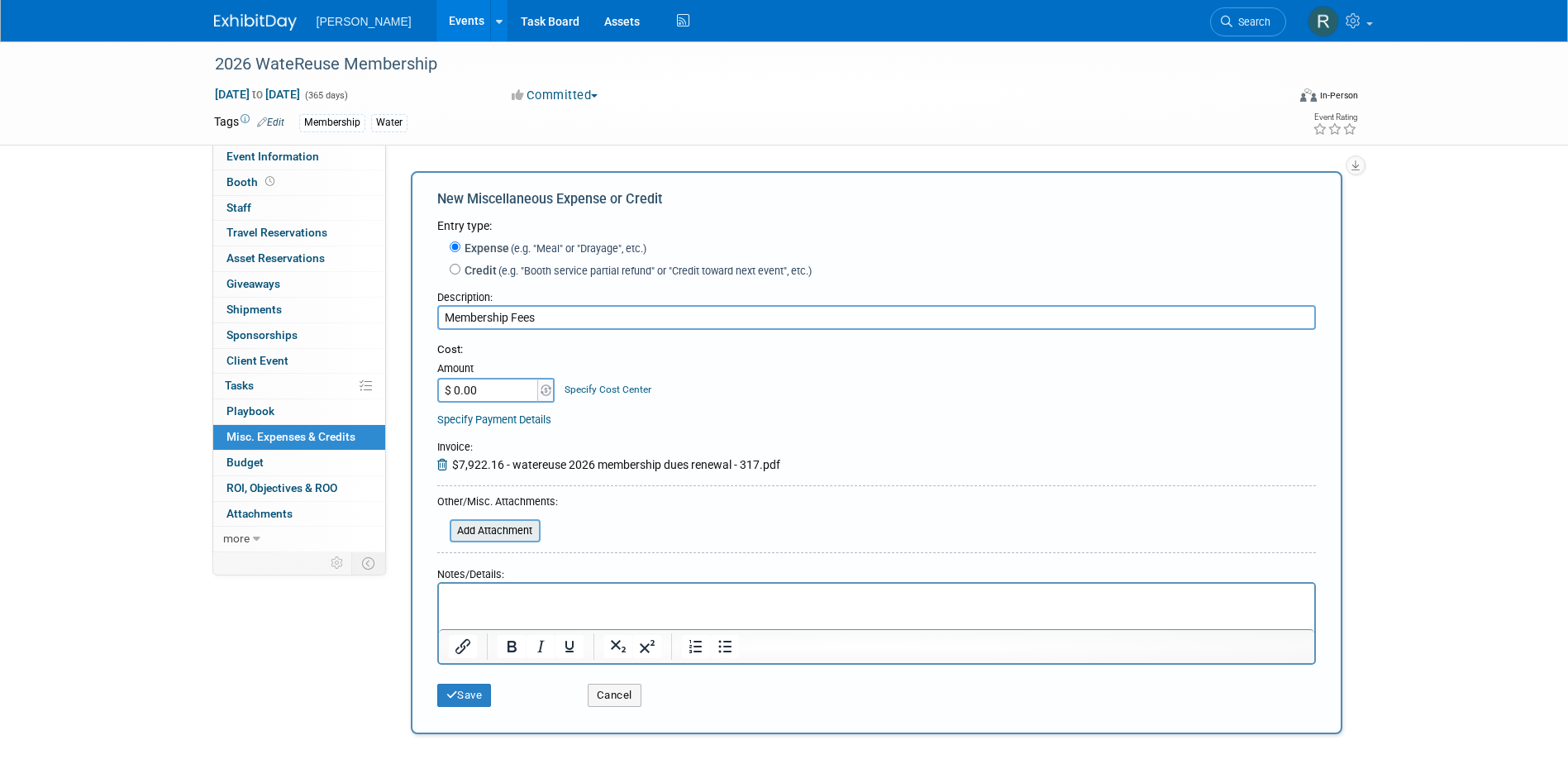
click at [478, 539] on input "file" at bounding box center [440, 530] width 196 height 20
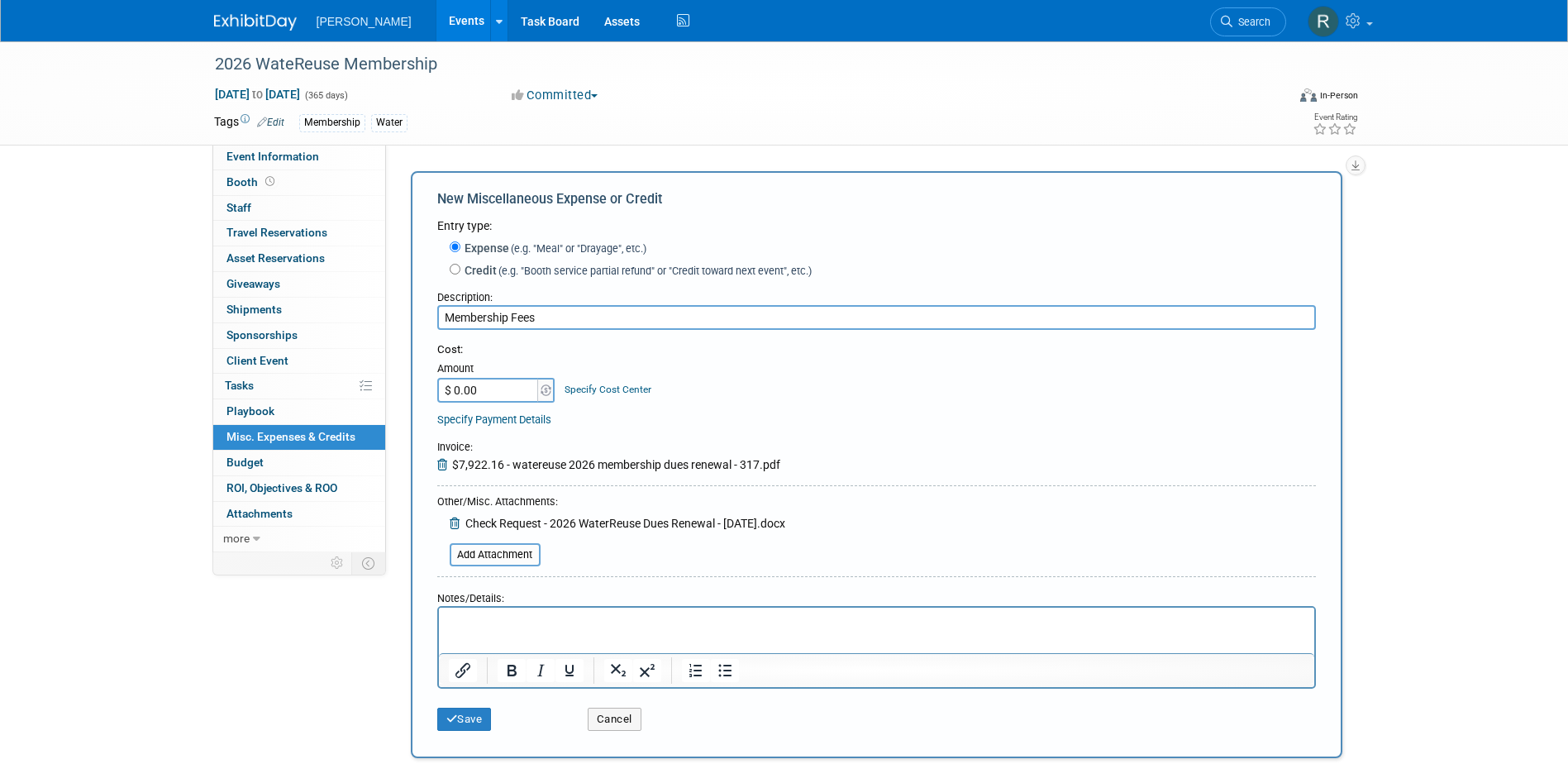
click at [512, 623] on p "Rich Text Area. Press ALT-0 for help." at bounding box center [876, 623] width 856 height 17
click at [466, 715] on button "Save" at bounding box center [464, 718] width 55 height 23
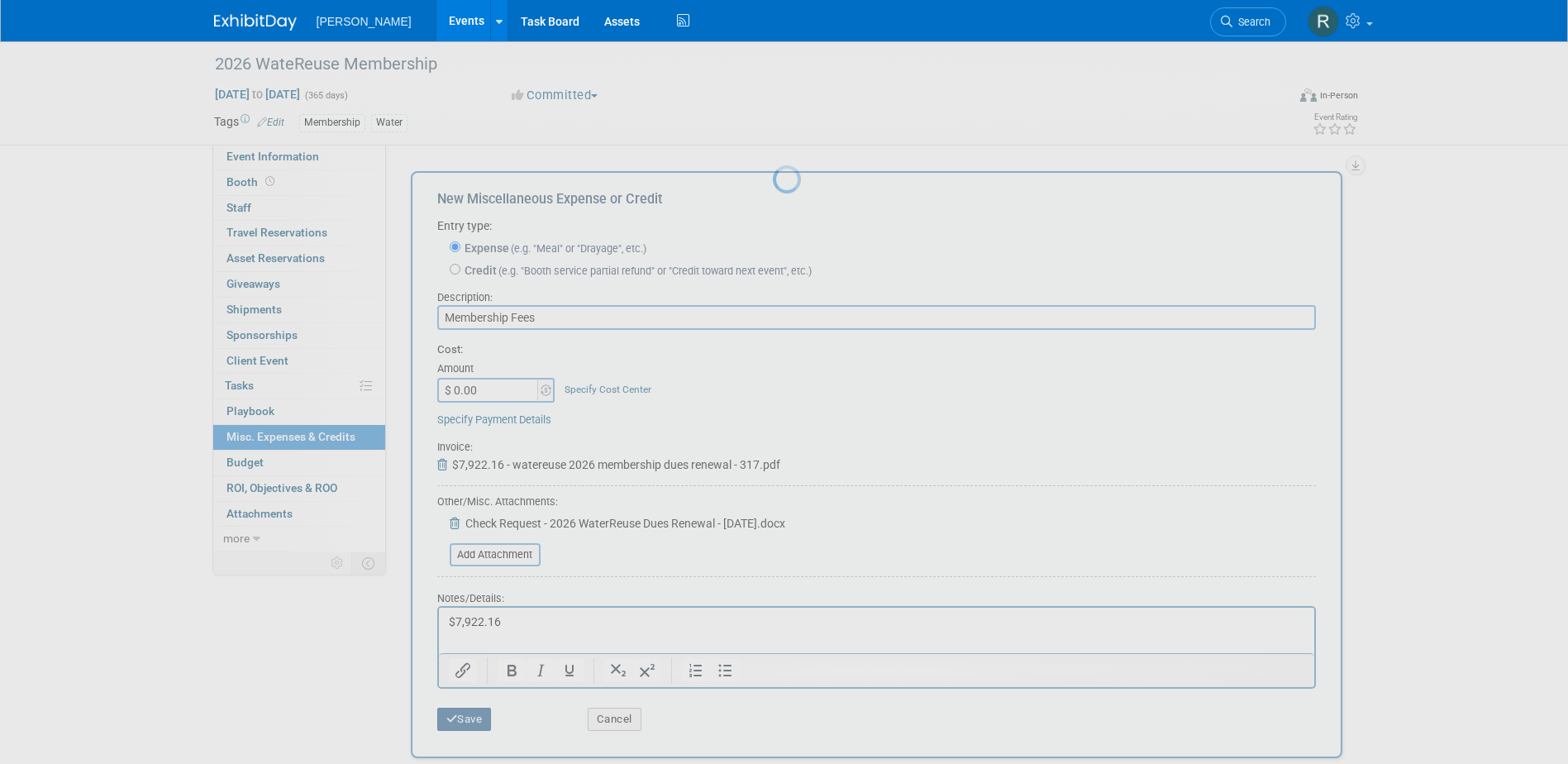
scroll to position [15, 0]
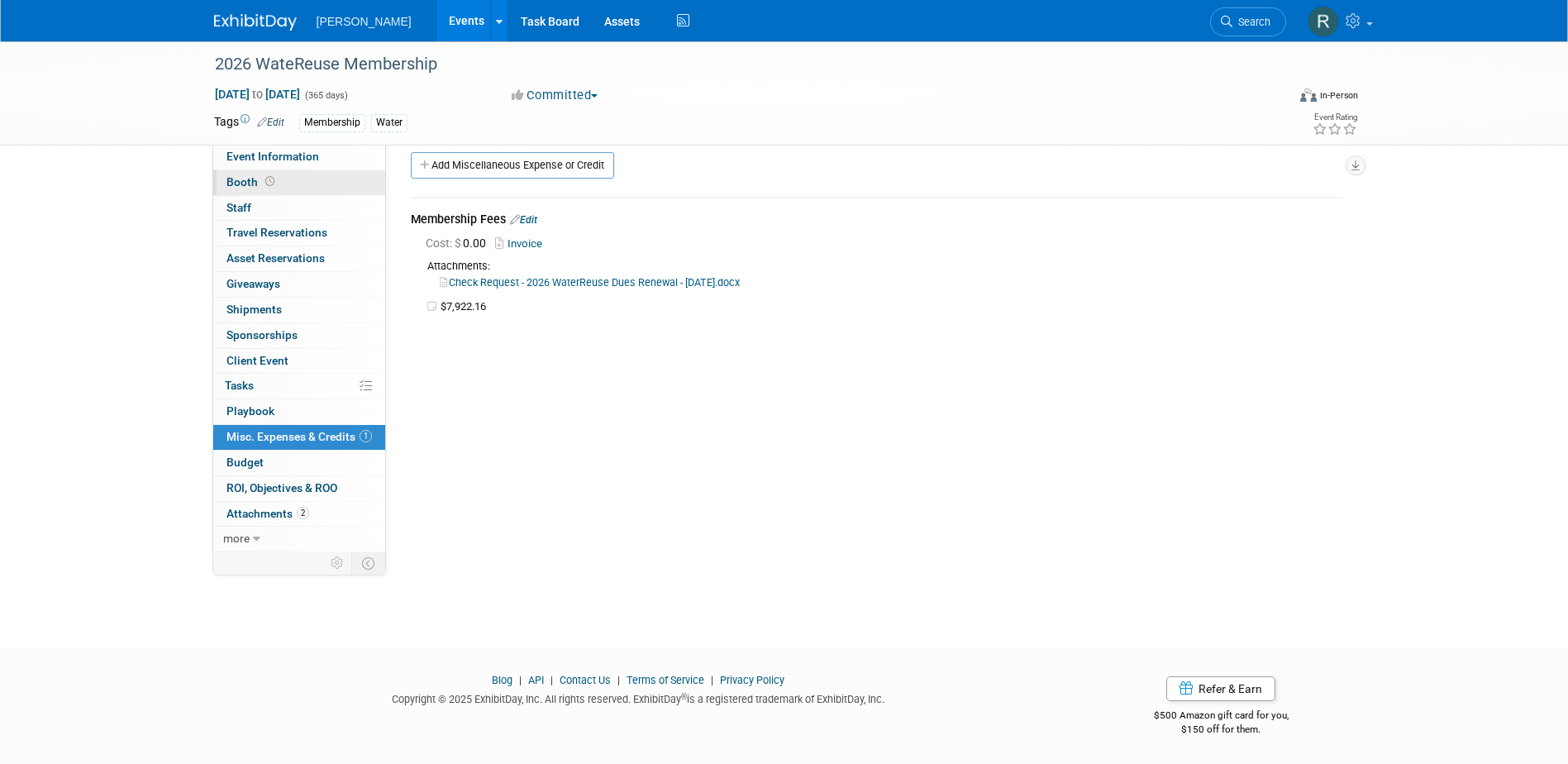
drag, startPoint x: 276, startPoint y: 181, endPoint x: 361, endPoint y: 181, distance: 85.0
click at [276, 181] on link "Booth" at bounding box center [299, 182] width 172 height 25
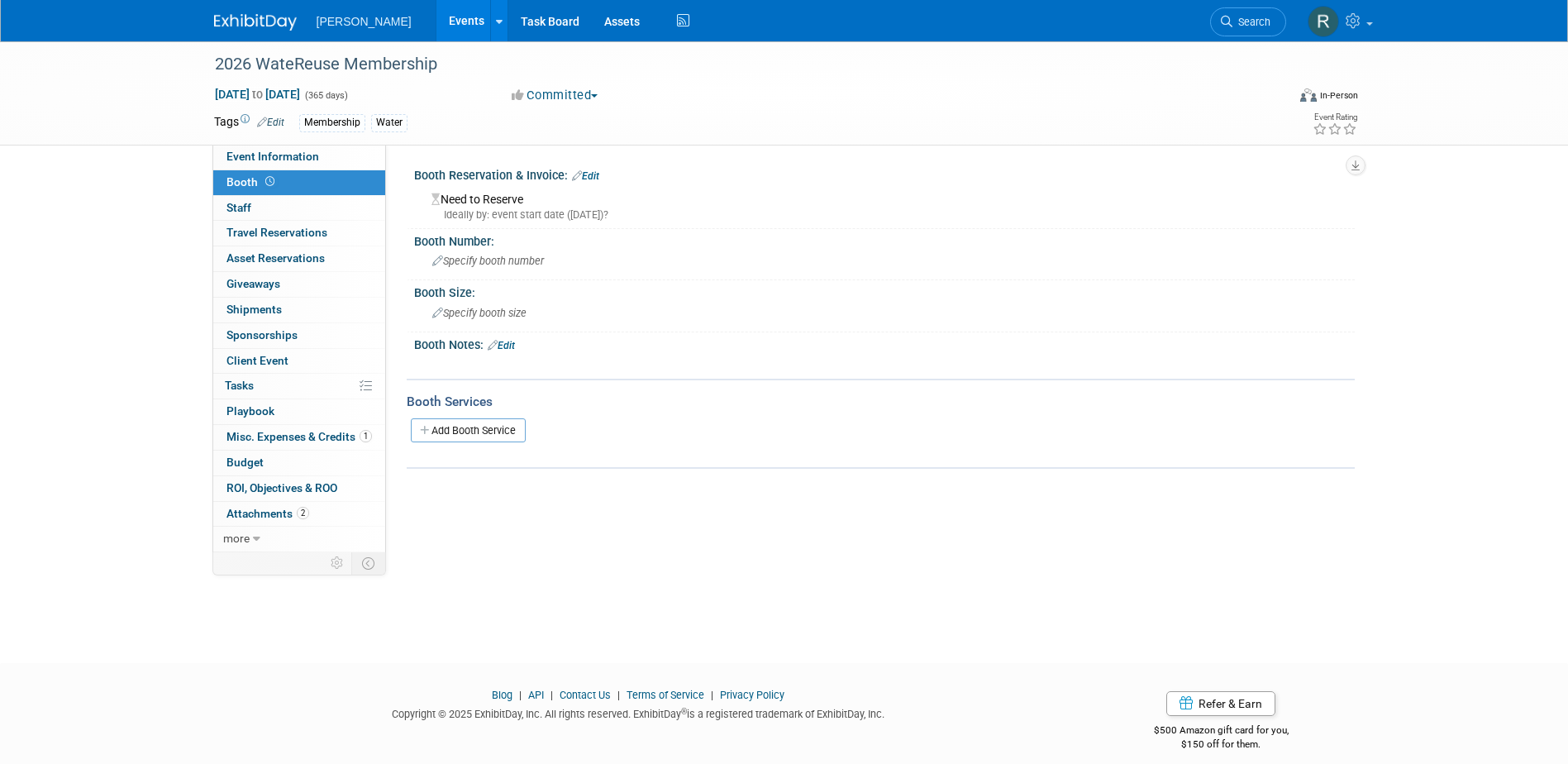
click at [599, 177] on link "Edit" at bounding box center [585, 176] width 27 height 11
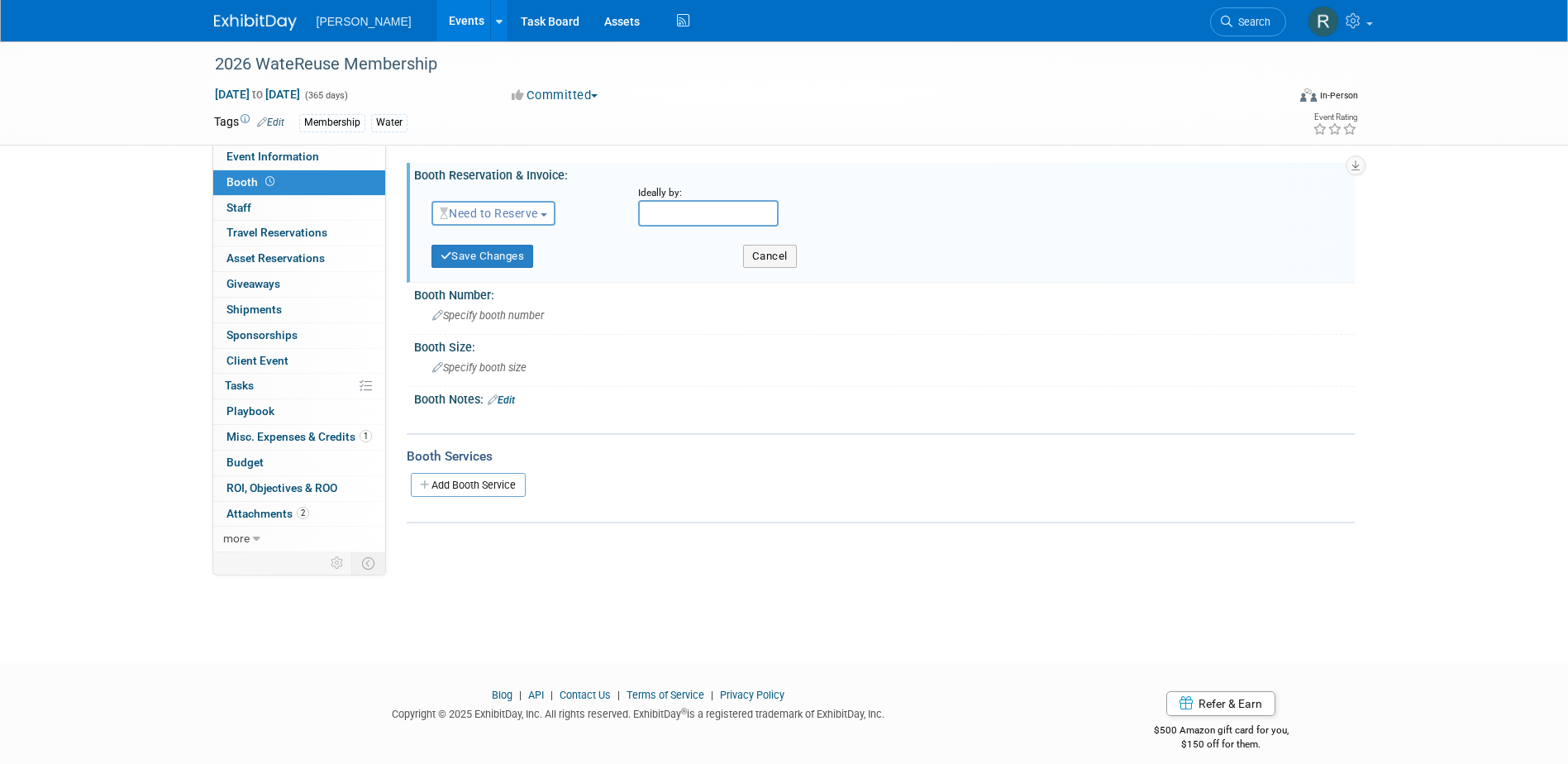
click at [504, 213] on span "Need to Reserve" at bounding box center [489, 213] width 99 height 13
click at [485, 283] on link "No Reservation Required" at bounding box center [521, 288] width 177 height 23
click at [476, 255] on button "Save Changes" at bounding box center [483, 256] width 102 height 23
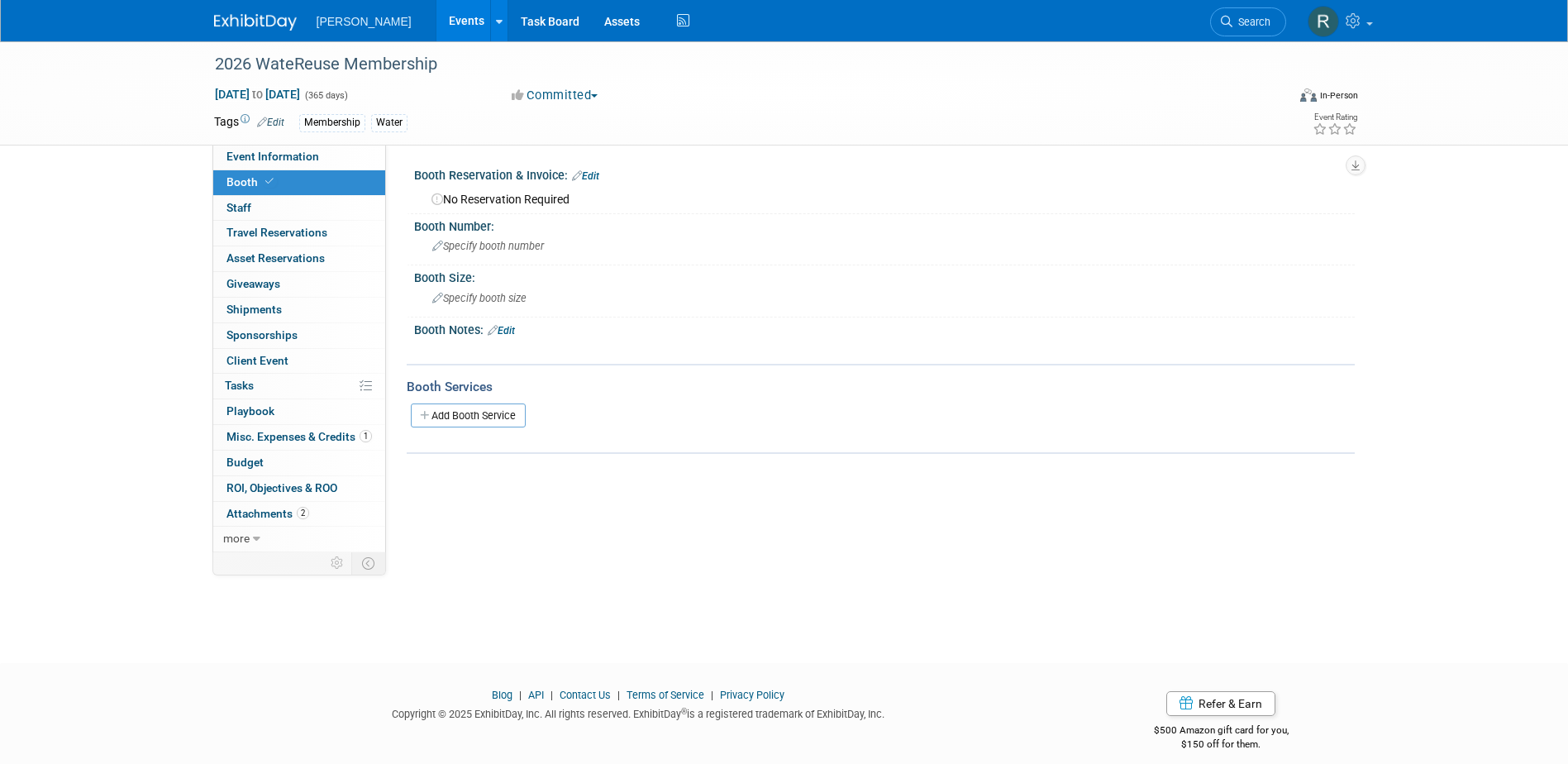
click at [1240, 17] on span "Search" at bounding box center [1251, 21] width 38 height 12
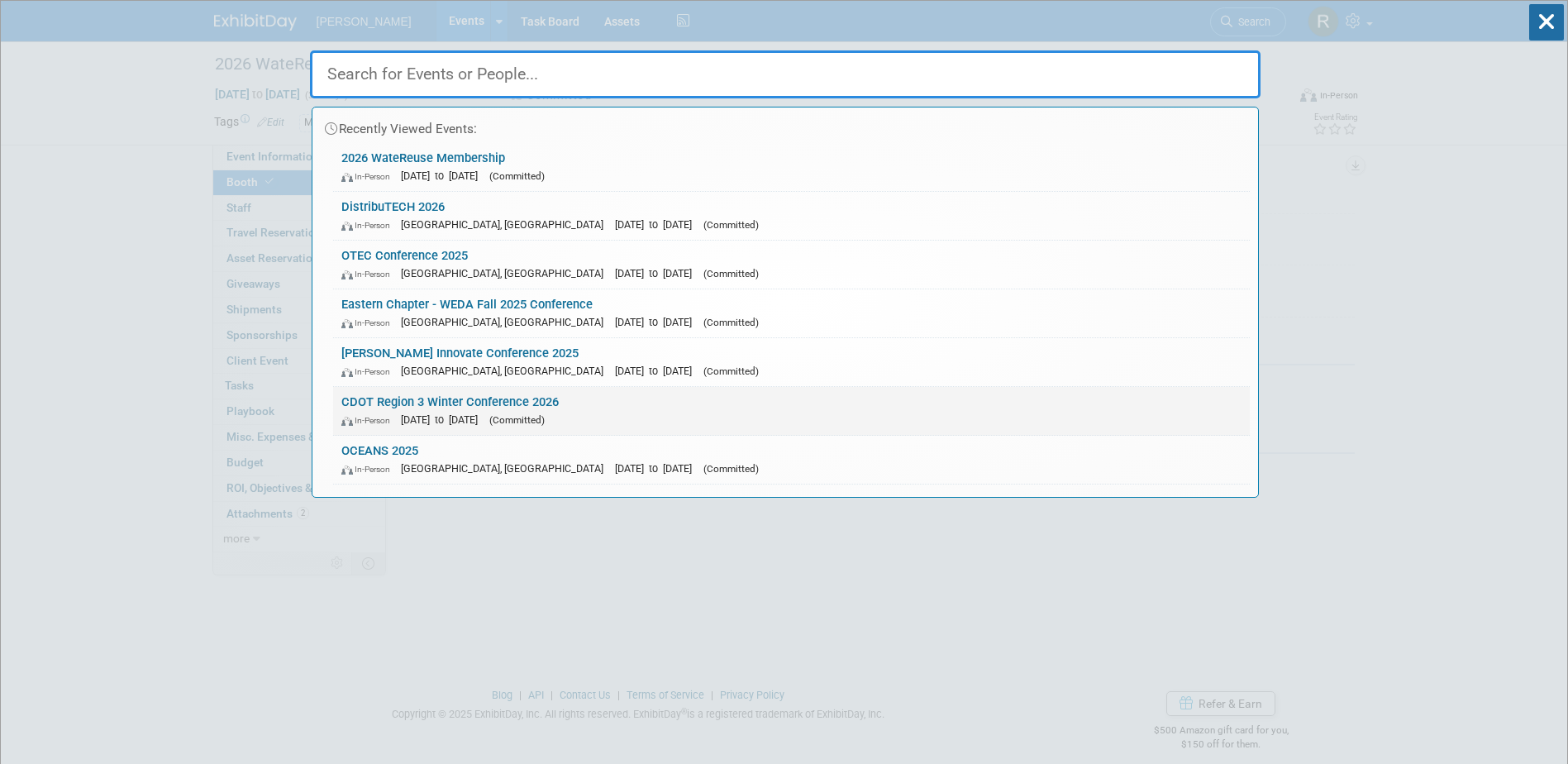
click at [446, 408] on link "CDOT Region 3 Winter Conference 2026 In-Person Feb 11, 2026 to Feb 12, 2026 (Co…" at bounding box center [791, 411] width 917 height 48
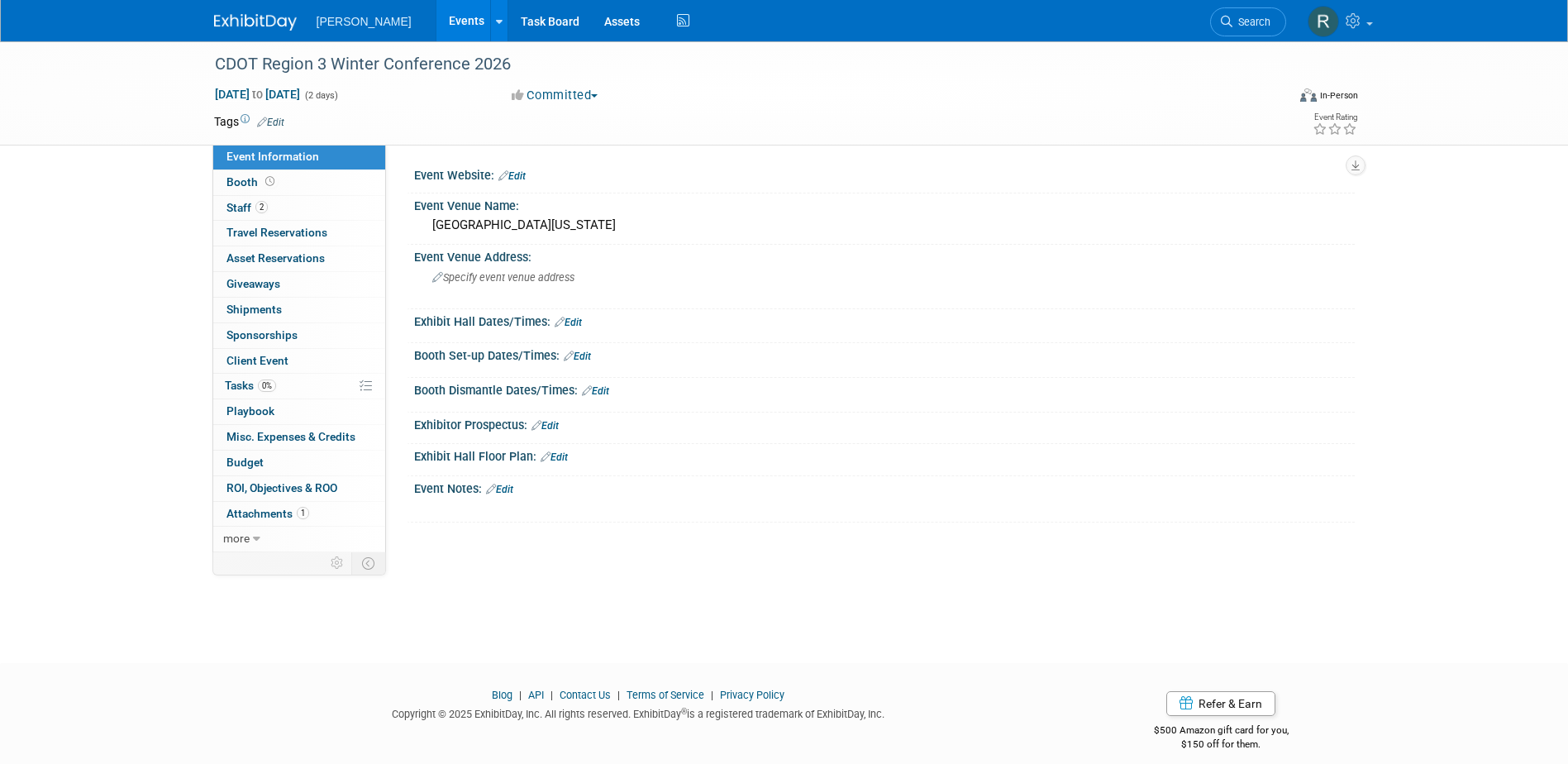
click at [275, 122] on link "Edit" at bounding box center [270, 122] width 27 height 11
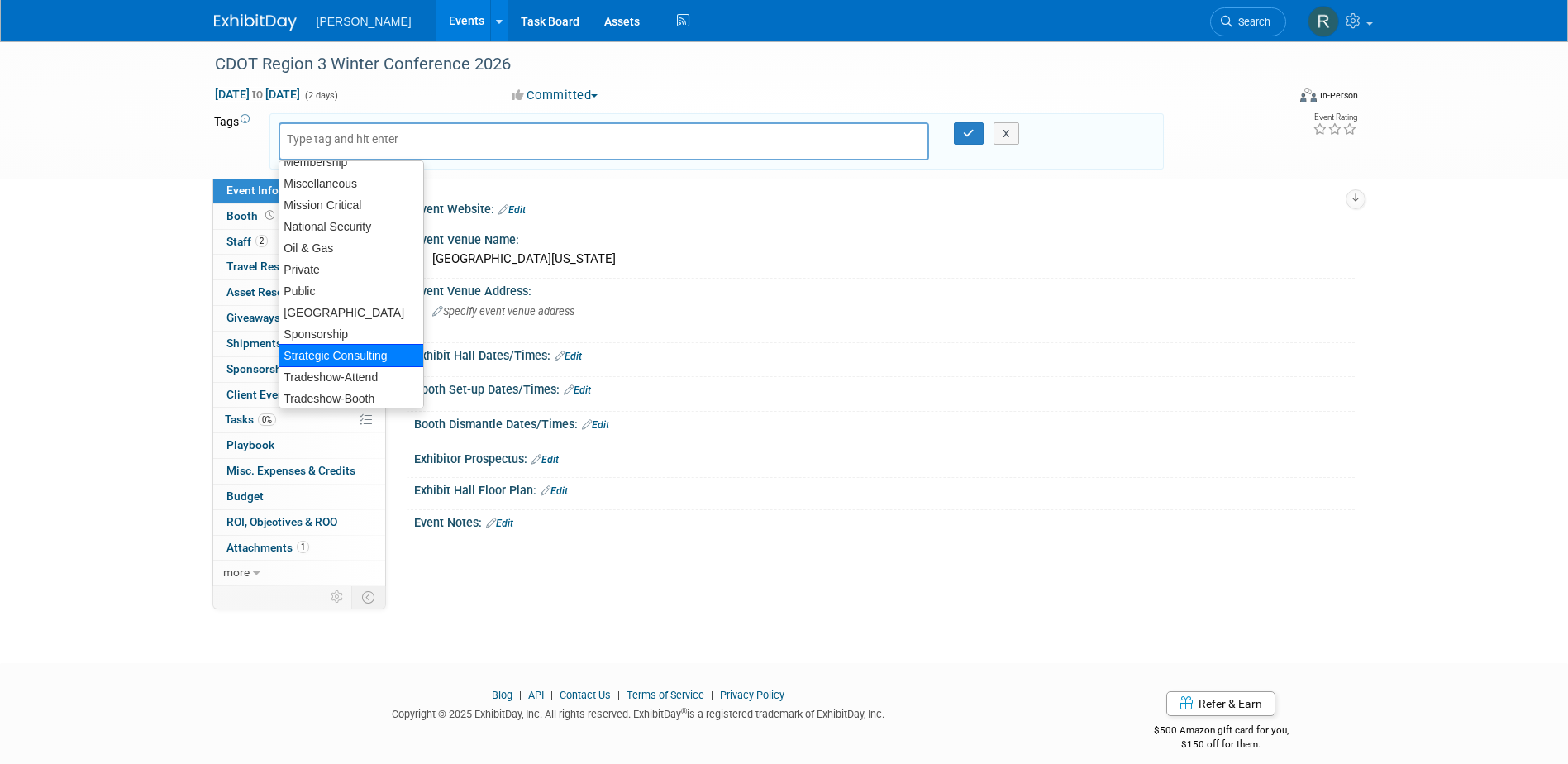
scroll to position [330, 0]
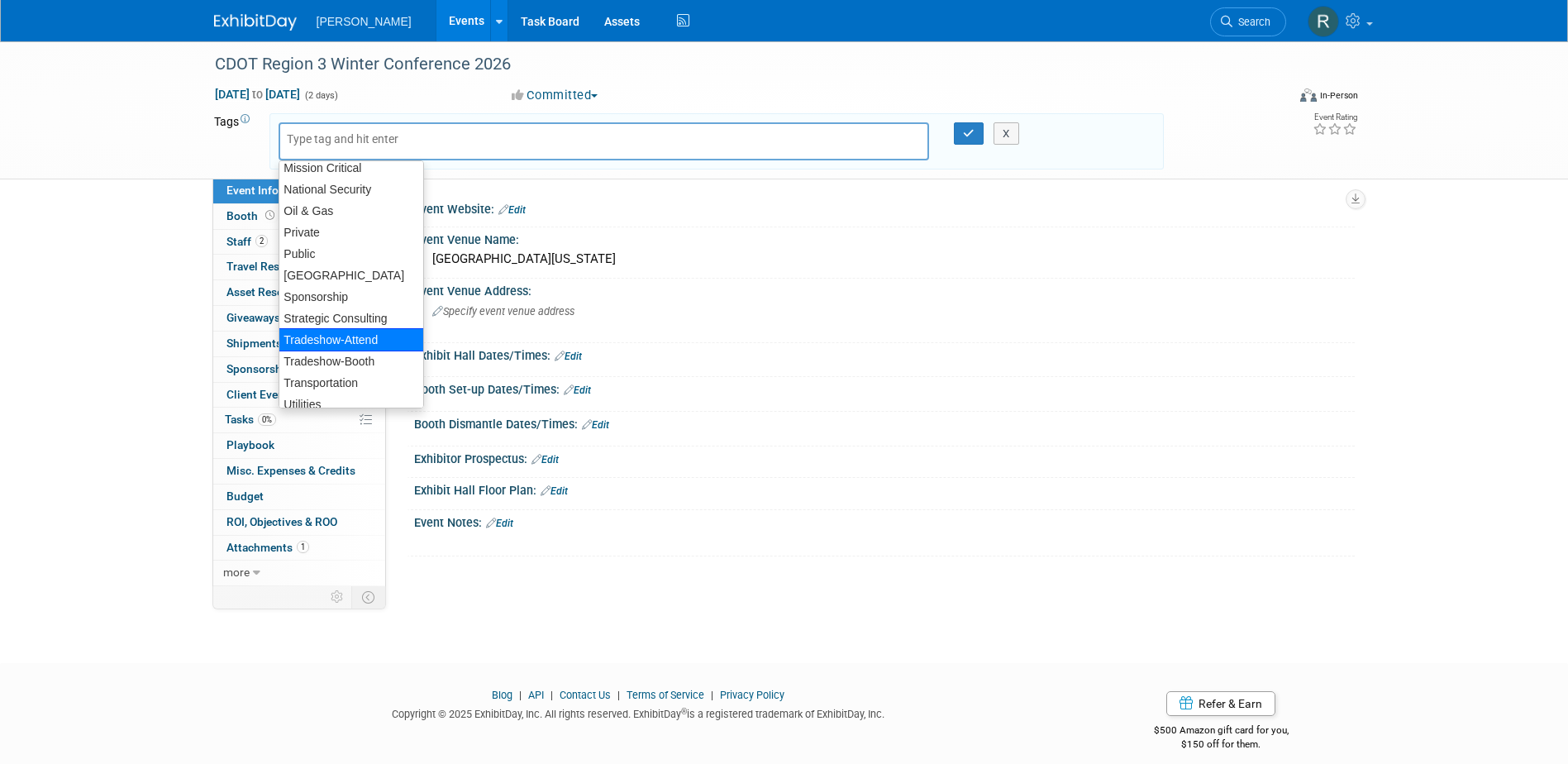
click at [337, 342] on div "Tradeshow-Attend" at bounding box center [351, 340] width 145 height 23
type input "Tradeshow-Attend"
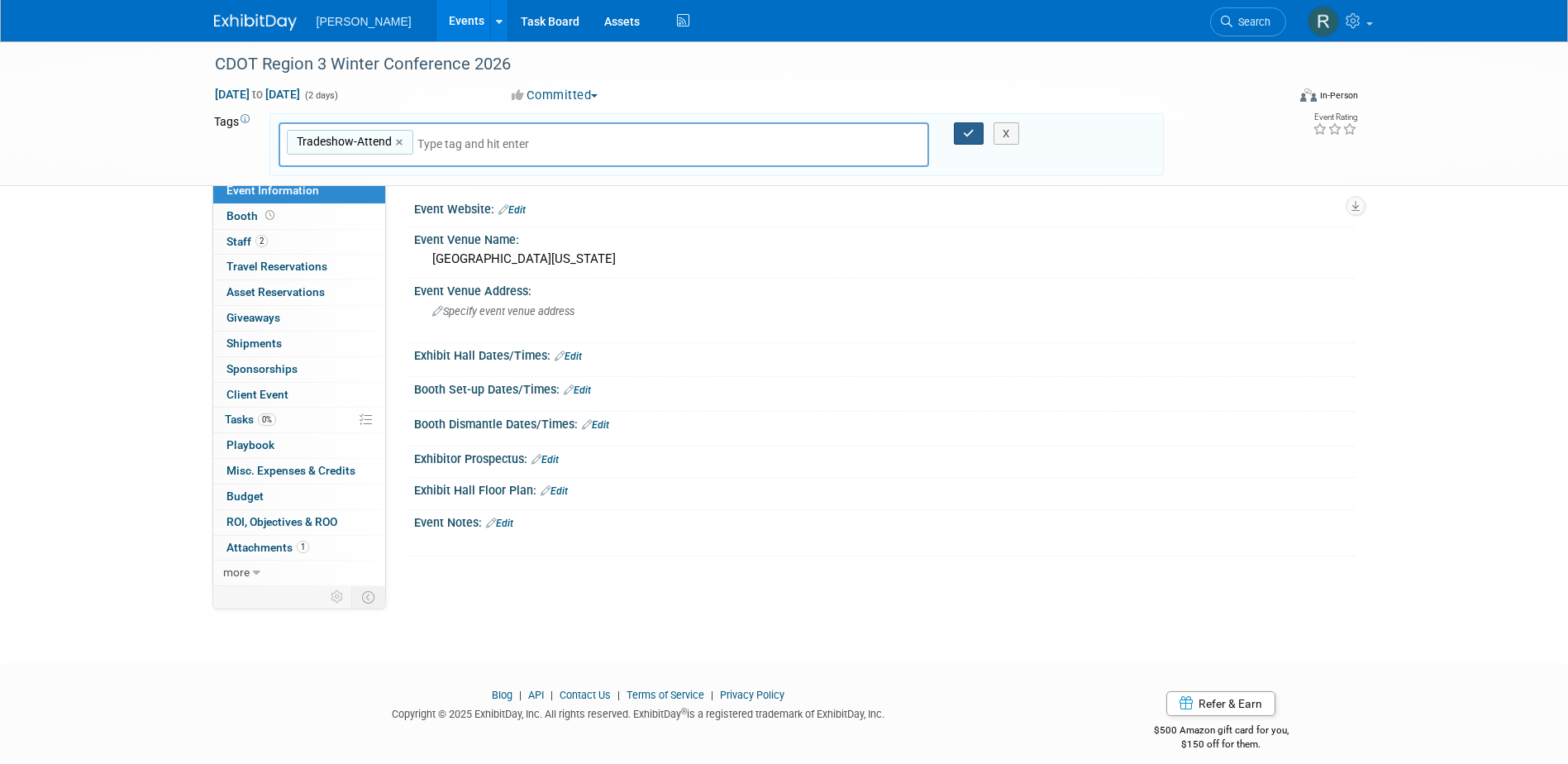
click at [960, 131] on button "button" at bounding box center [969, 133] width 30 height 23
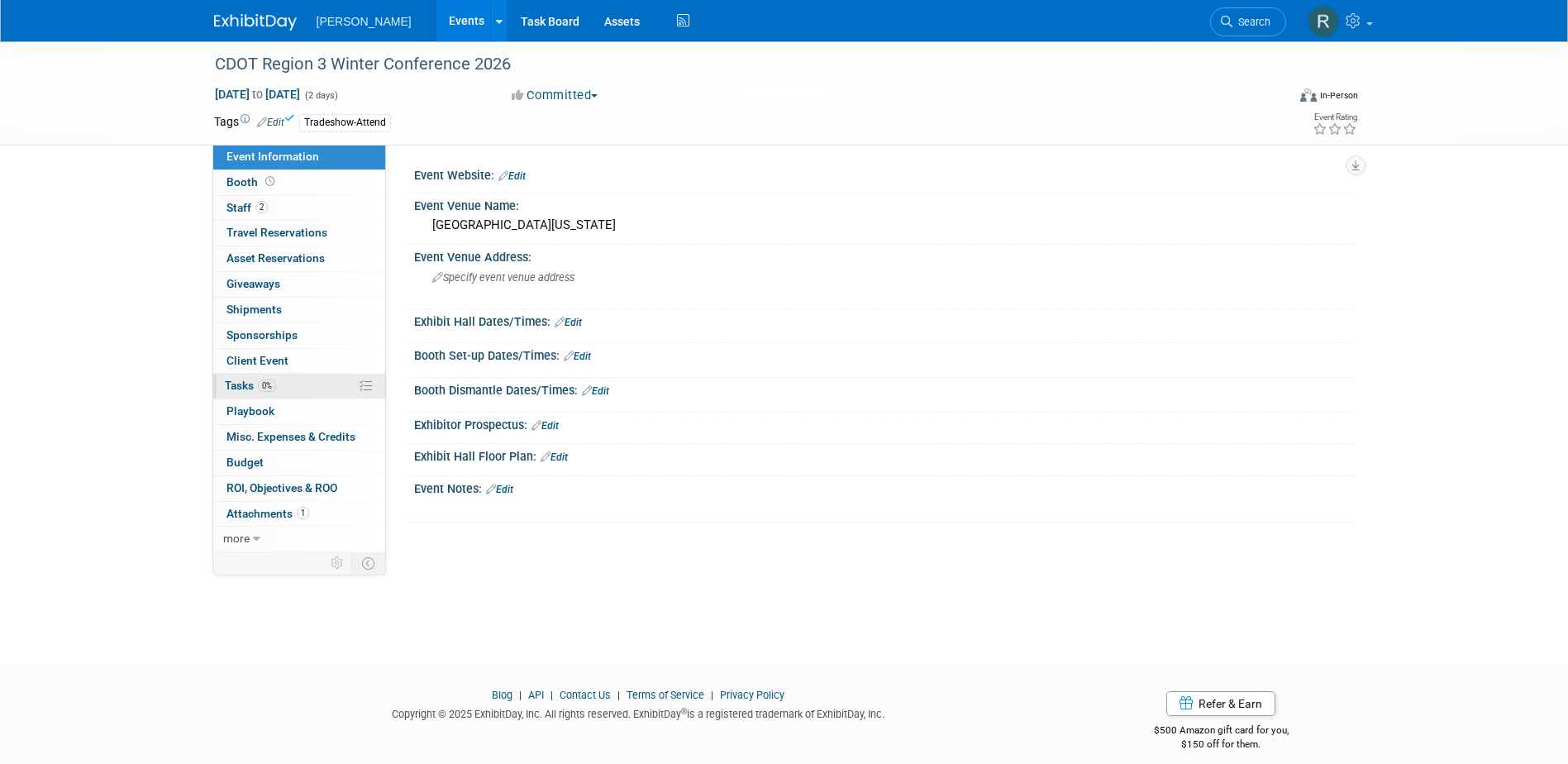
click at [255, 389] on span "Tasks 0%" at bounding box center [250, 385] width 51 height 13
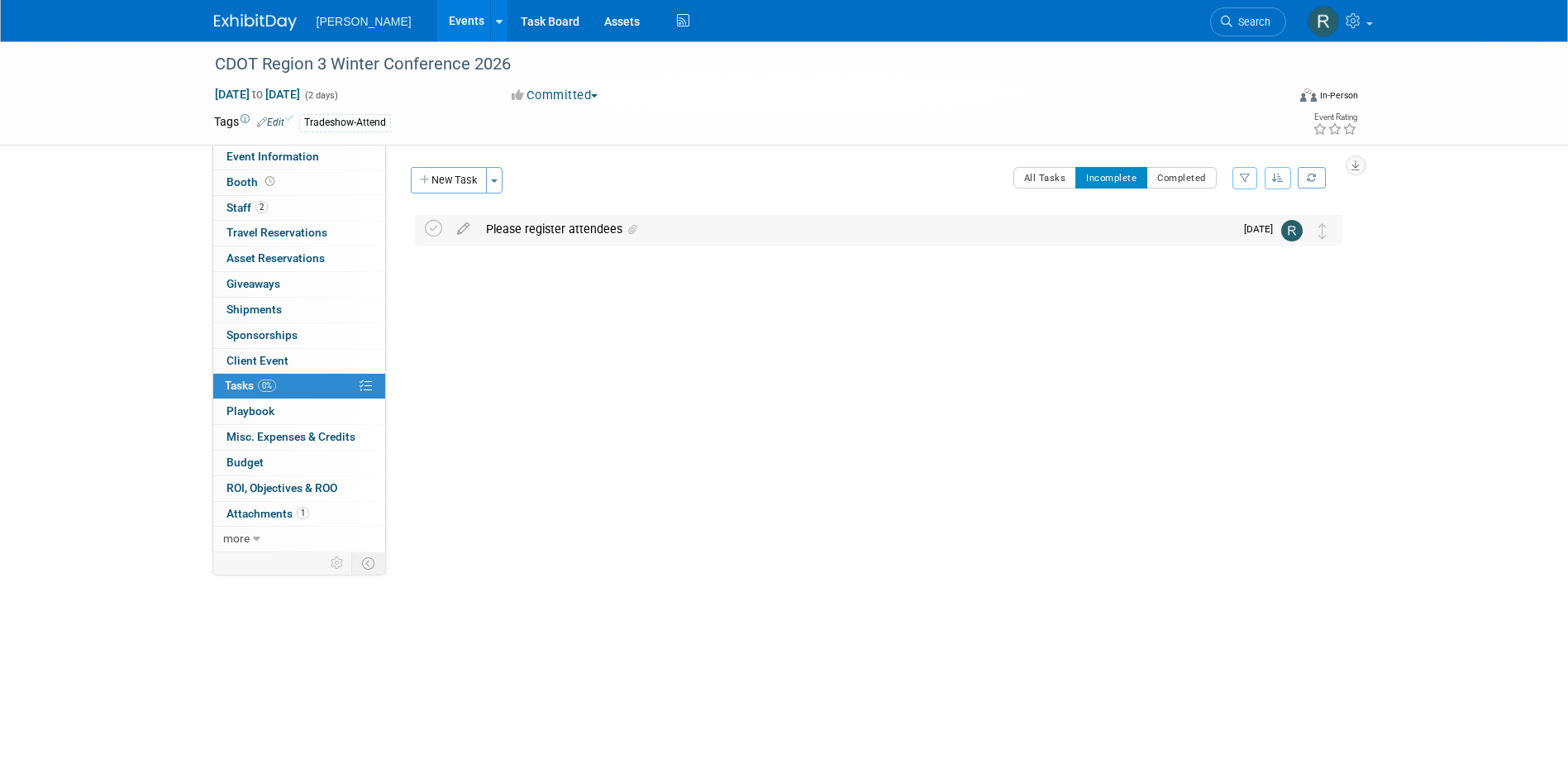
click at [572, 224] on div "Please register attendees" at bounding box center [855, 229] width 757 height 28
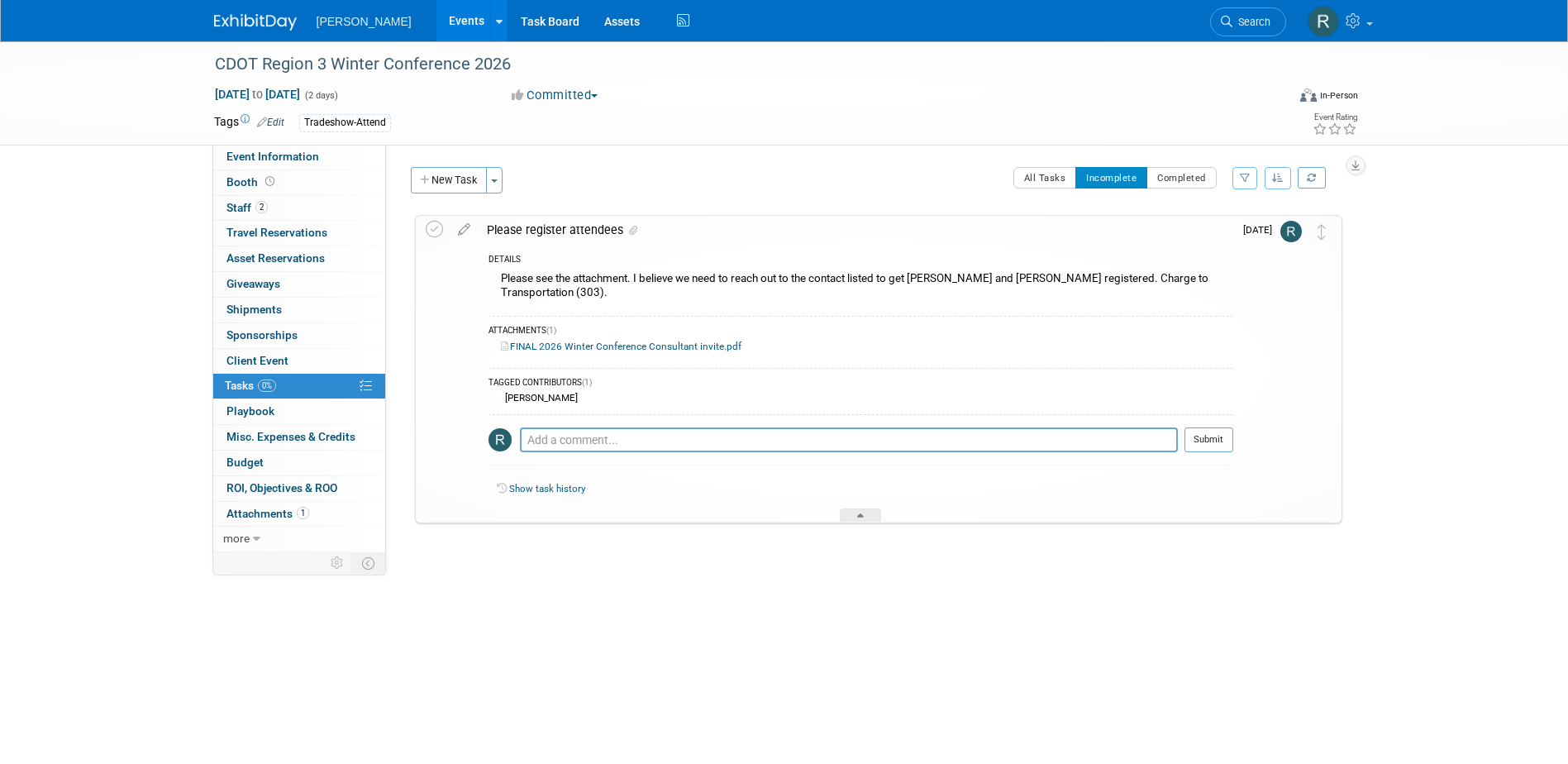
click at [276, 123] on link "Edit" at bounding box center [270, 122] width 27 height 11
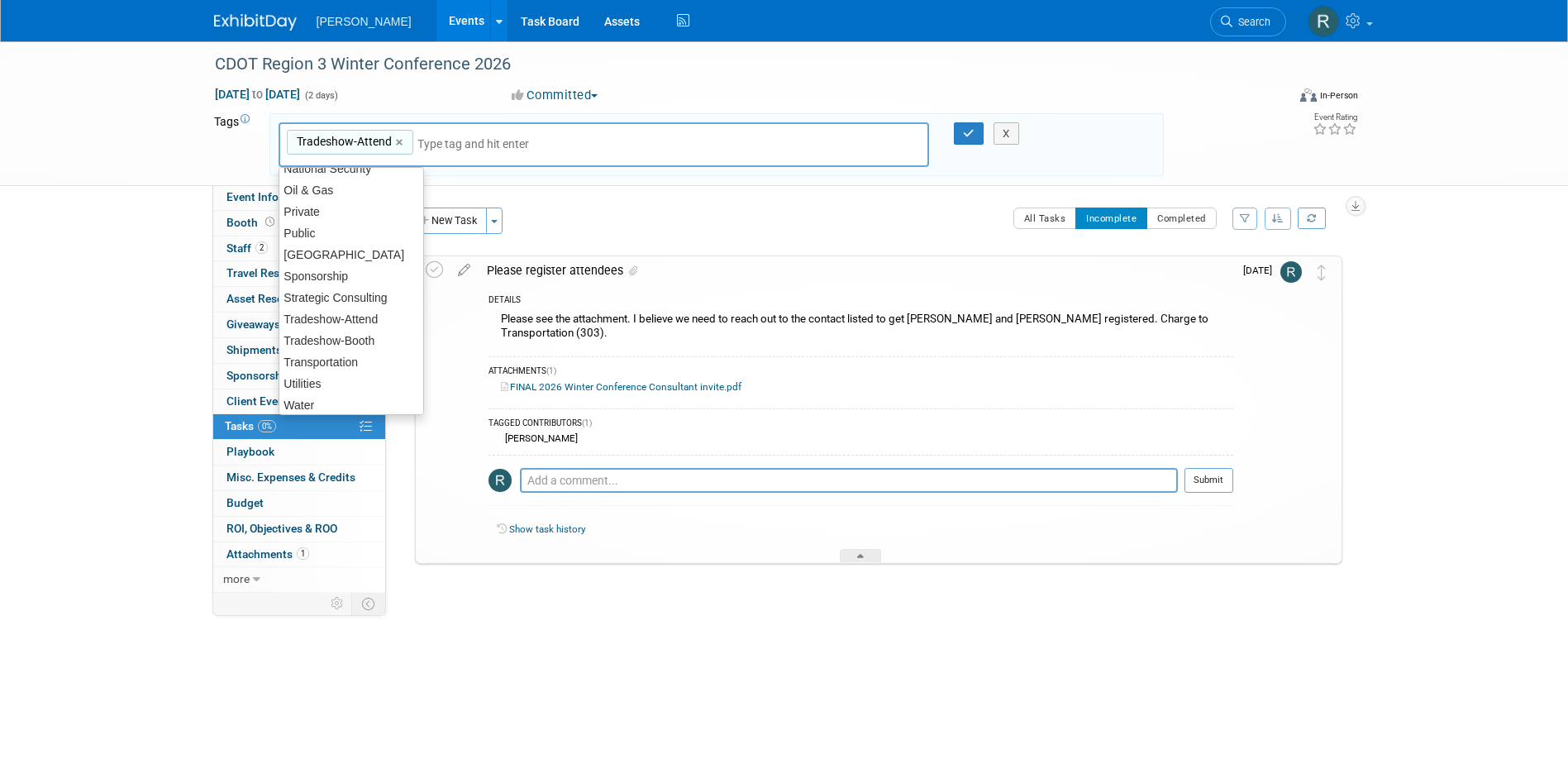
scroll to position [364, 0]
click at [356, 349] on div "Transportation" at bounding box center [351, 355] width 145 height 23
type input "Tradeshow-Attend, Transportation"
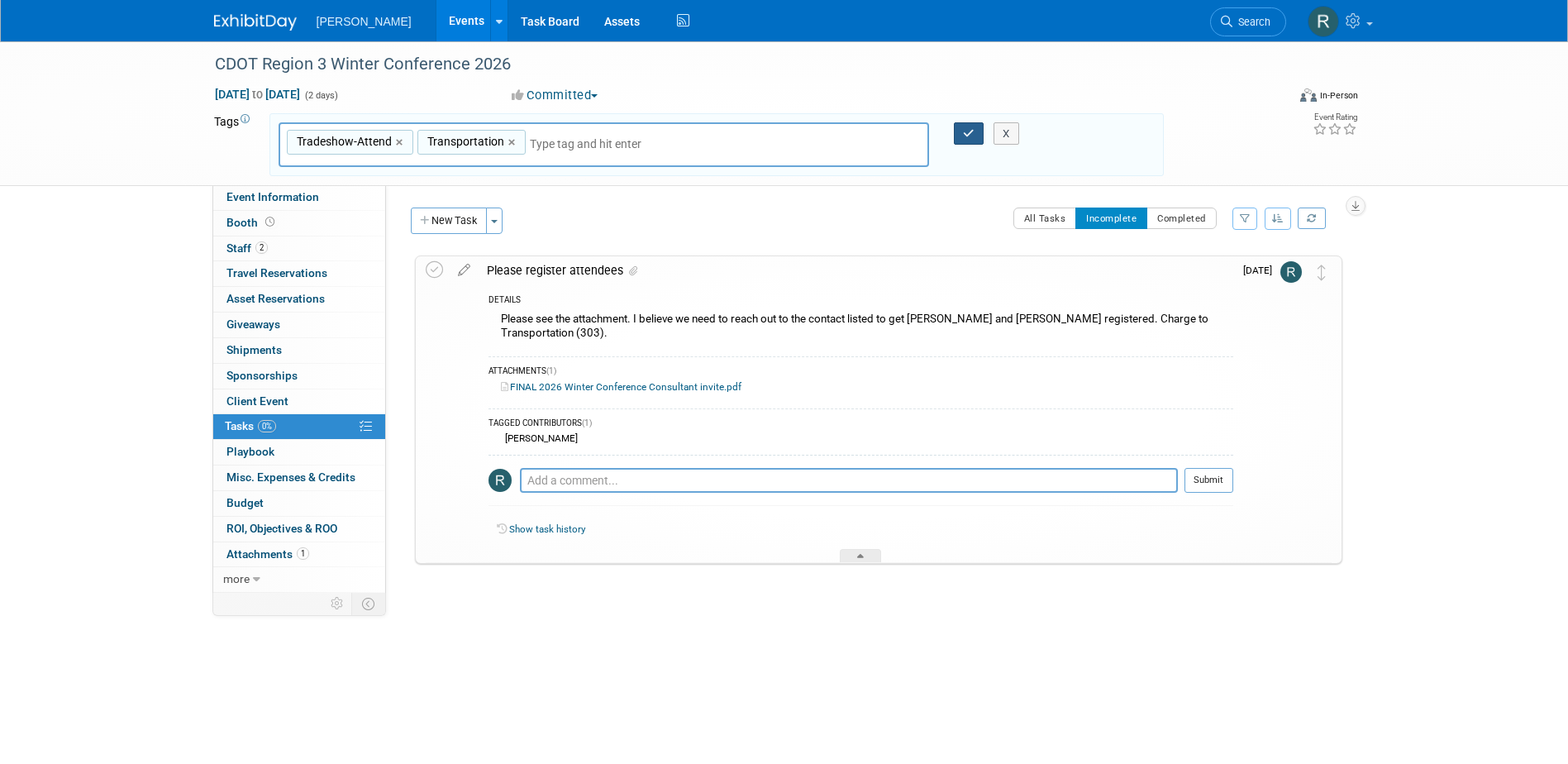
click at [966, 129] on icon "button" at bounding box center [969, 134] width 11 height 11
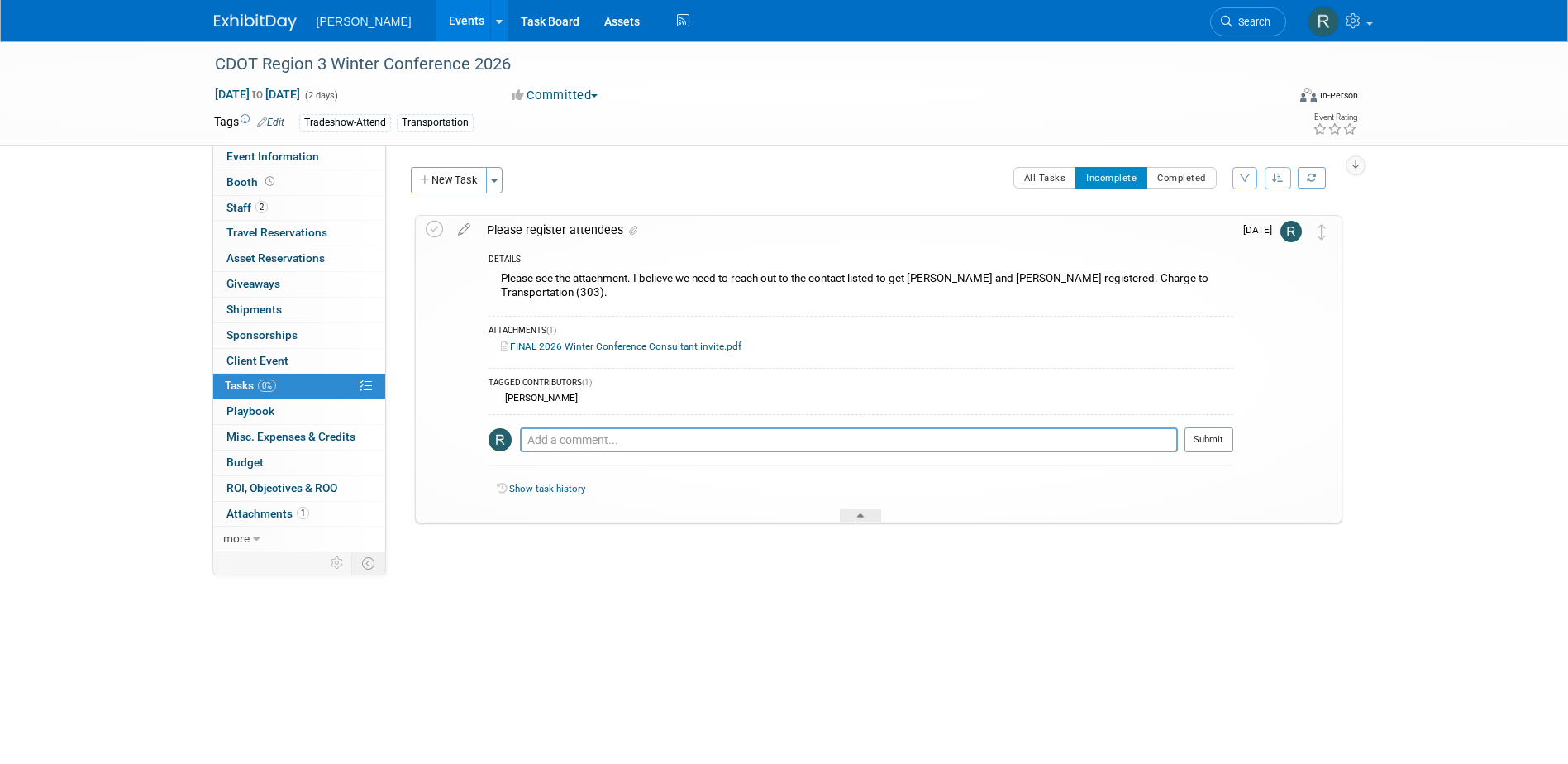
click at [268, 389] on span "0%" at bounding box center [267, 385] width 19 height 12
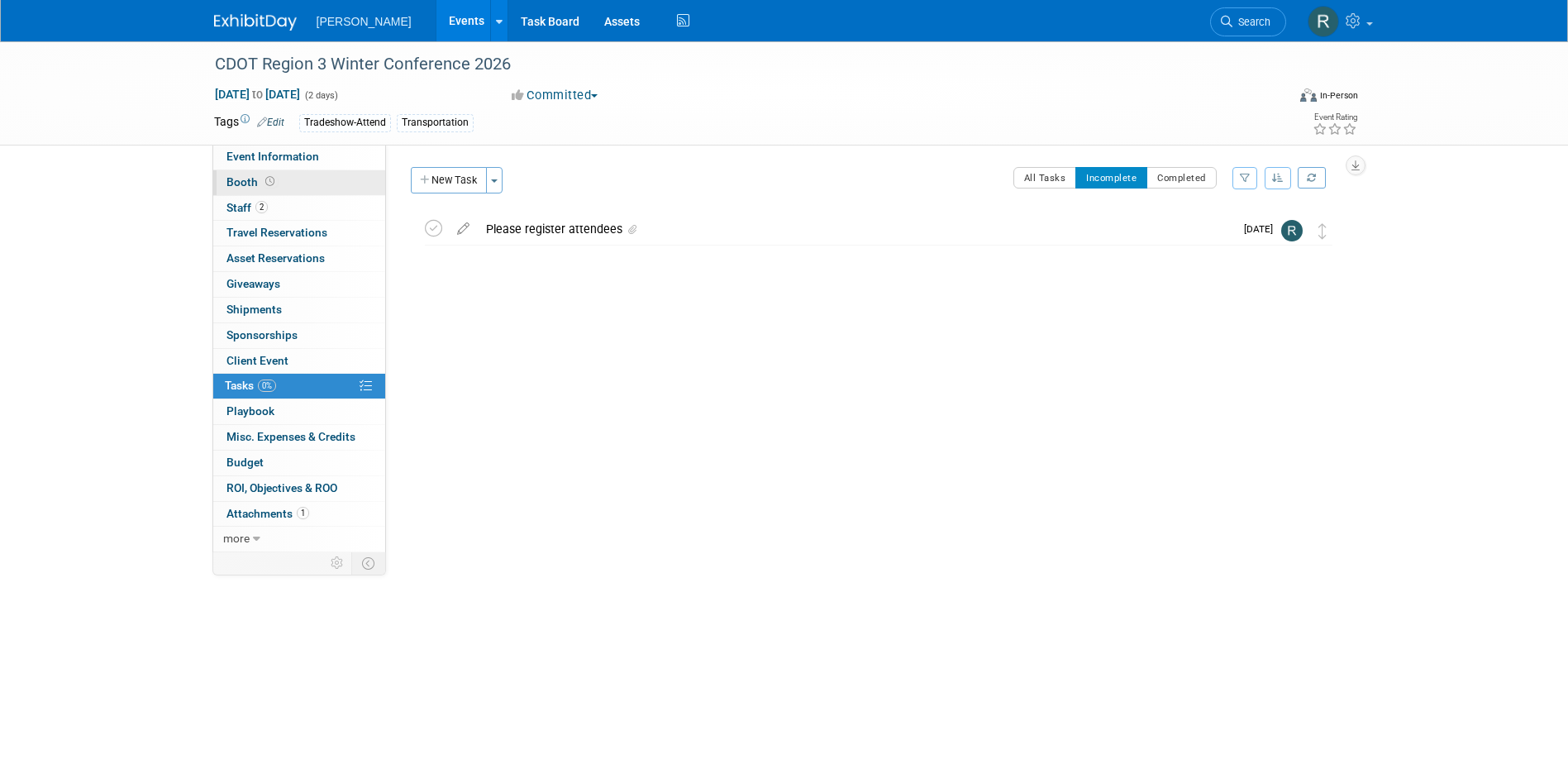
click at [256, 184] on span "Booth" at bounding box center [251, 181] width 51 height 13
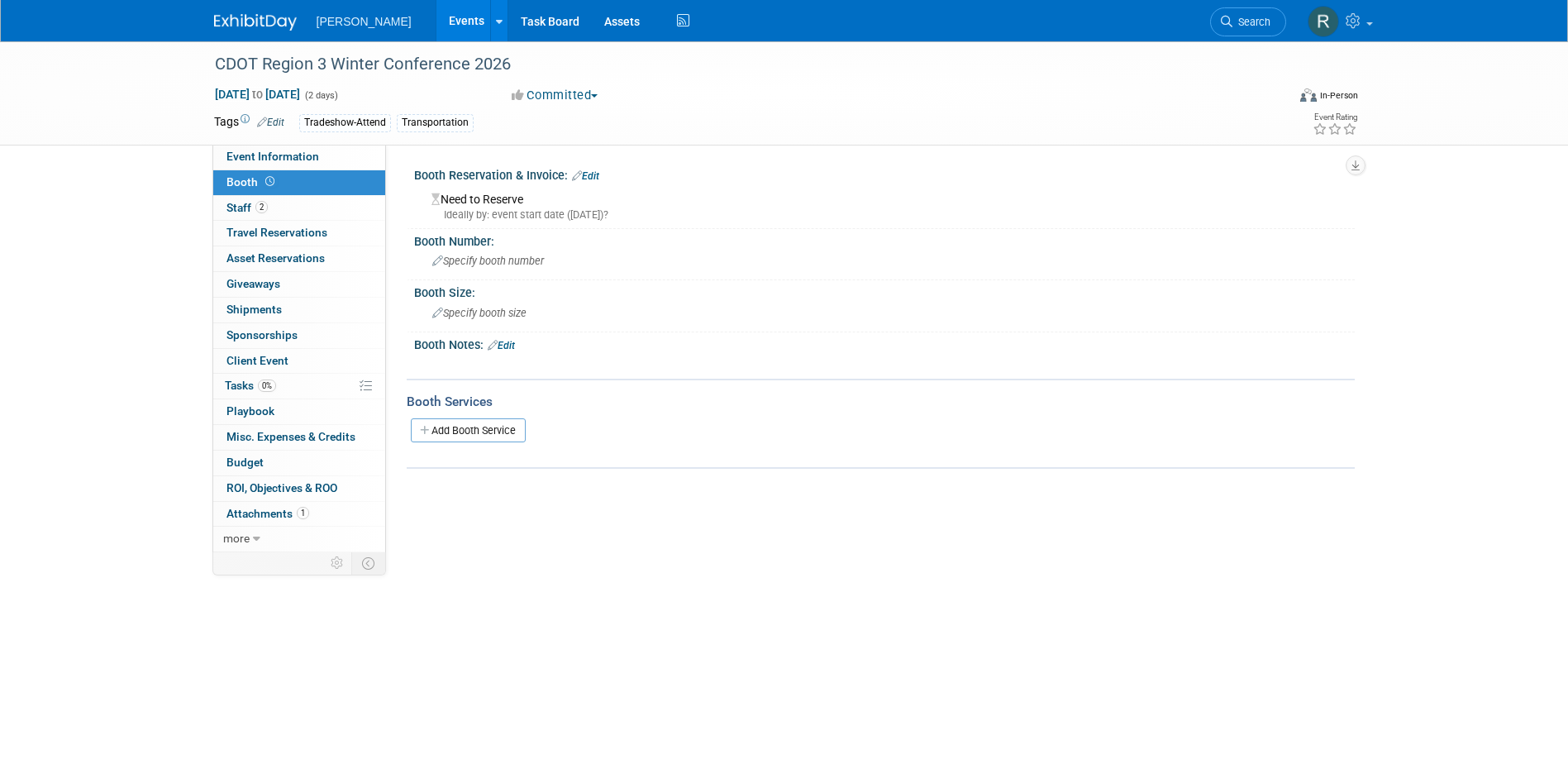
click at [599, 176] on link "Edit" at bounding box center [585, 176] width 27 height 11
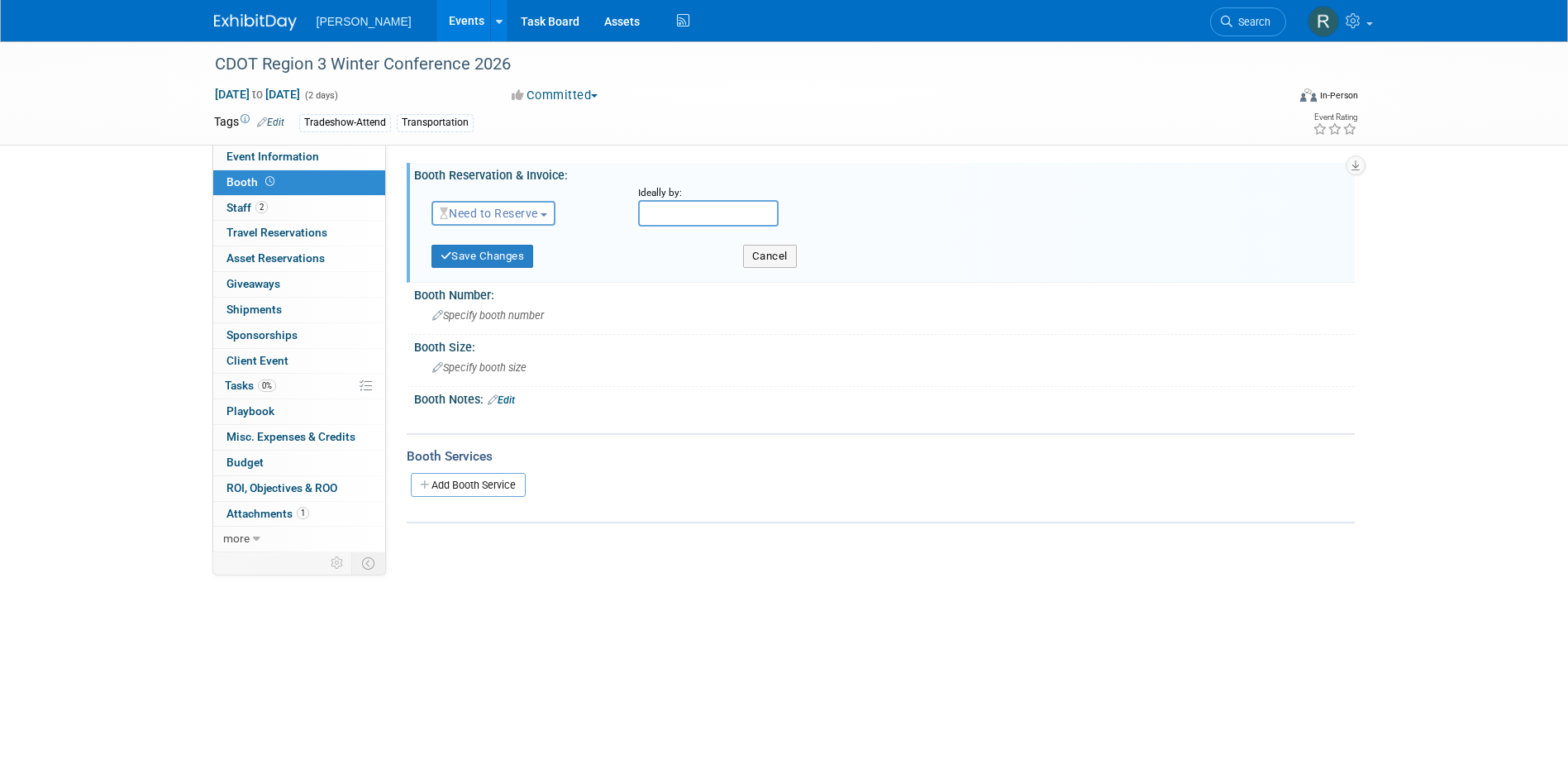
click at [513, 215] on span "Need to Reserve" at bounding box center [489, 213] width 99 height 13
click at [499, 285] on link "No Reservation Required" at bounding box center [521, 288] width 177 height 23
click at [480, 253] on button "Save Changes" at bounding box center [483, 256] width 102 height 23
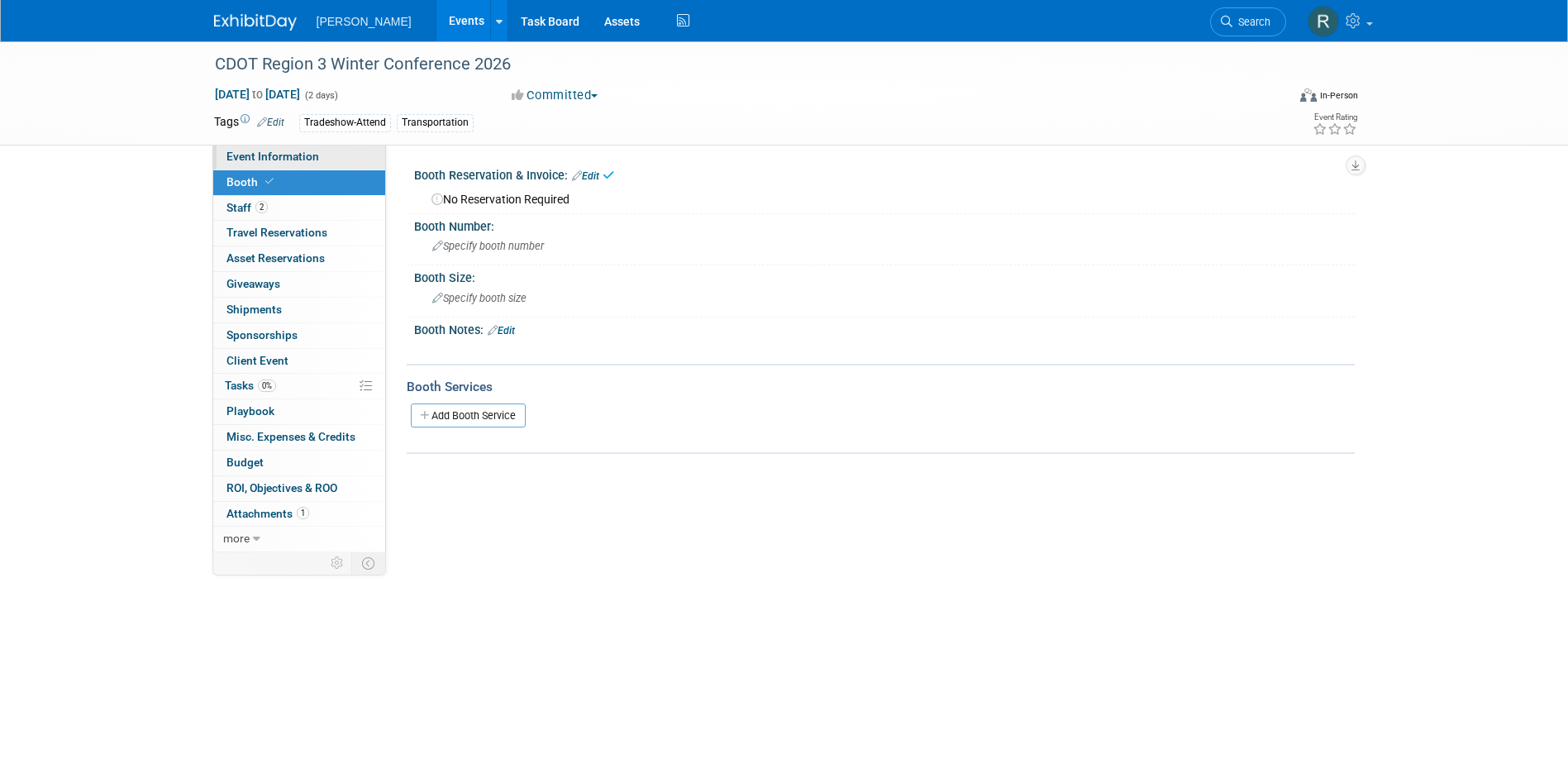
click at [297, 160] on span "Event Information" at bounding box center [272, 156] width 92 height 13
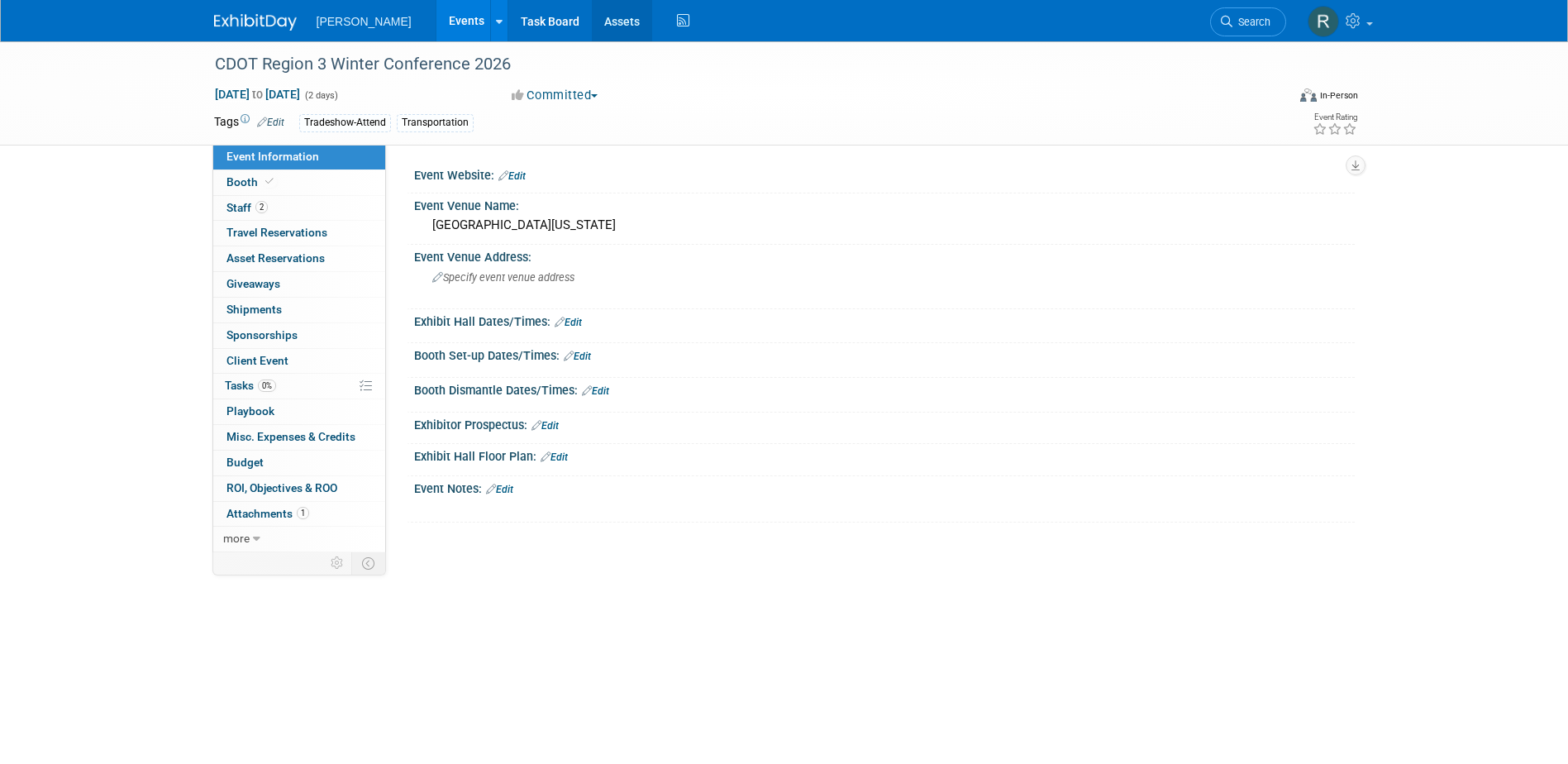
click at [592, 20] on link "Assets" at bounding box center [622, 20] width 60 height 41
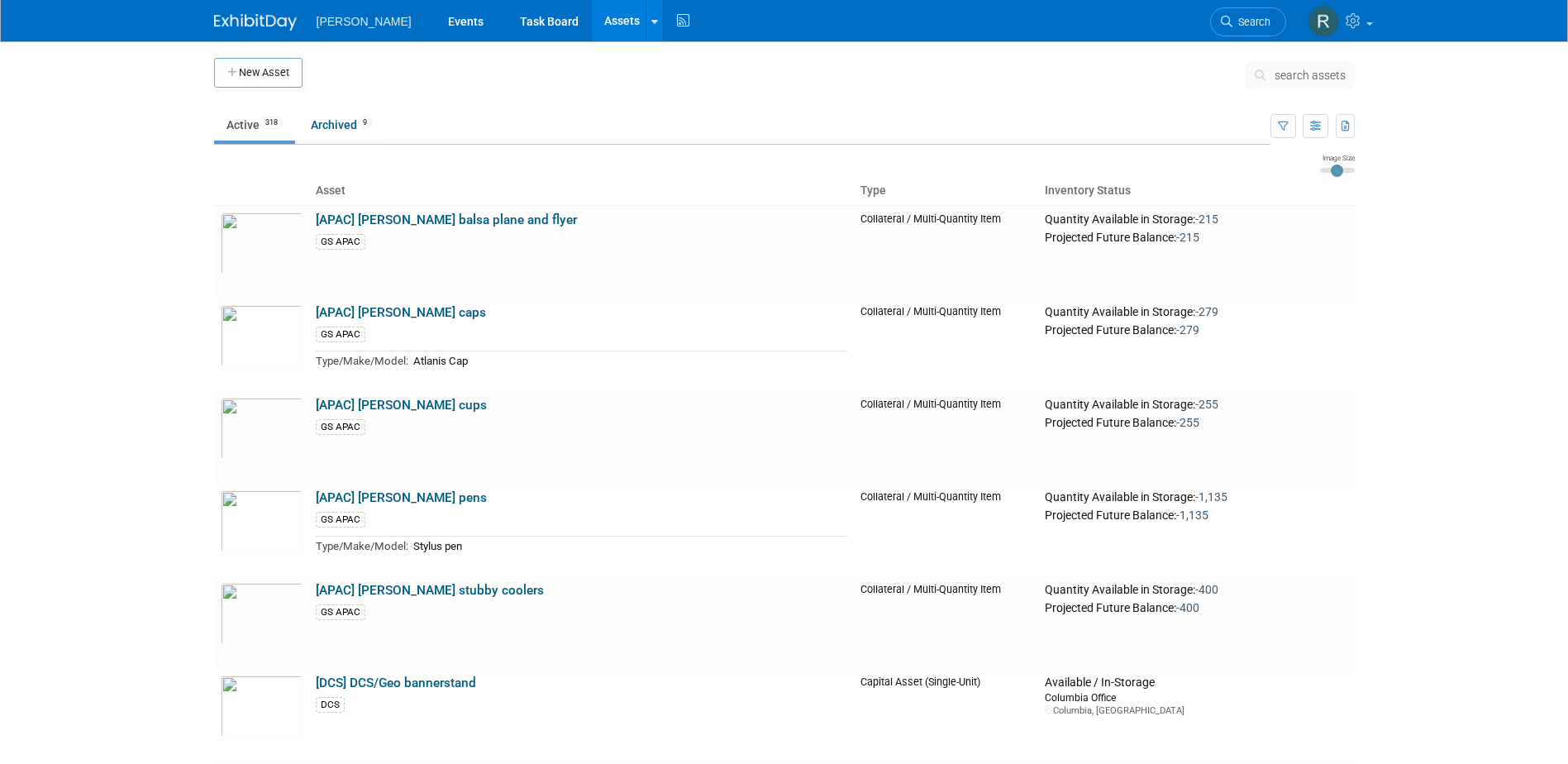
click at [1282, 78] on span "search assets" at bounding box center [1310, 75] width 71 height 13
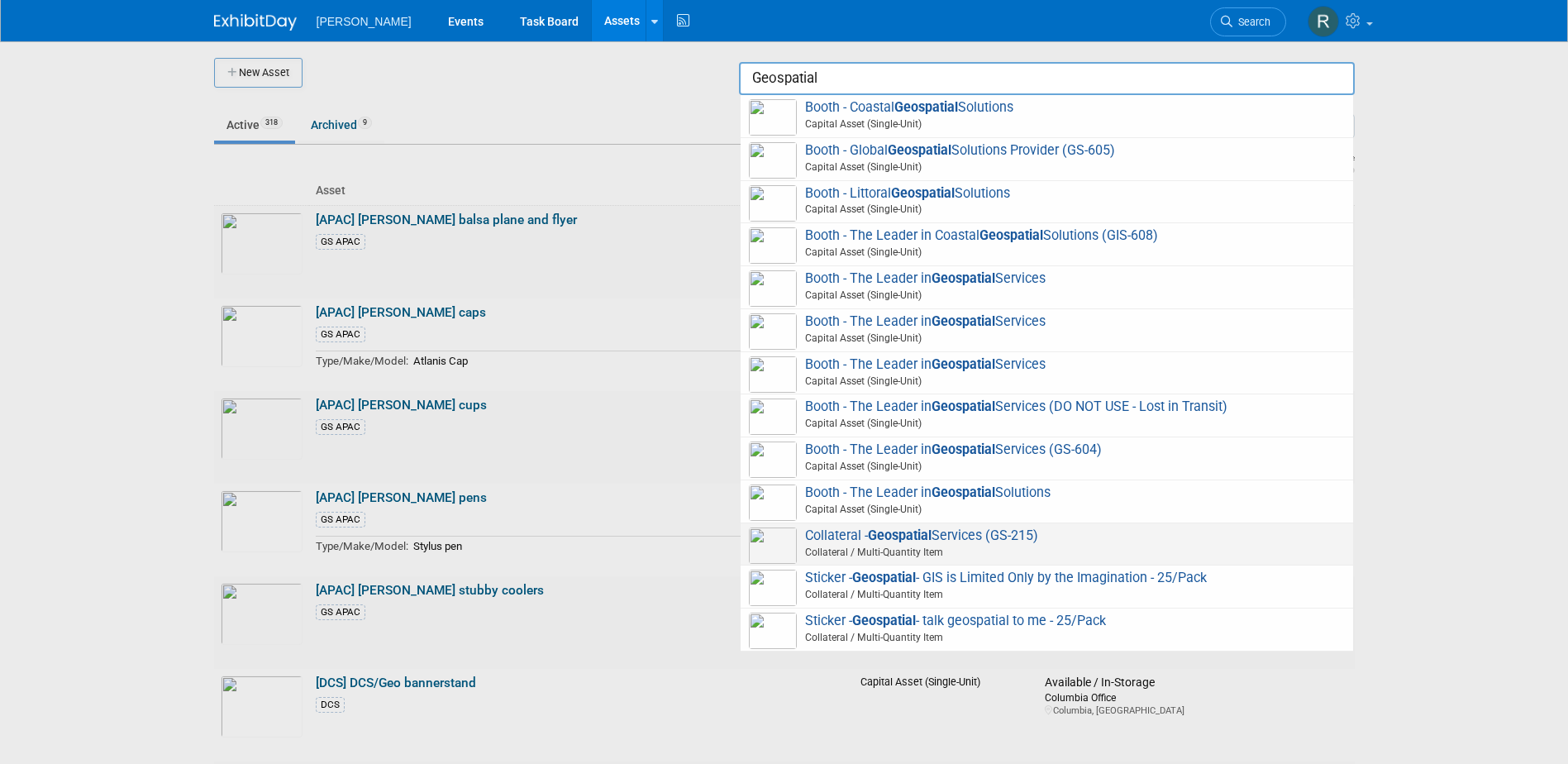
click at [894, 536] on strong "Geospatial" at bounding box center [900, 535] width 63 height 16
type input "Collateral - Geospatial Services (GS-215)"
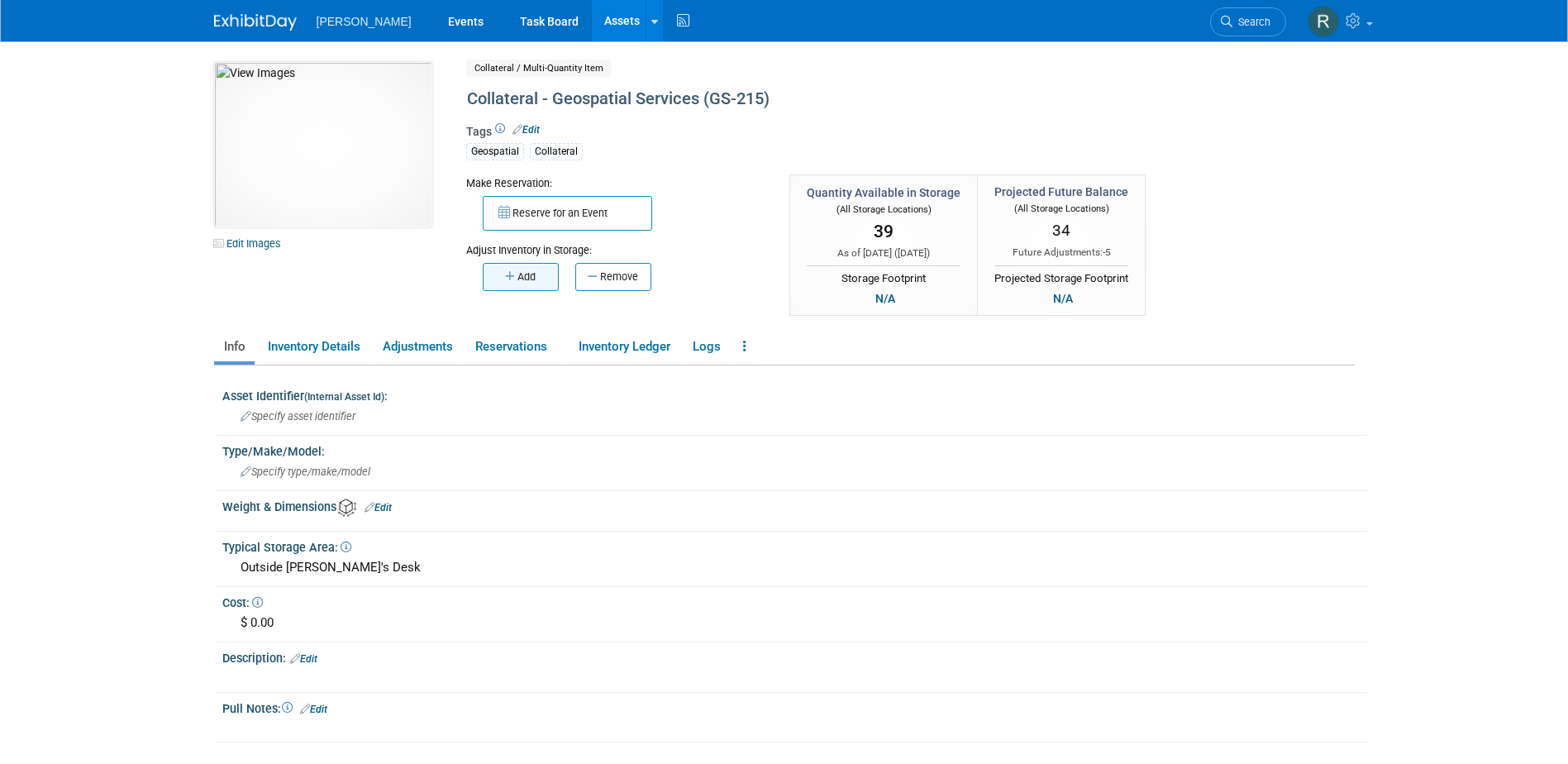
click at [529, 271] on button "Add" at bounding box center [521, 276] width 76 height 28
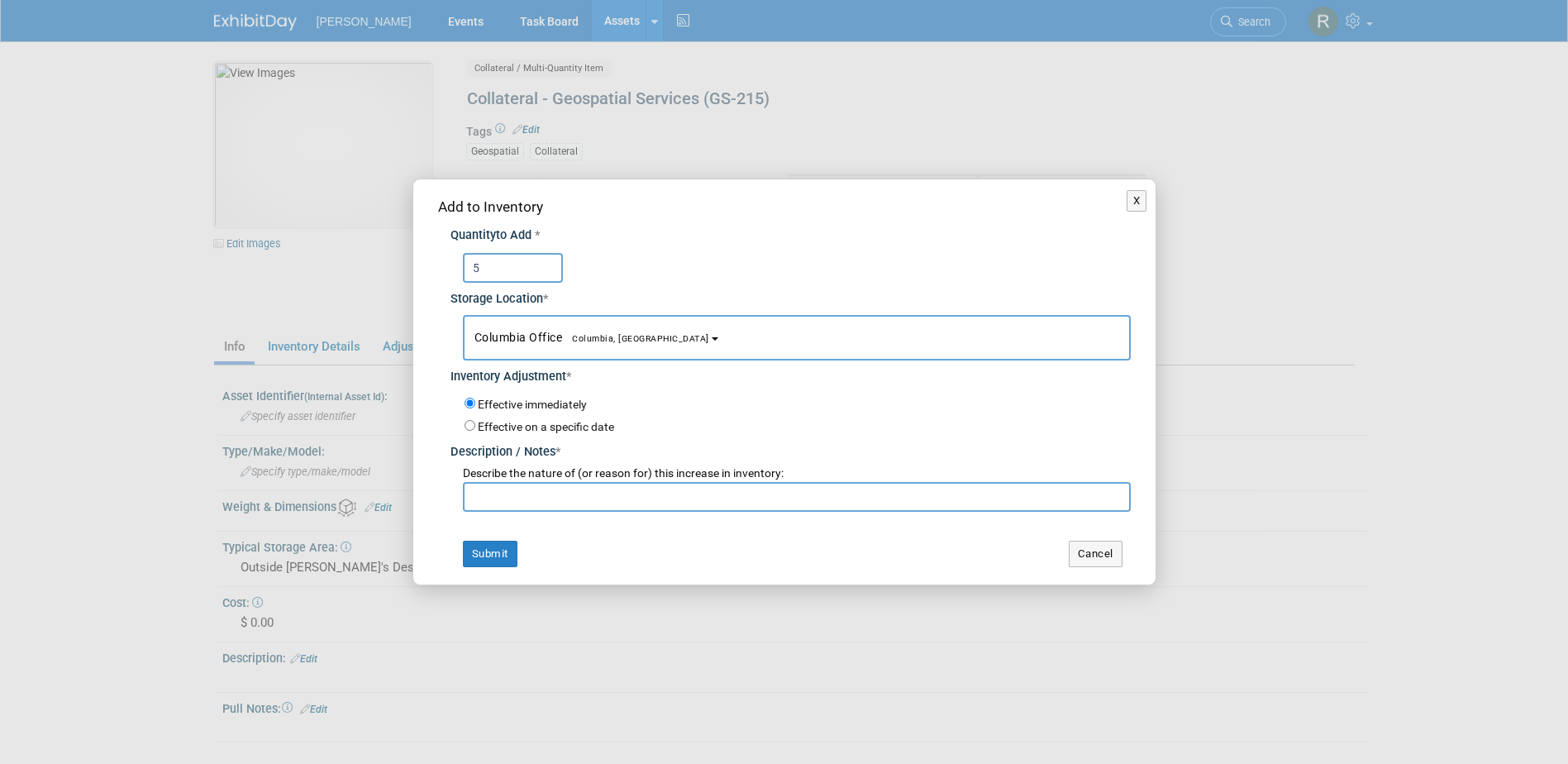
type input "5"
click at [536, 330] on span "Columbia Office [GEOGRAPHIC_DATA], [GEOGRAPHIC_DATA]" at bounding box center [592, 337] width 235 height 13
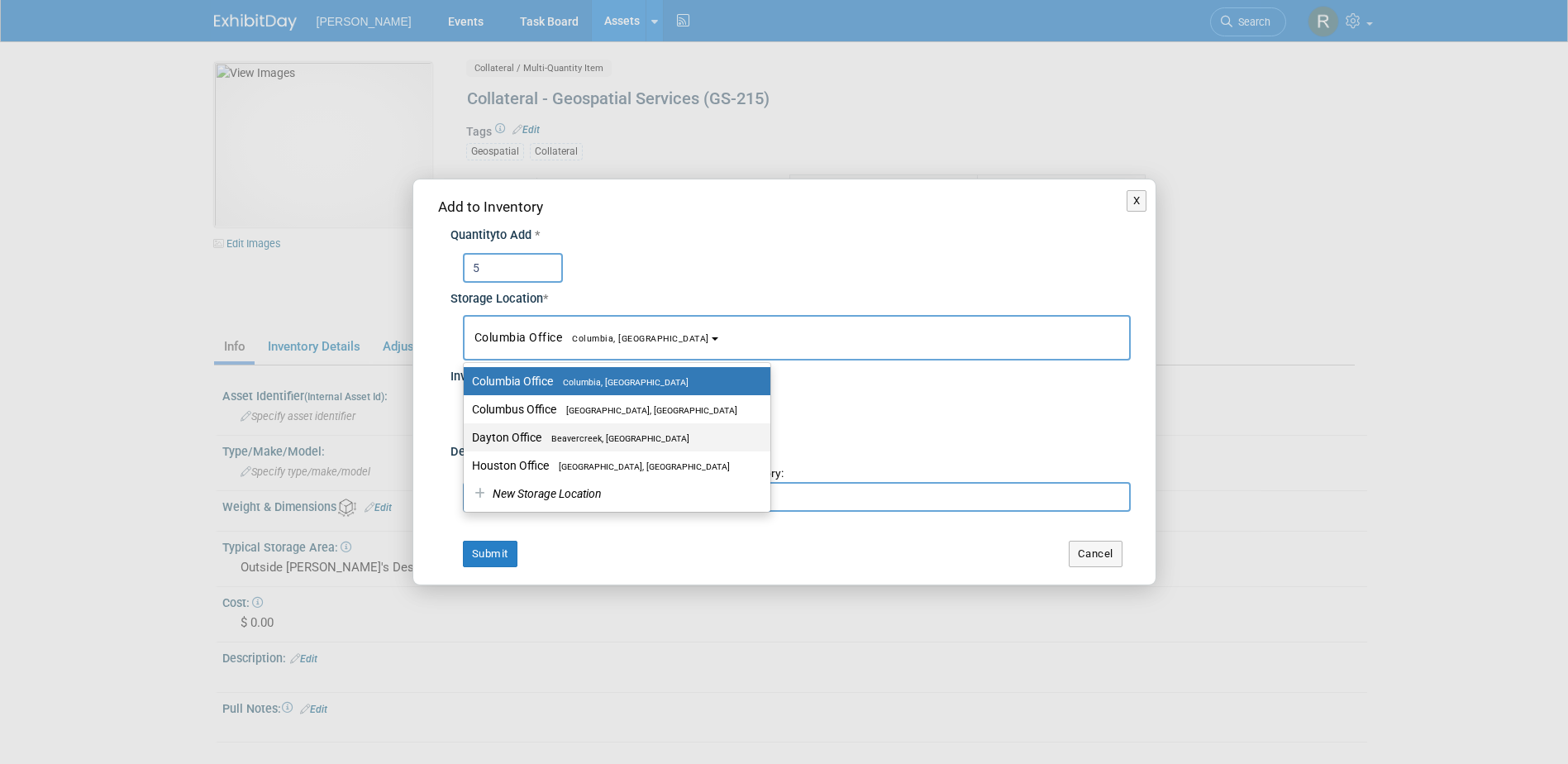
click at [537, 433] on label "Dayton Office [GEOGRAPHIC_DATA], [GEOGRAPHIC_DATA]" at bounding box center [612, 436] width 282 height 21
click at [466, 433] on input "Dayton Office [GEOGRAPHIC_DATA], [GEOGRAPHIC_DATA]" at bounding box center [461, 438] width 11 height 11
select select "11223930"
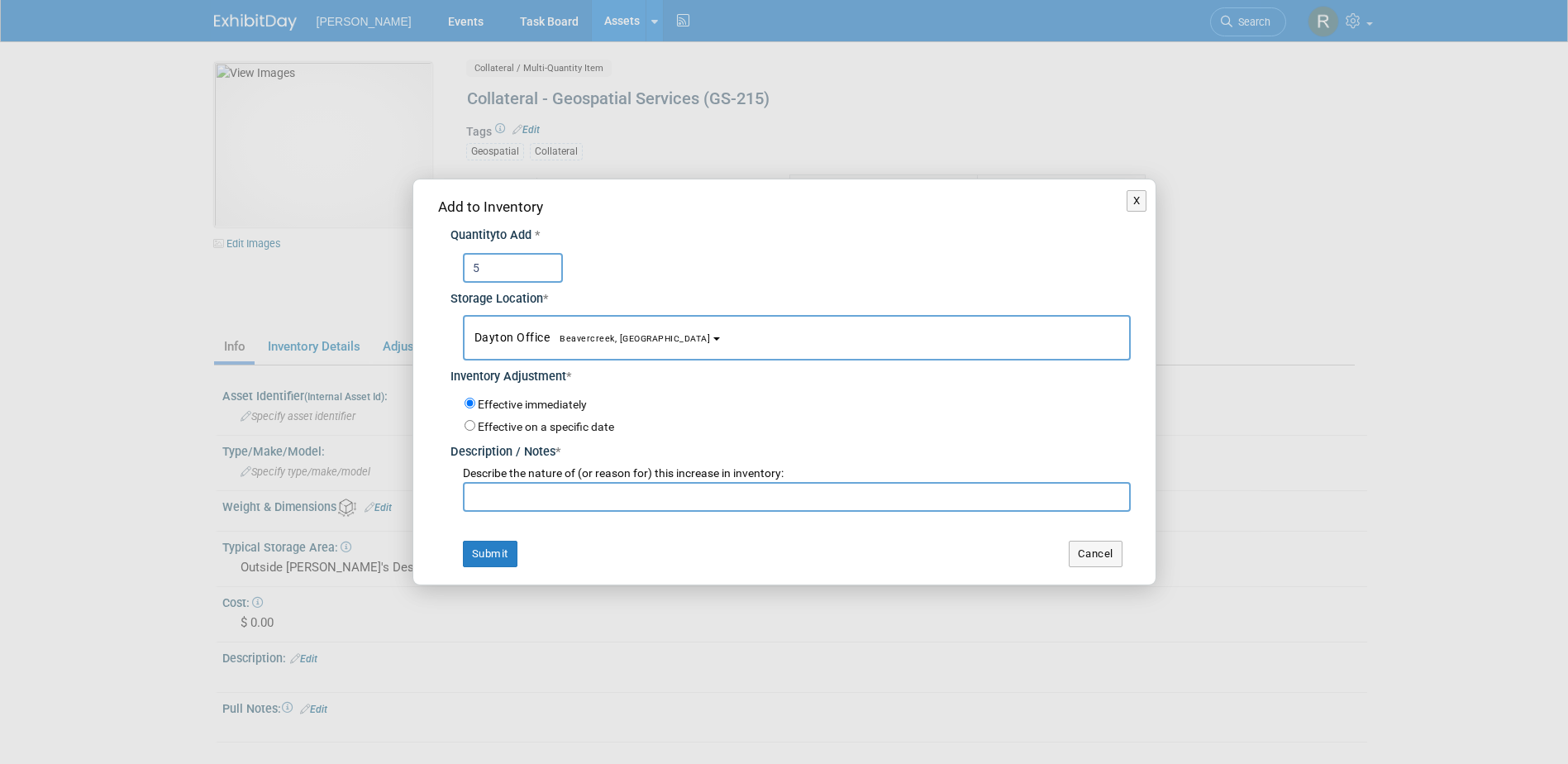
click at [529, 491] on input "text" at bounding box center [797, 497] width 668 height 30
type input "Return from GSI/DDS"
click at [488, 551] on button "Submit" at bounding box center [489, 554] width 55 height 26
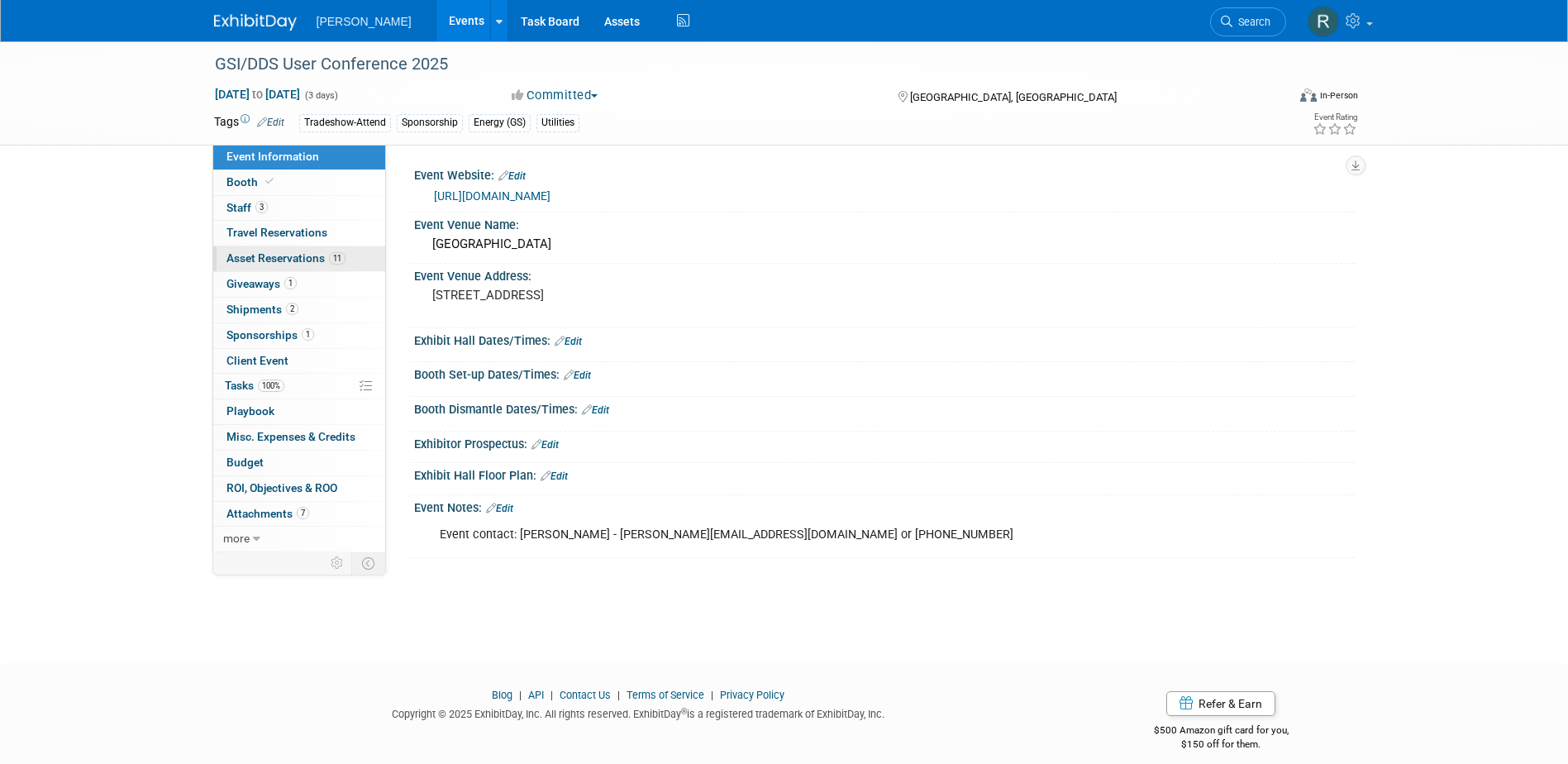
click at [275, 260] on span "Asset Reservations 11" at bounding box center [286, 258] width 119 height 13
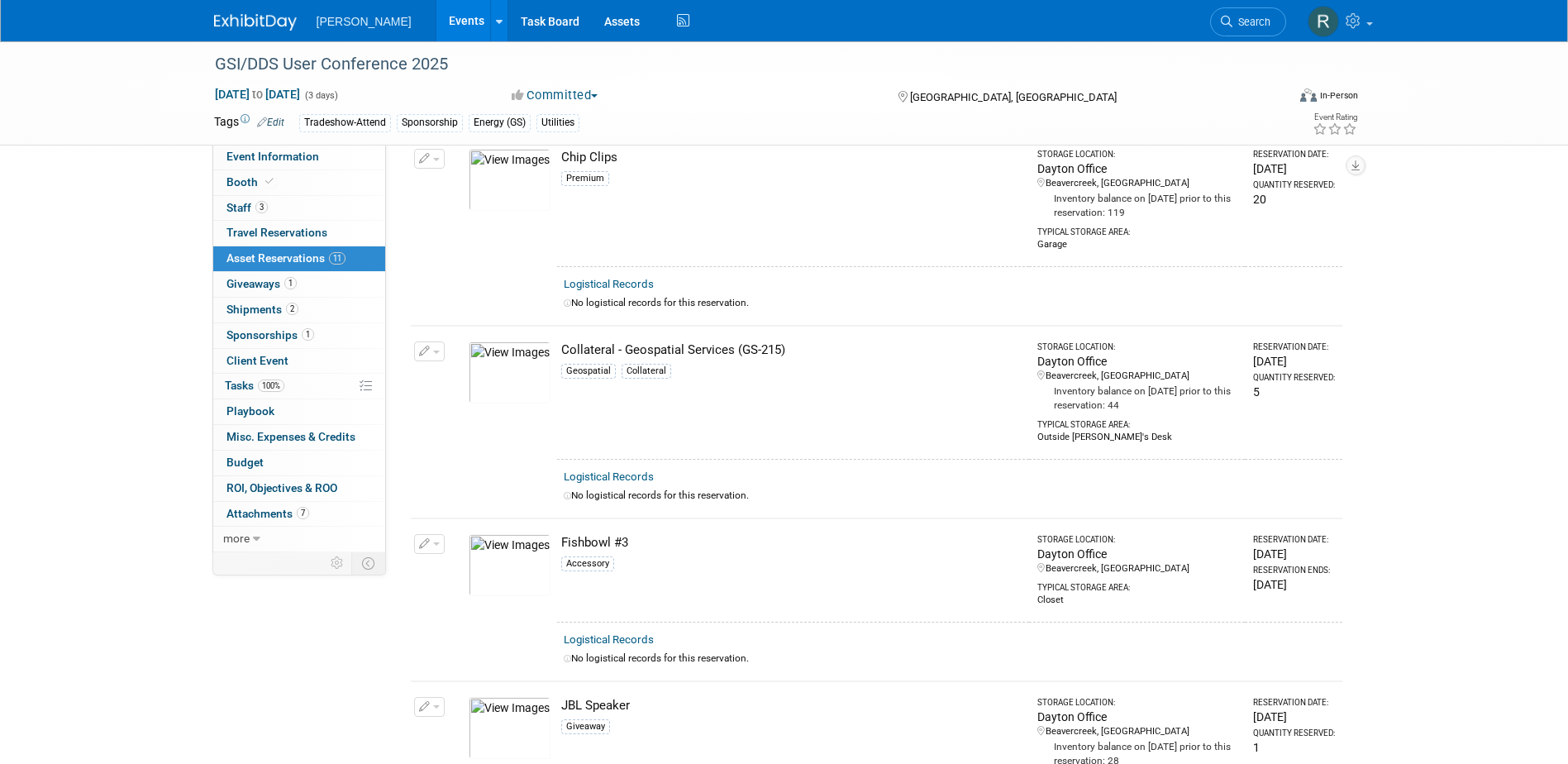
scroll to position [579, 0]
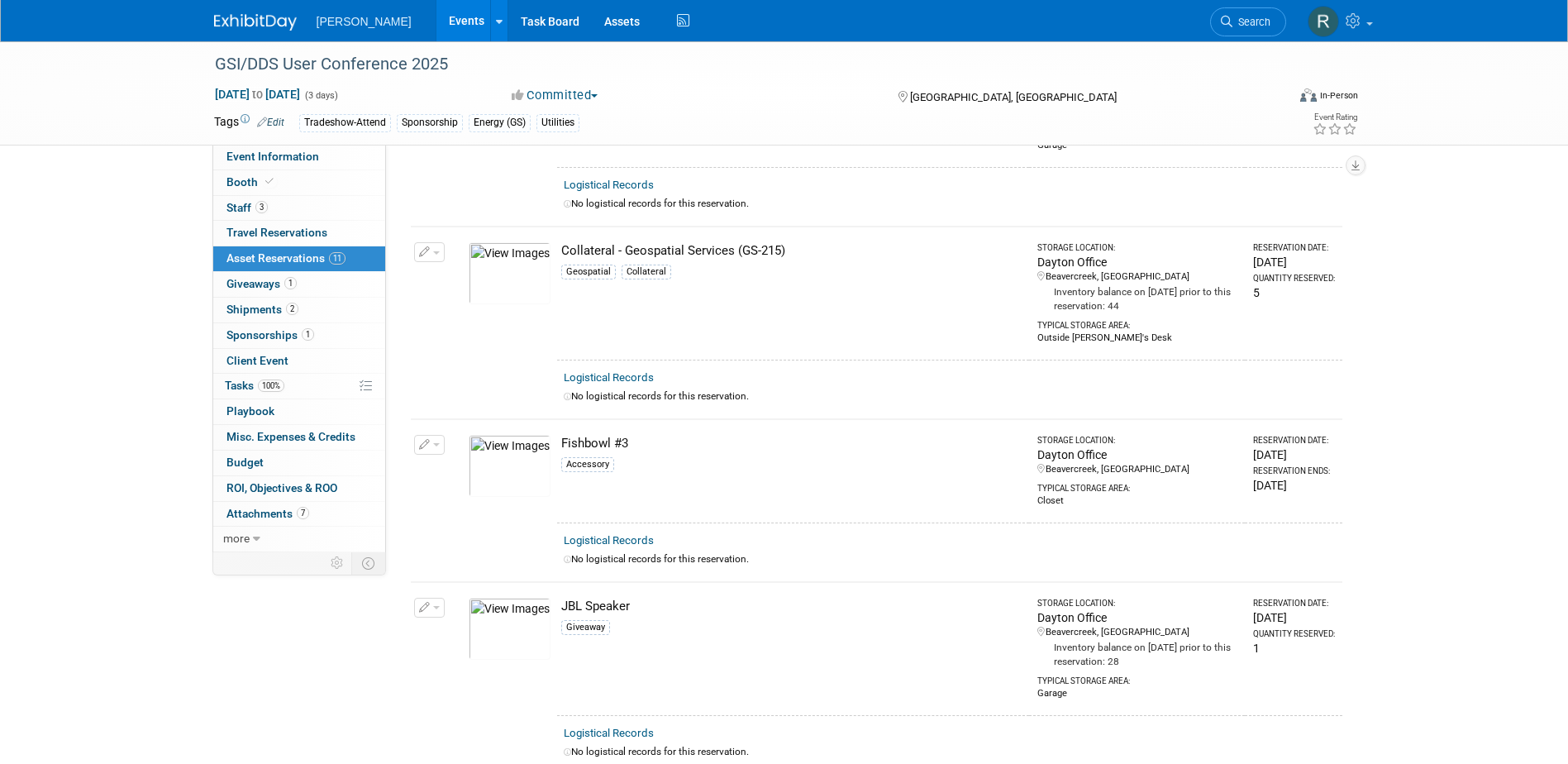
click at [627, 374] on link "Logistical Records" at bounding box center [609, 377] width 90 height 12
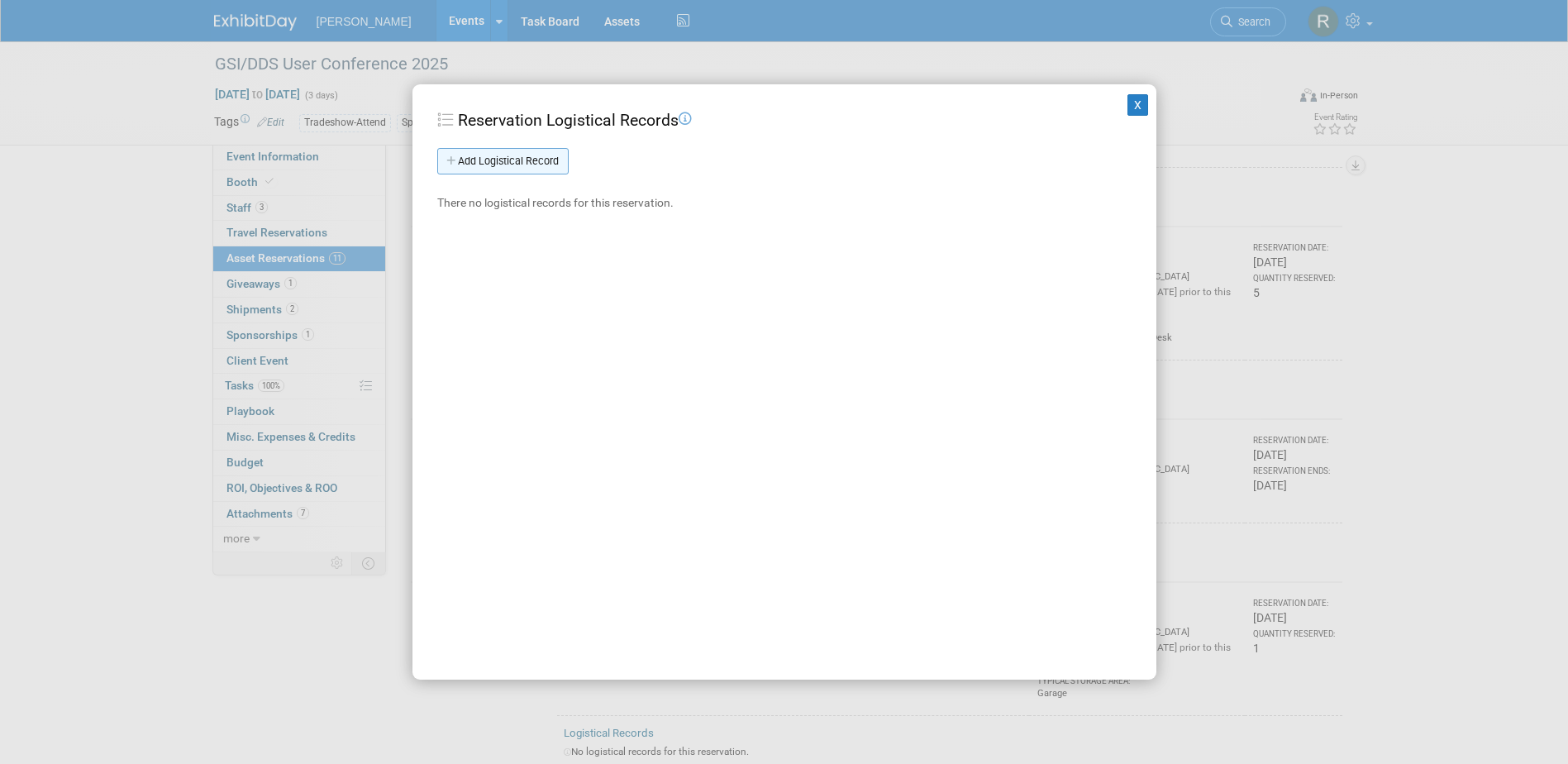
click at [515, 160] on link "Add Logistical Record" at bounding box center [503, 161] width 131 height 26
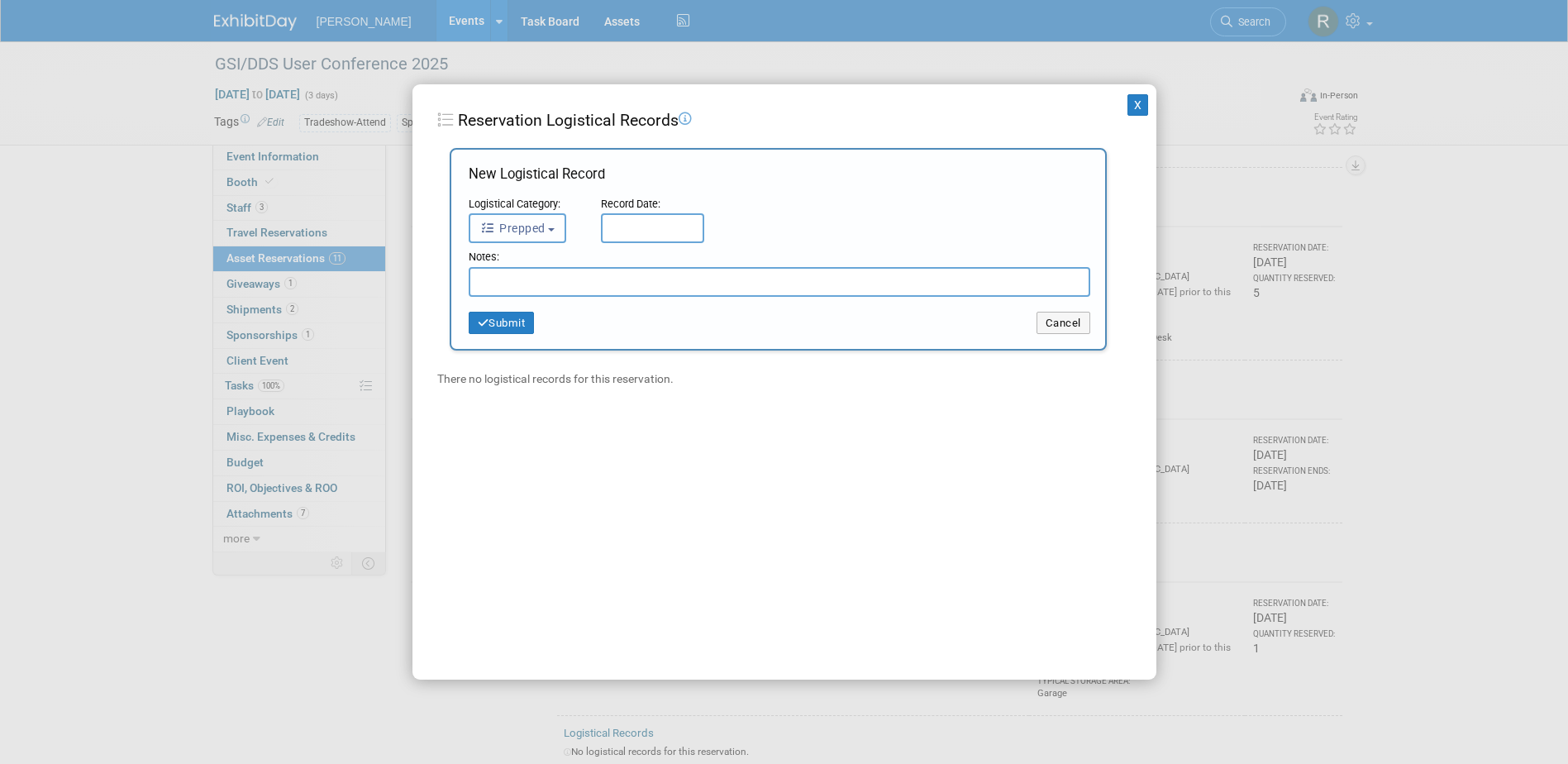
click at [523, 232] on span "Prepped" at bounding box center [513, 228] width 65 height 13
click at [525, 322] on label "Received" at bounding box center [522, 332] width 89 height 26
click at [472, 325] on input "Received" at bounding box center [467, 330] width 11 height 11
select select "3"
click at [633, 231] on input "text" at bounding box center [652, 228] width 103 height 30
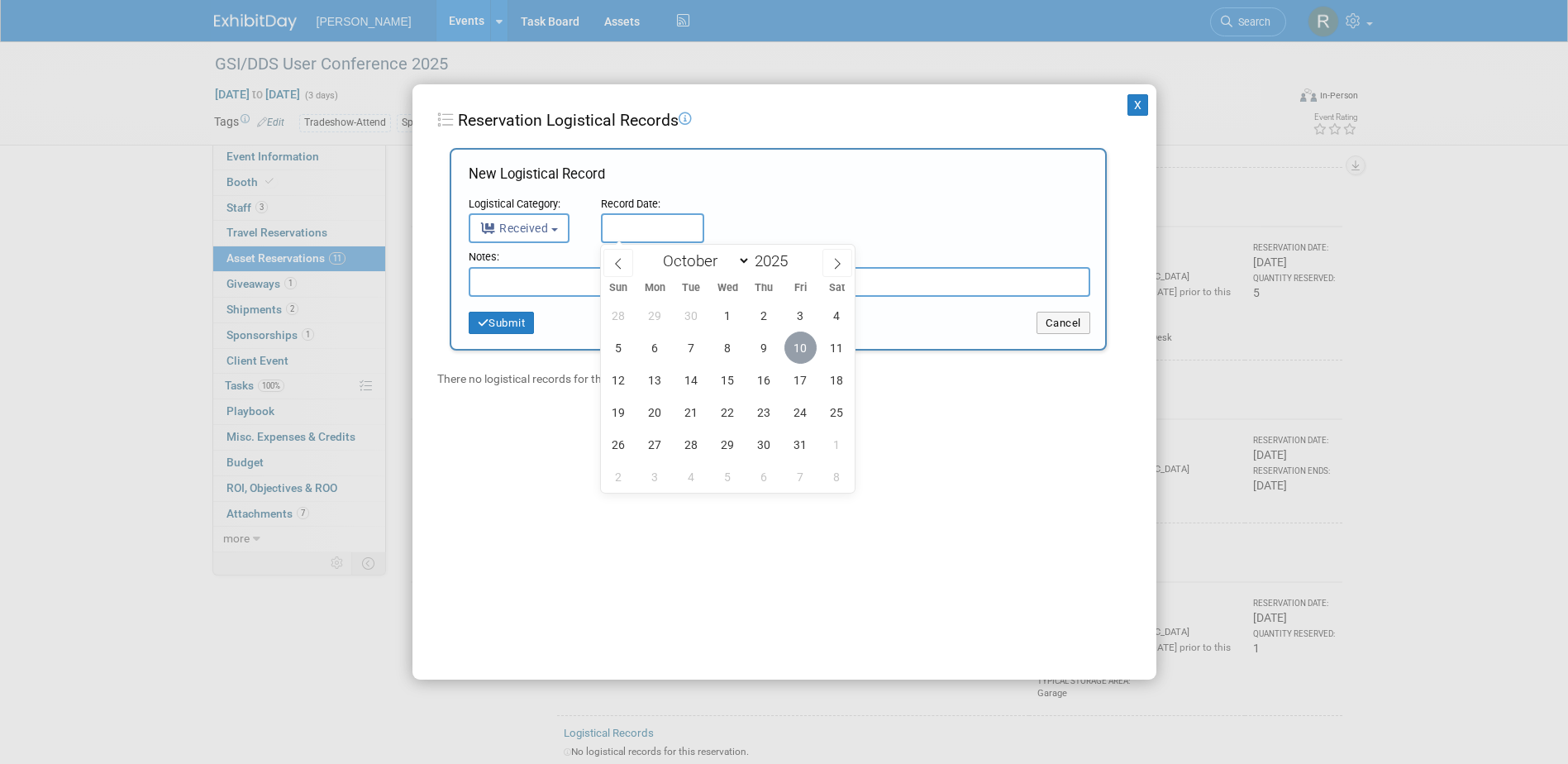
click at [803, 353] on span "10" at bounding box center [800, 347] width 33 height 33
type input "[DATE]"
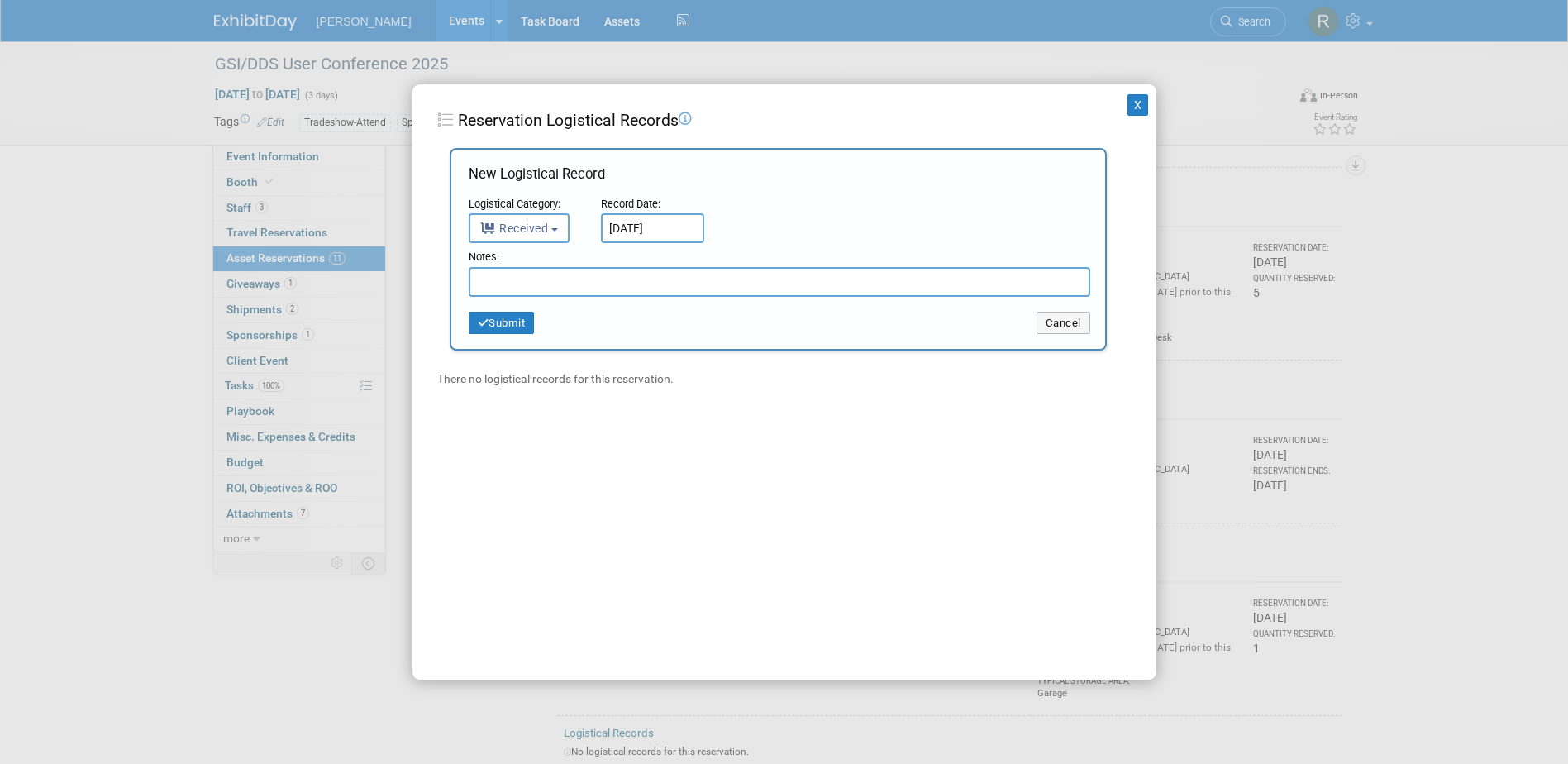
click at [698, 284] on input "text" at bounding box center [780, 282] width 622 height 30
type input "5 Returned"
